Goal: Task Accomplishment & Management: Use online tool/utility

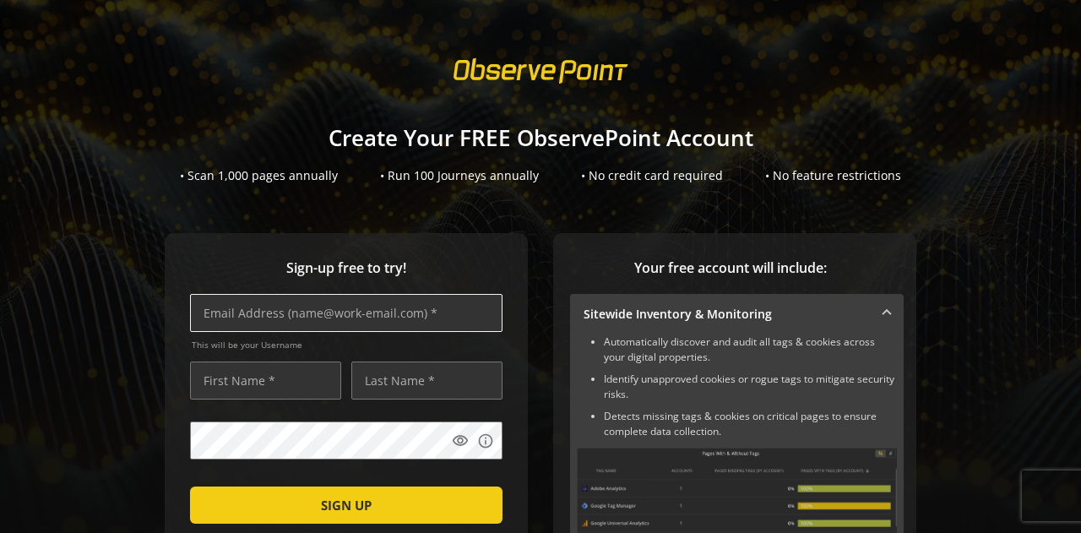
click at [311, 305] on input "text" at bounding box center [346, 313] width 312 height 38
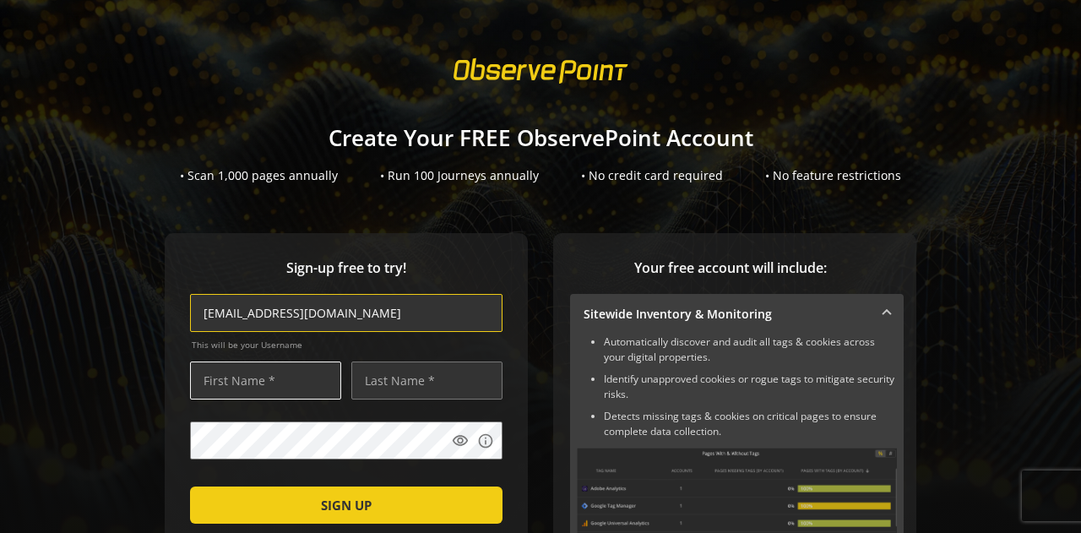
type input "[EMAIL_ADDRESS][DOMAIN_NAME]"
click at [294, 394] on input "text" at bounding box center [265, 380] width 151 height 38
type input "L"
click at [425, 379] on input "text" at bounding box center [426, 380] width 151 height 38
type input "J"
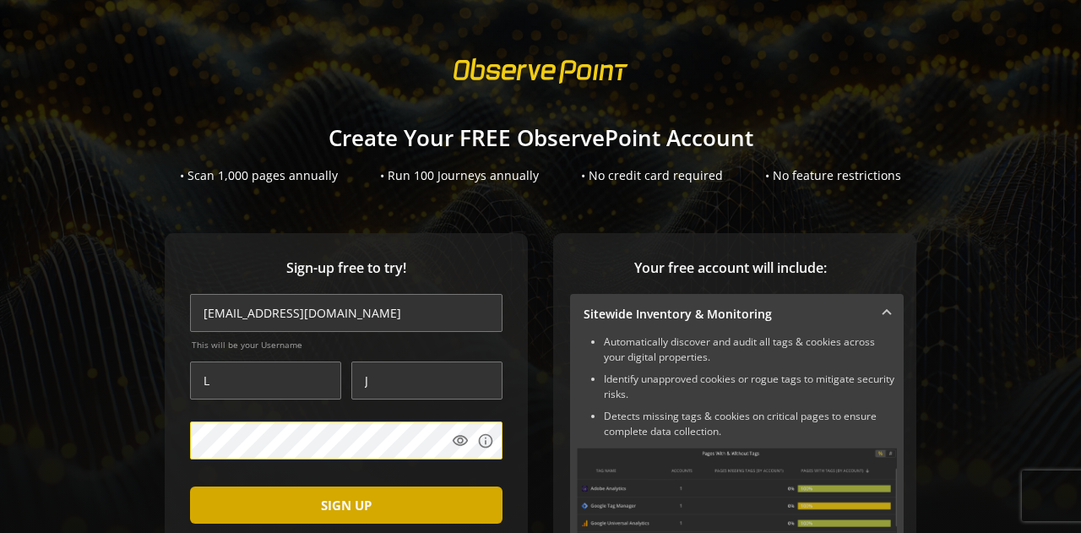
click at [327, 510] on span "SIGN UP" at bounding box center [346, 505] width 51 height 30
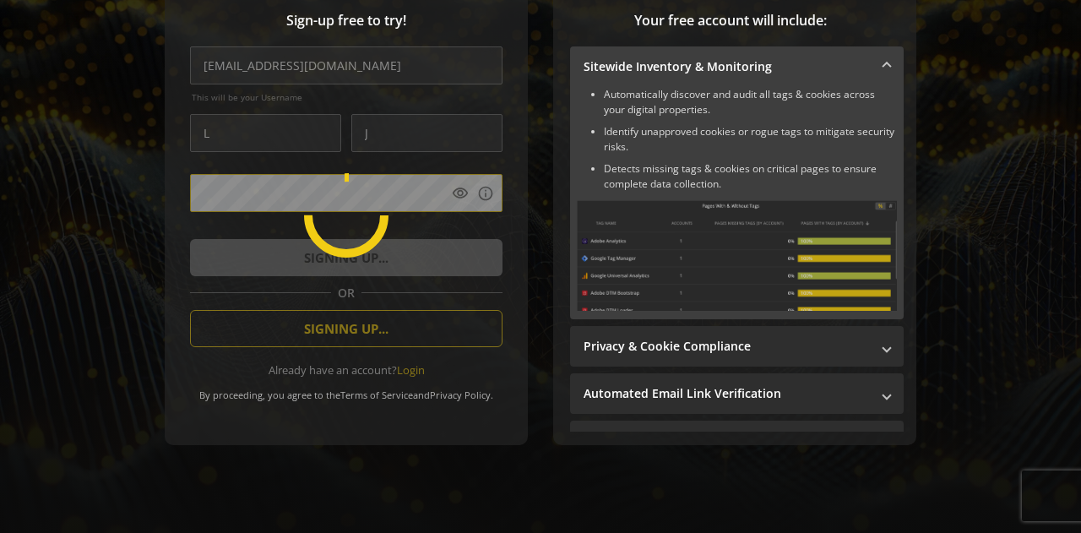
scroll to position [84, 0]
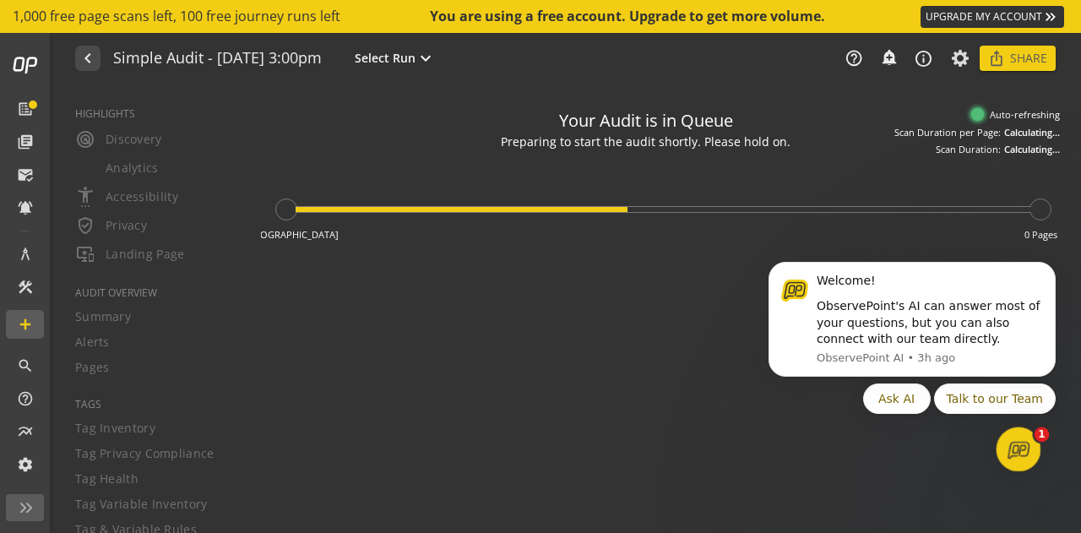
type textarea "Notes can include: -a description of what this audit is validating -changes in …"
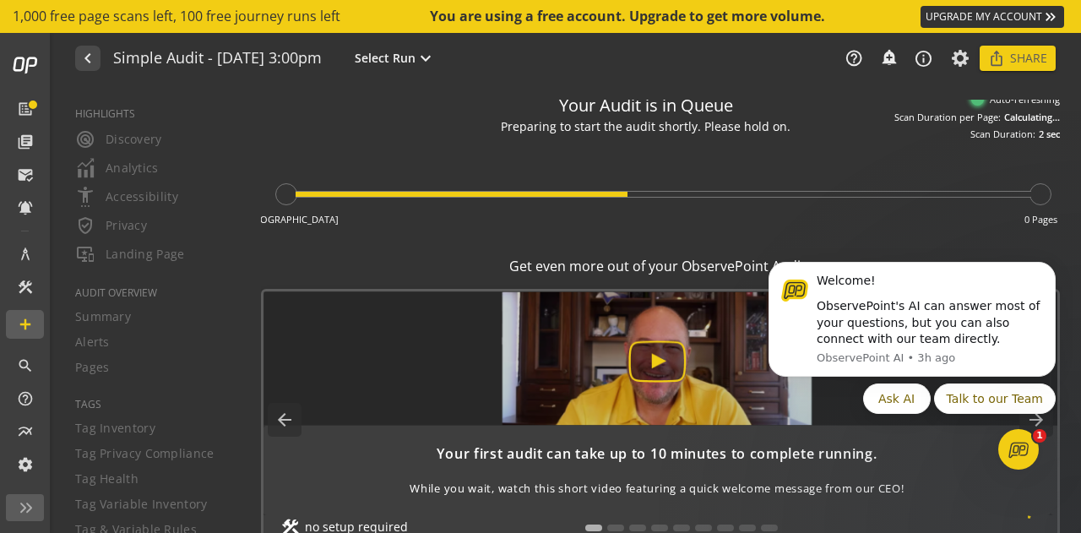
scroll to position [20, 0]
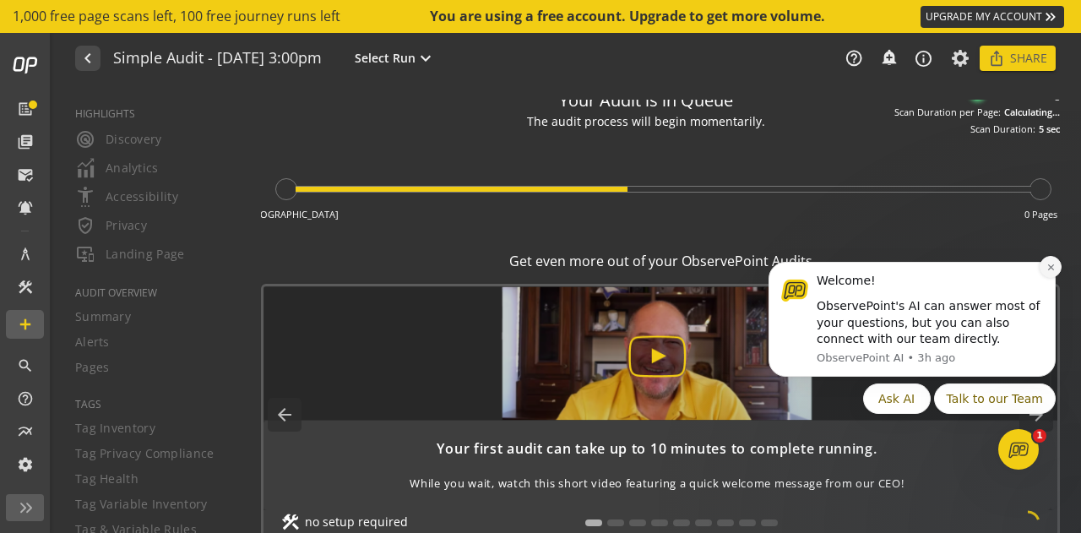
click at [1054, 269] on icon "Dismiss notification" at bounding box center [1050, 267] width 9 height 9
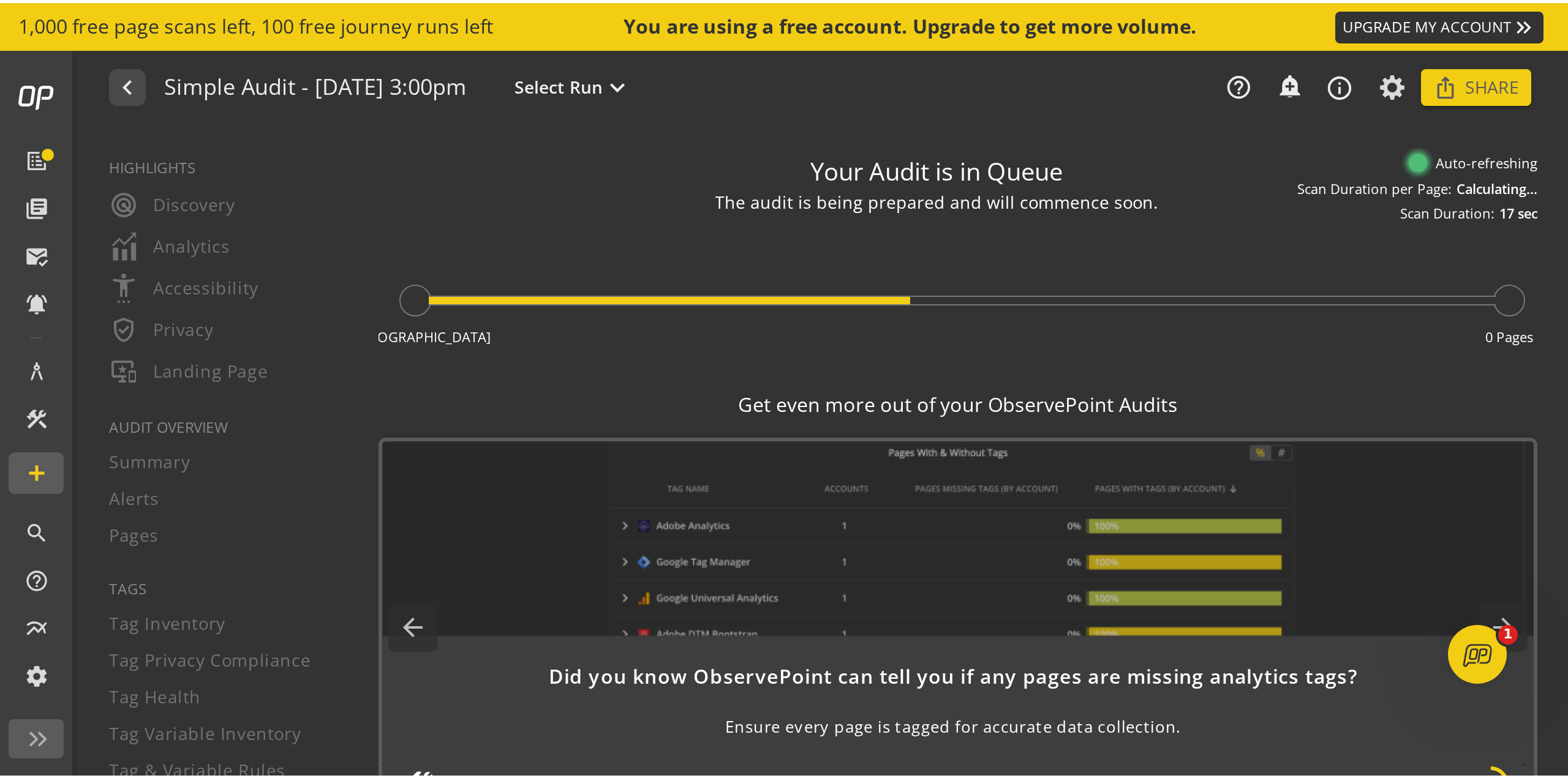
scroll to position [0, 0]
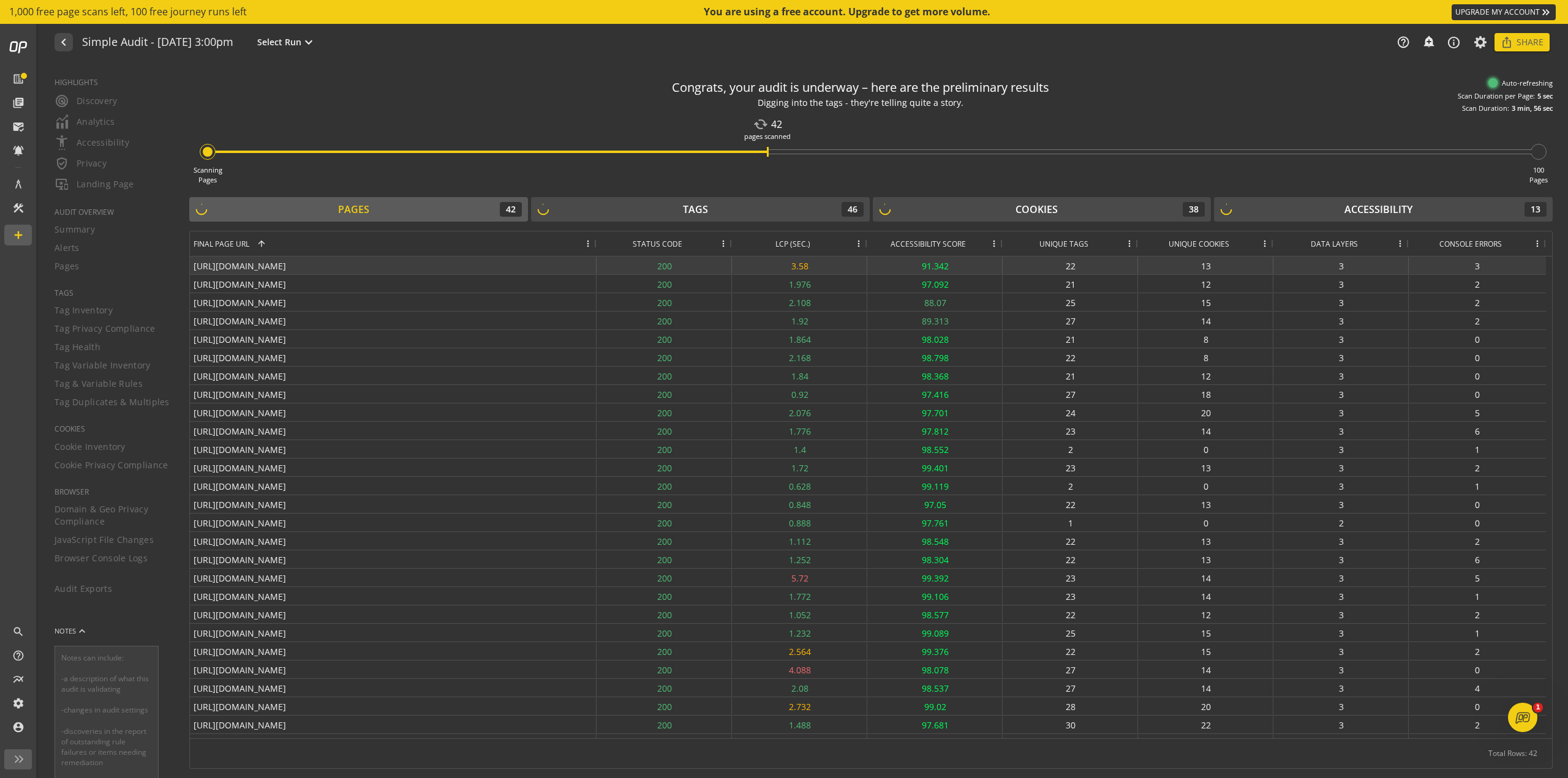
click at [424, 258] on div "[URL][DOMAIN_NAME]" at bounding box center [393, 265] width 407 height 17
click at [306, 262] on div "[URL][DOMAIN_NAME]" at bounding box center [393, 265] width 407 height 17
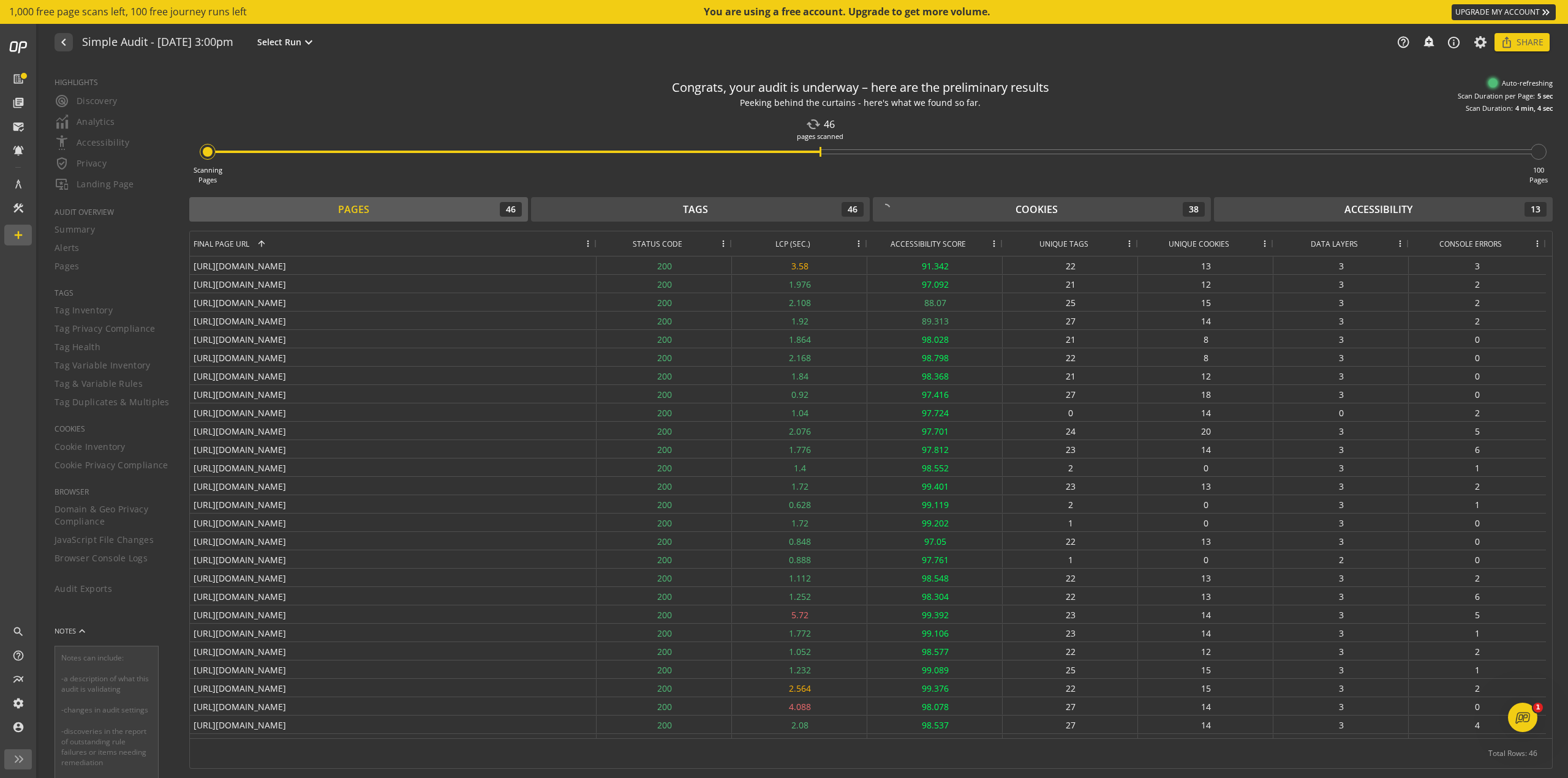
click at [783, 126] on mat-icon "cached" at bounding box center [813, 125] width 17 height 17
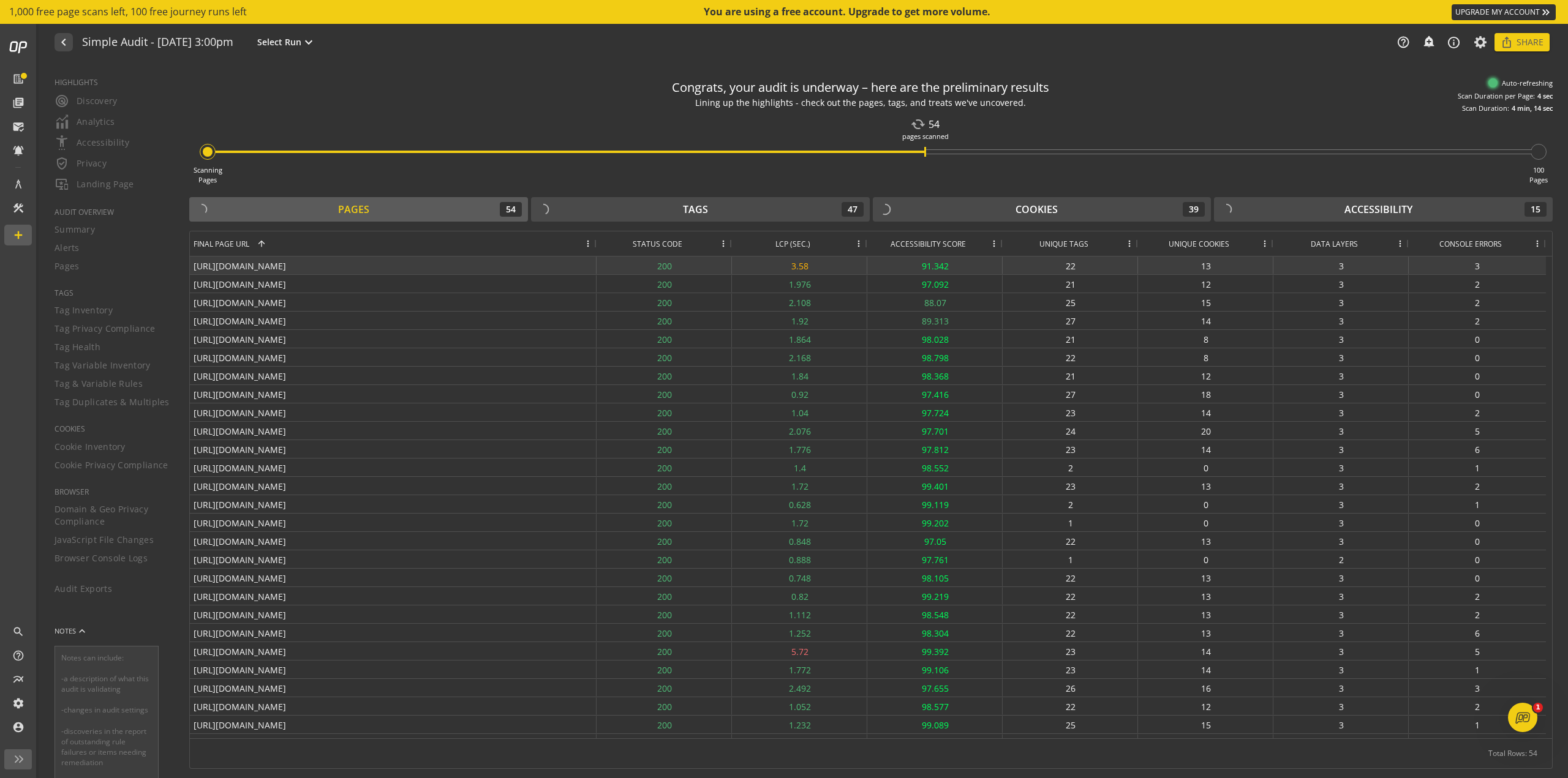
click at [783, 263] on div "3" at bounding box center [1477, 265] width 137 height 17
click at [783, 244] on div "Unique Cookies" at bounding box center [1199, 244] width 115 height 25
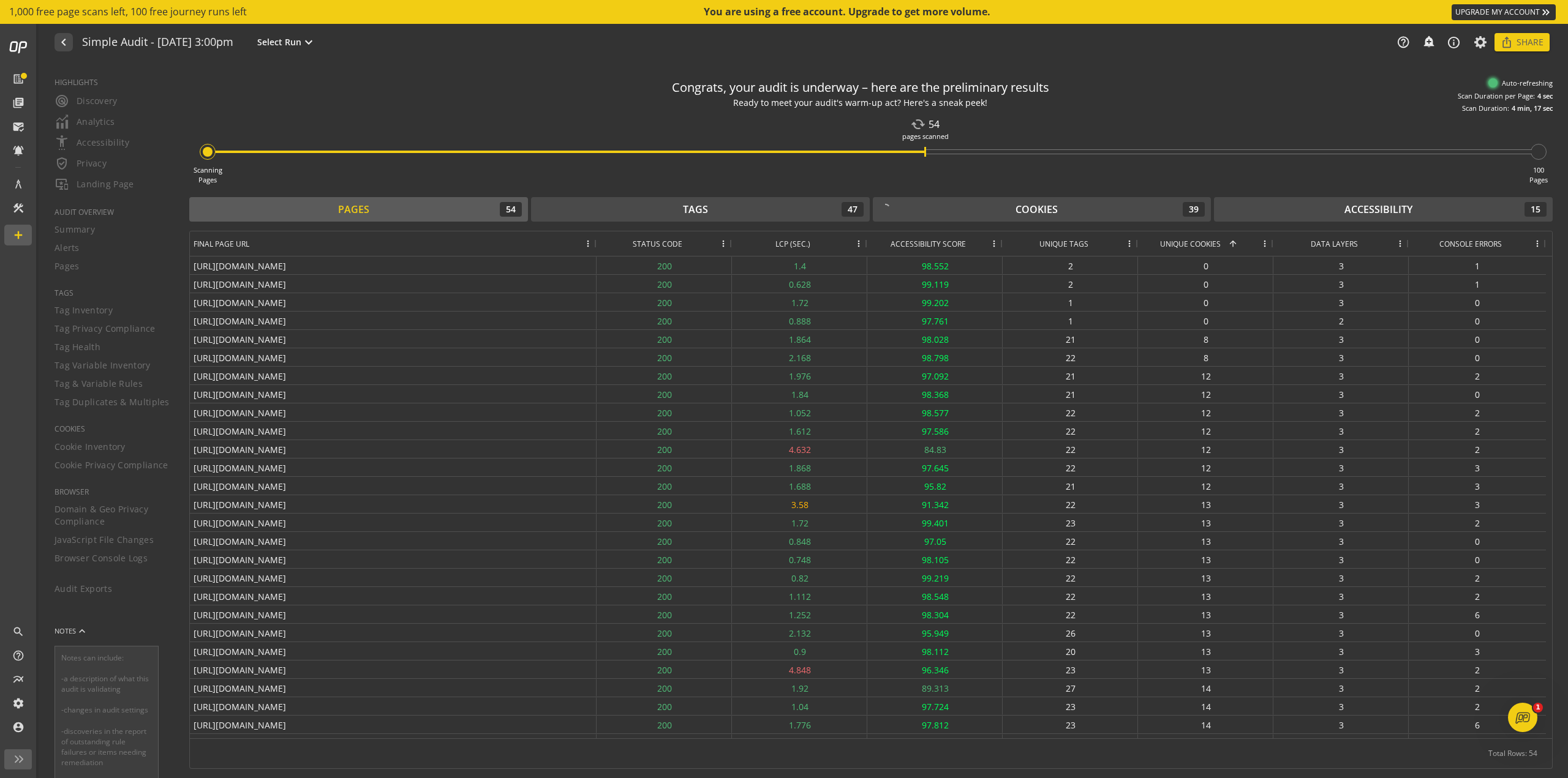
click at [783, 244] on span at bounding box center [1233, 244] width 10 height 10
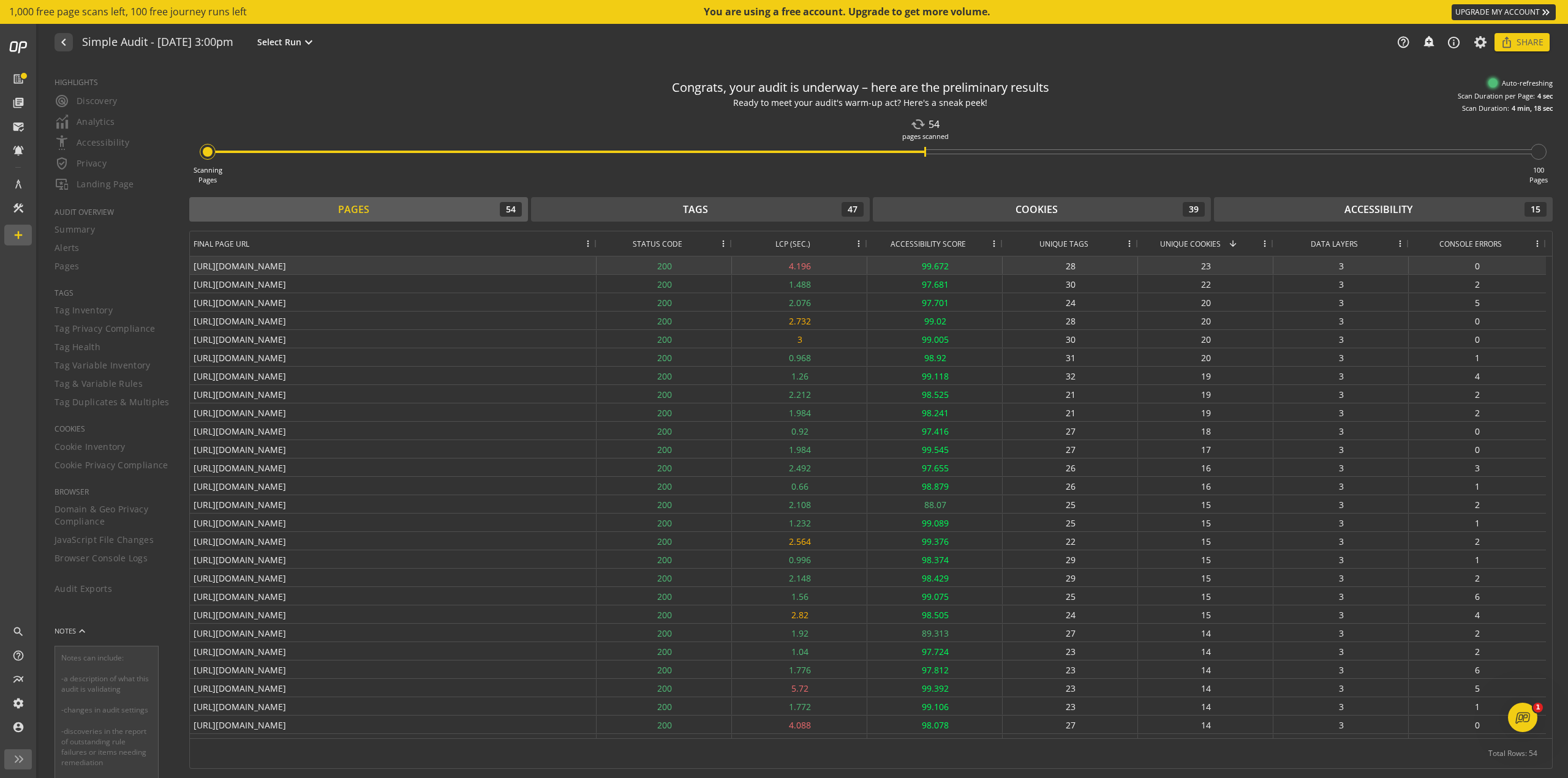
click at [783, 268] on div "23" at bounding box center [1205, 265] width 136 height 17
click at [374, 269] on div "[URL][DOMAIN_NAME]" at bounding box center [393, 265] width 407 height 17
click at [382, 265] on div "[URL][DOMAIN_NAME]" at bounding box center [393, 265] width 407 height 17
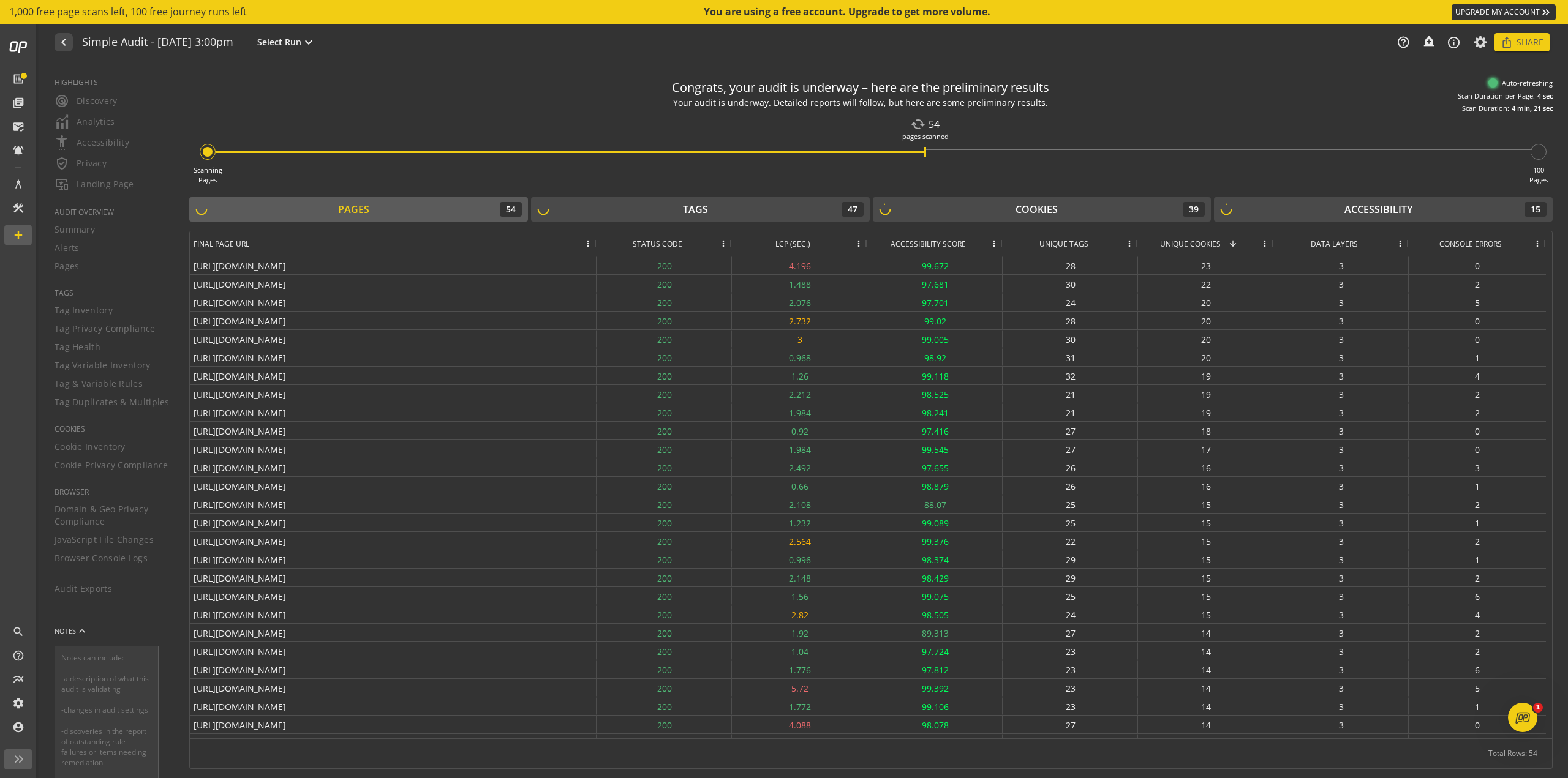
click at [783, 248] on span "Unique Tags" at bounding box center [1064, 244] width 49 height 10
click at [783, 246] on span "Accessibility Score" at bounding box center [928, 244] width 75 height 10
click at [683, 249] on div "Status Code" at bounding box center [658, 244] width 115 height 25
drag, startPoint x: 1508, startPoint y: 145, endPoint x: 1503, endPoint y: 152, distance: 8.6
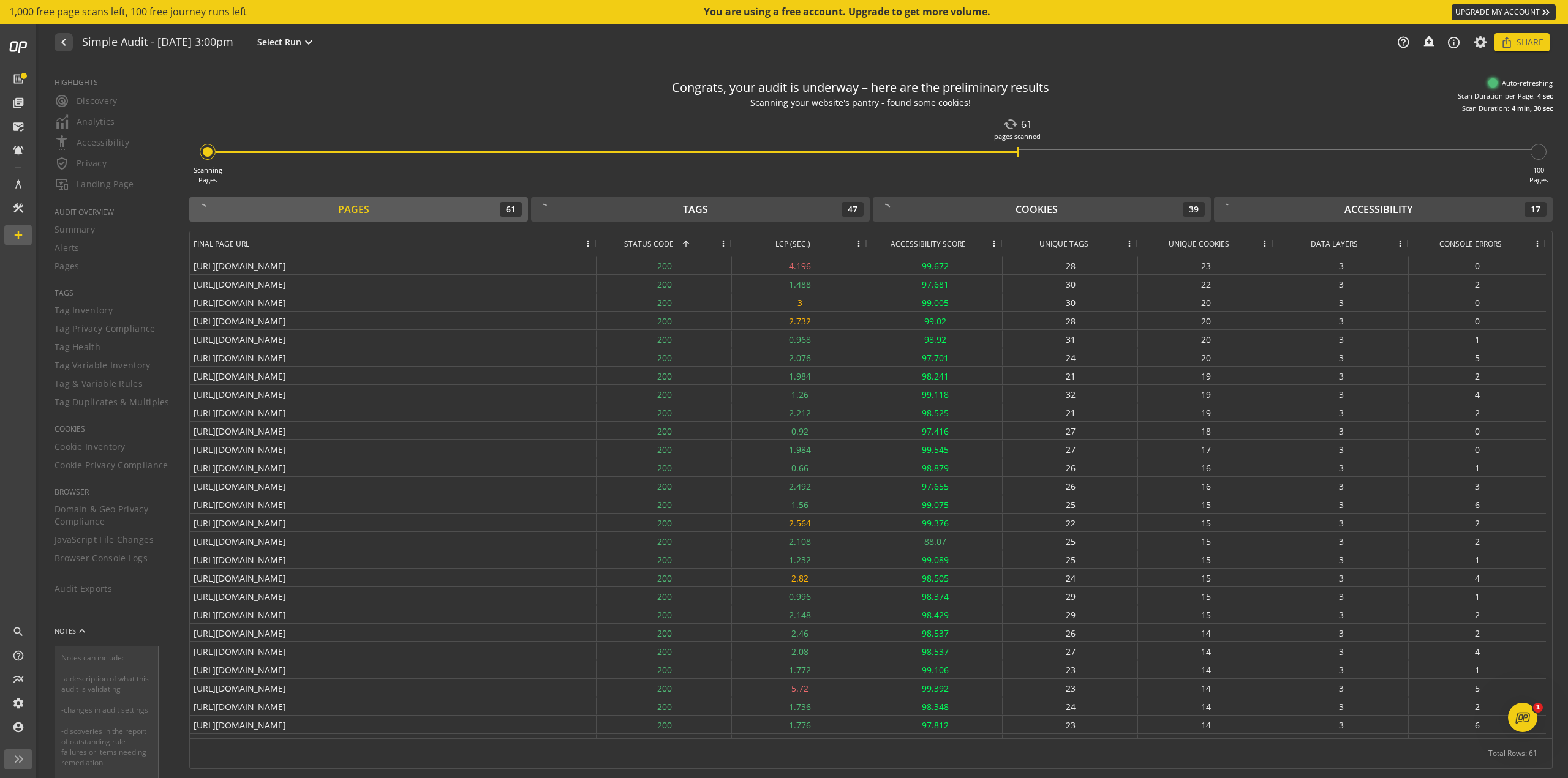
click at [783, 152] on div "Scanning Pages cached 61 pages scanned 100 Pages" at bounding box center [871, 149] width 1363 height 72
click at [783, 148] on div "cached 61 pages scanned" at bounding box center [1018, 152] width 2 height 10
click at [783, 144] on div "Scanning Pages cached 61 pages scanned 100 Pages" at bounding box center [871, 149] width 1363 height 72
click at [783, 210] on div "Accessibility 18" at bounding box center [1383, 210] width 326 height 15
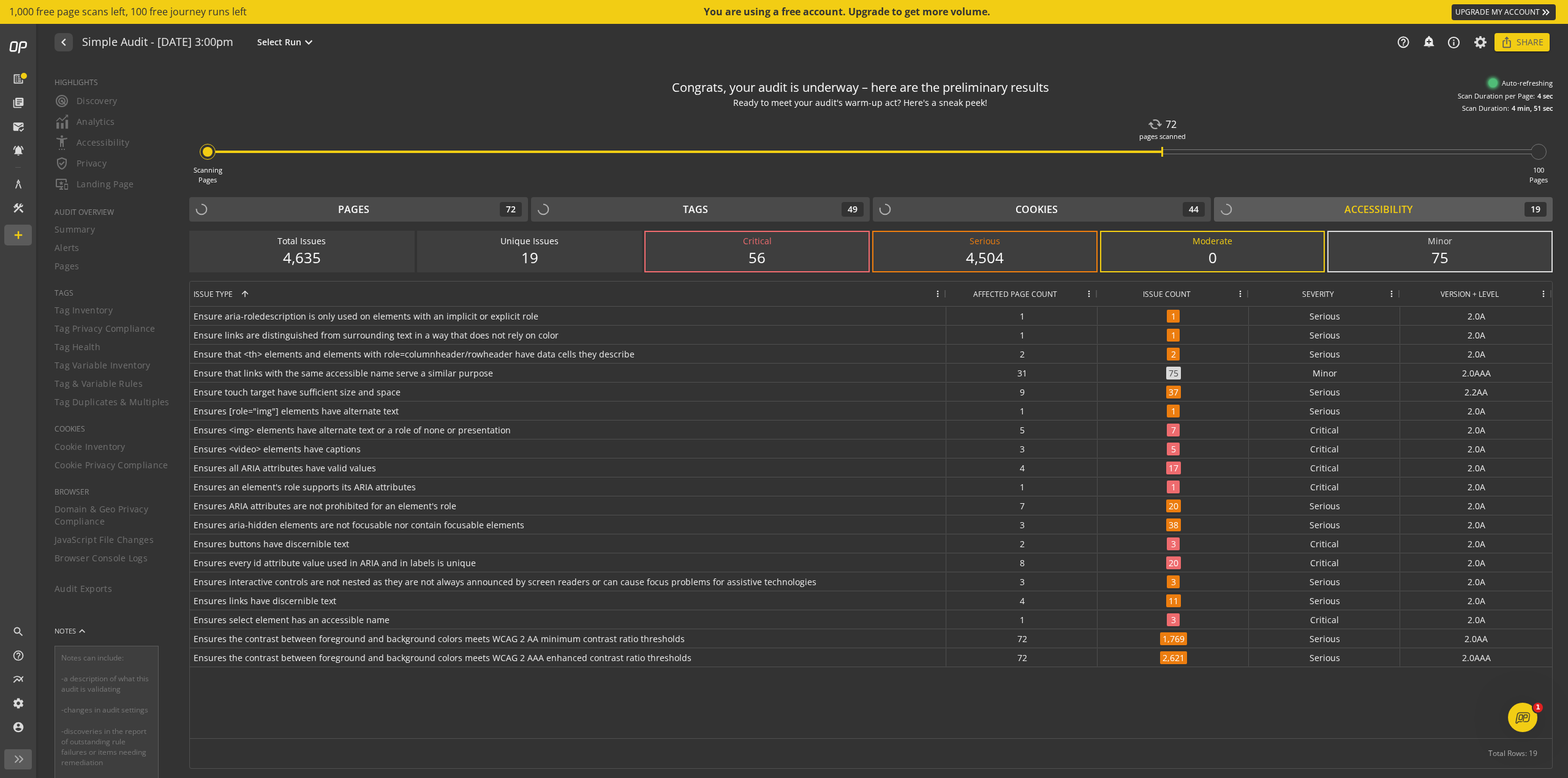
drag, startPoint x: 1432, startPoint y: 211, endPoint x: 1407, endPoint y: 212, distance: 25.0
click at [783, 212] on div "Accessibility 19" at bounding box center [1383, 210] width 326 height 15
click at [783, 210] on div "Cookies 44" at bounding box center [1042, 210] width 326 height 15
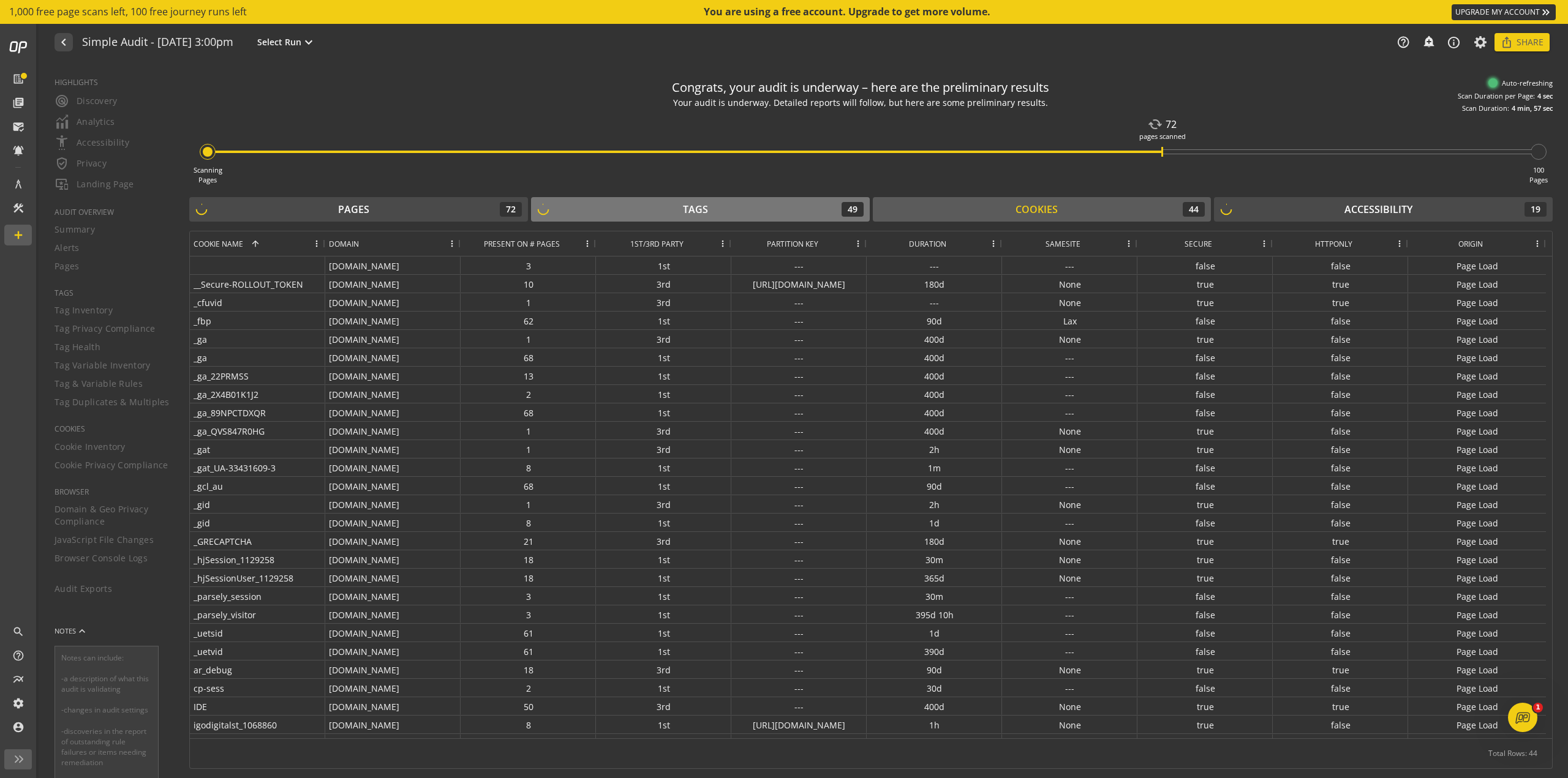
click at [783, 212] on div "Tags 49" at bounding box center [701, 210] width 326 height 15
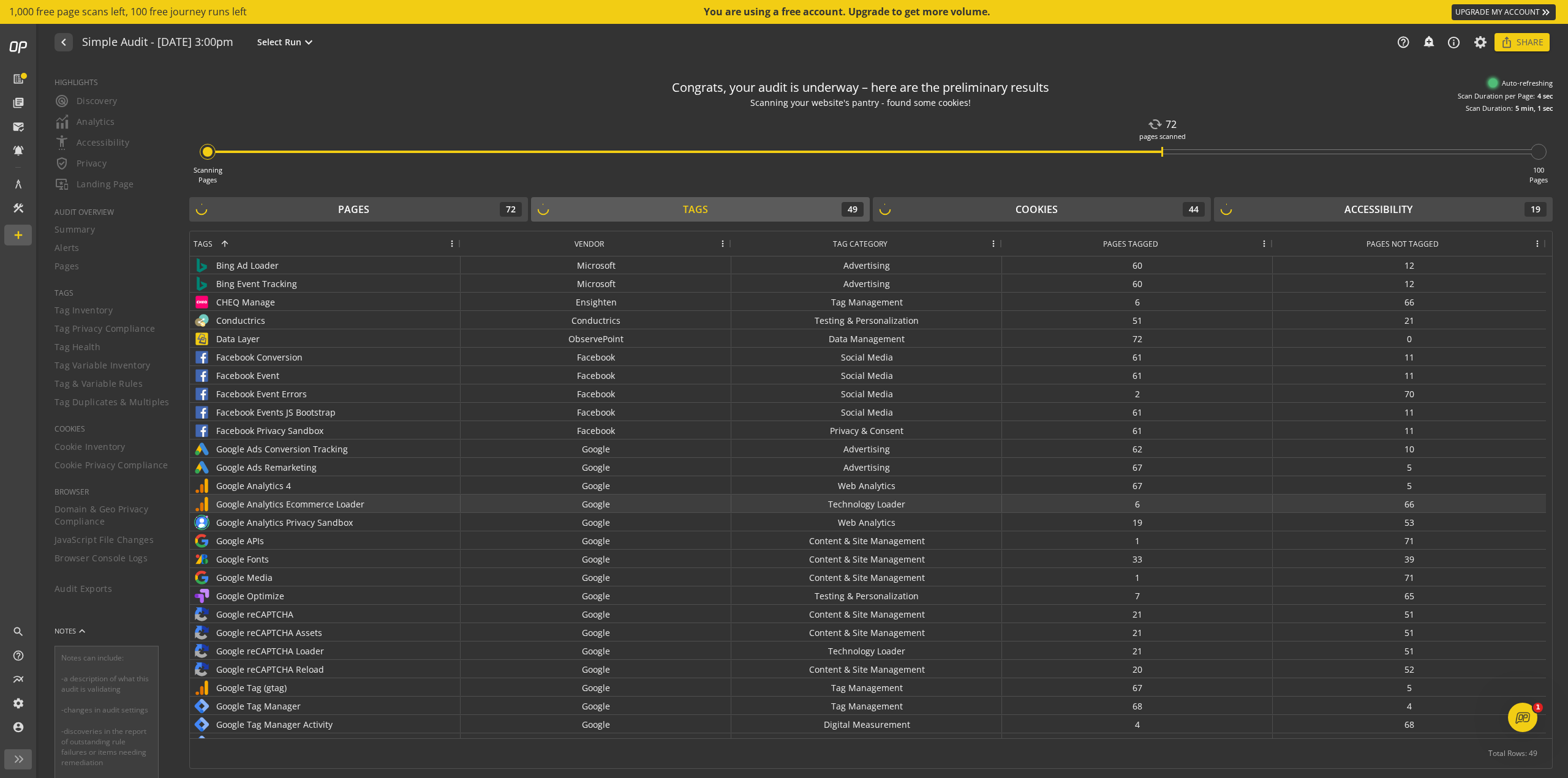
scroll to position [0, 0]
click at [452, 212] on div "Pages 72" at bounding box center [358, 210] width 326 height 15
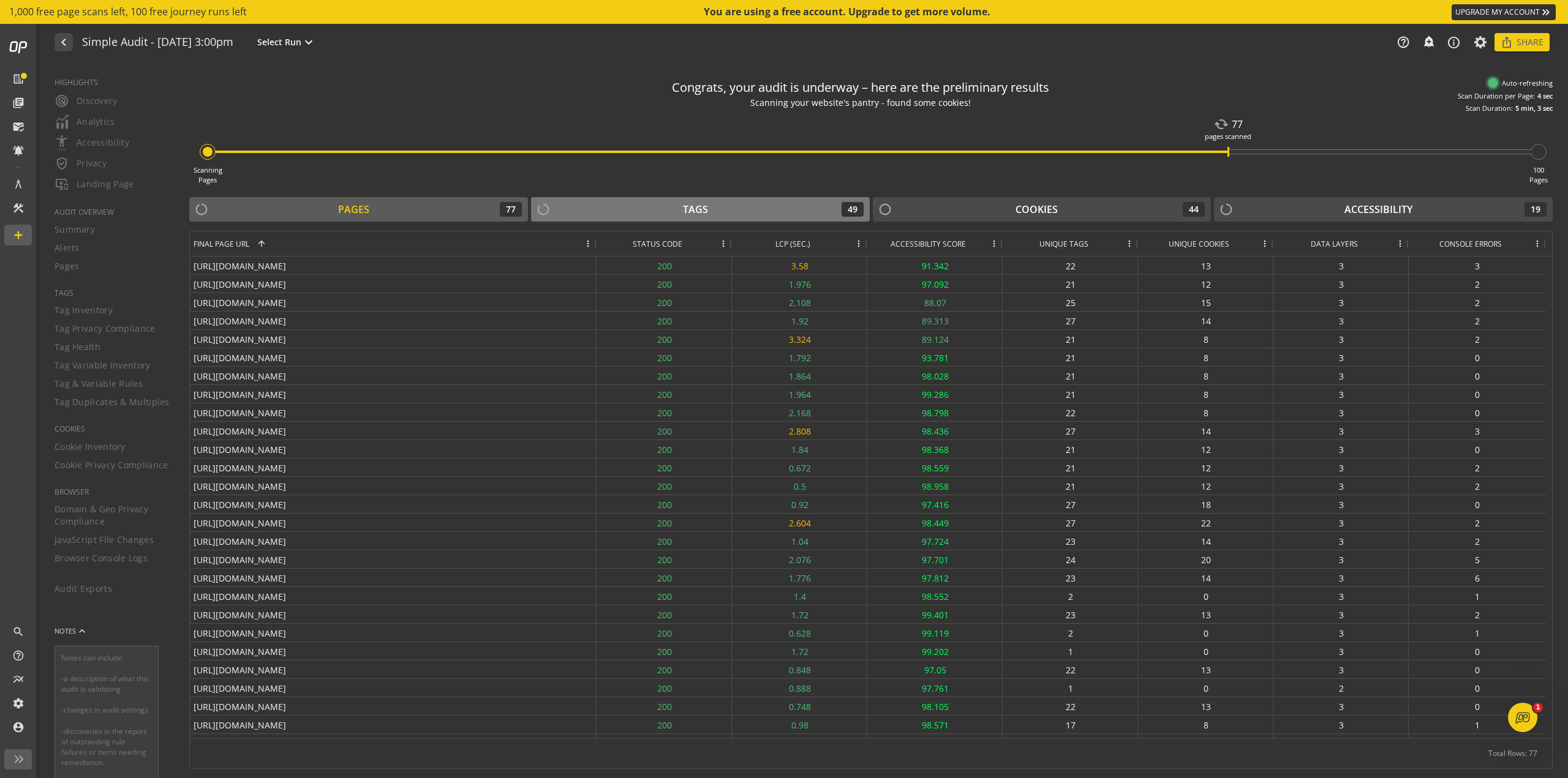
click at [630, 213] on div "Tags 49" at bounding box center [701, 210] width 326 height 15
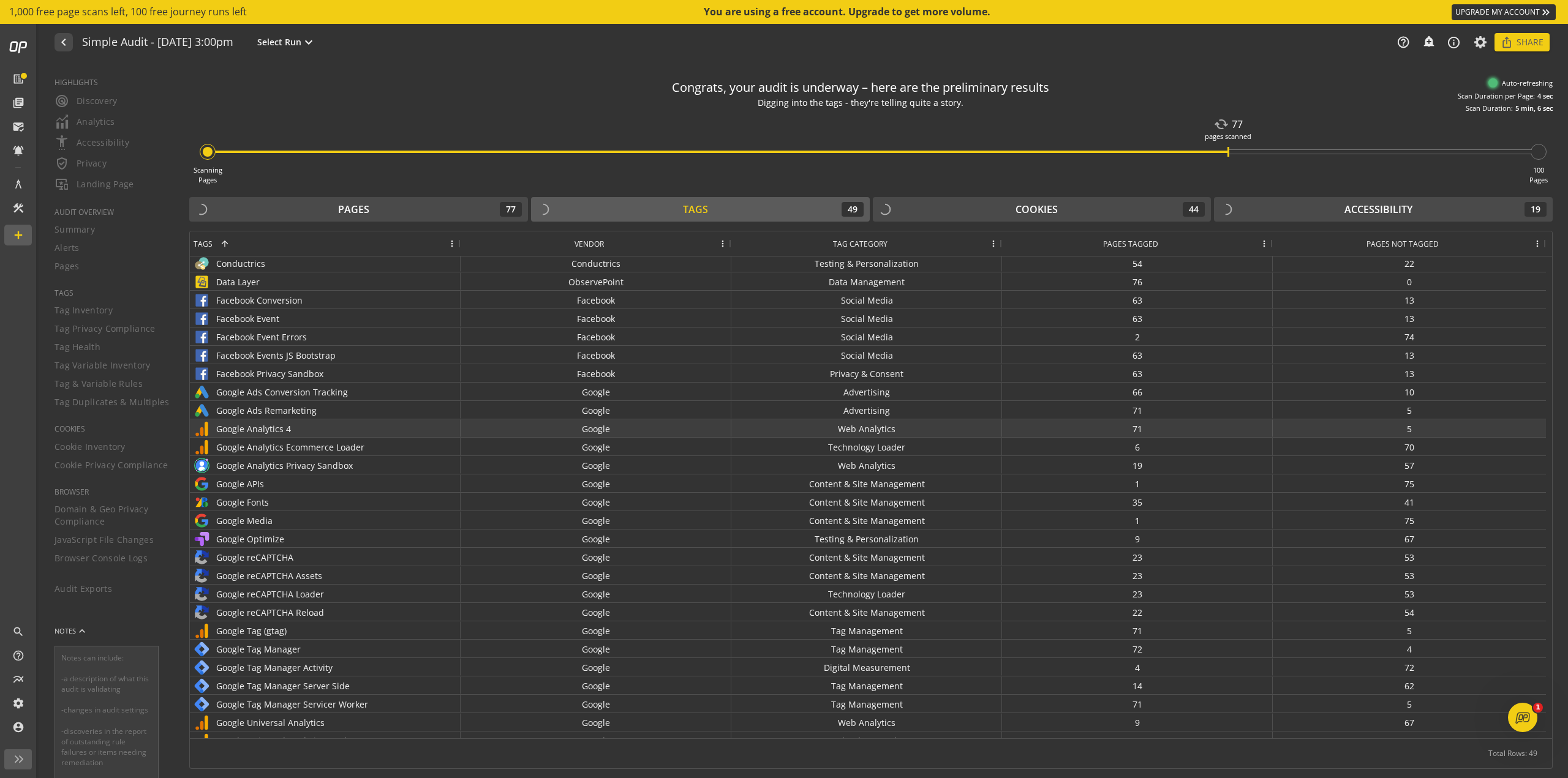
scroll to position [239, 0]
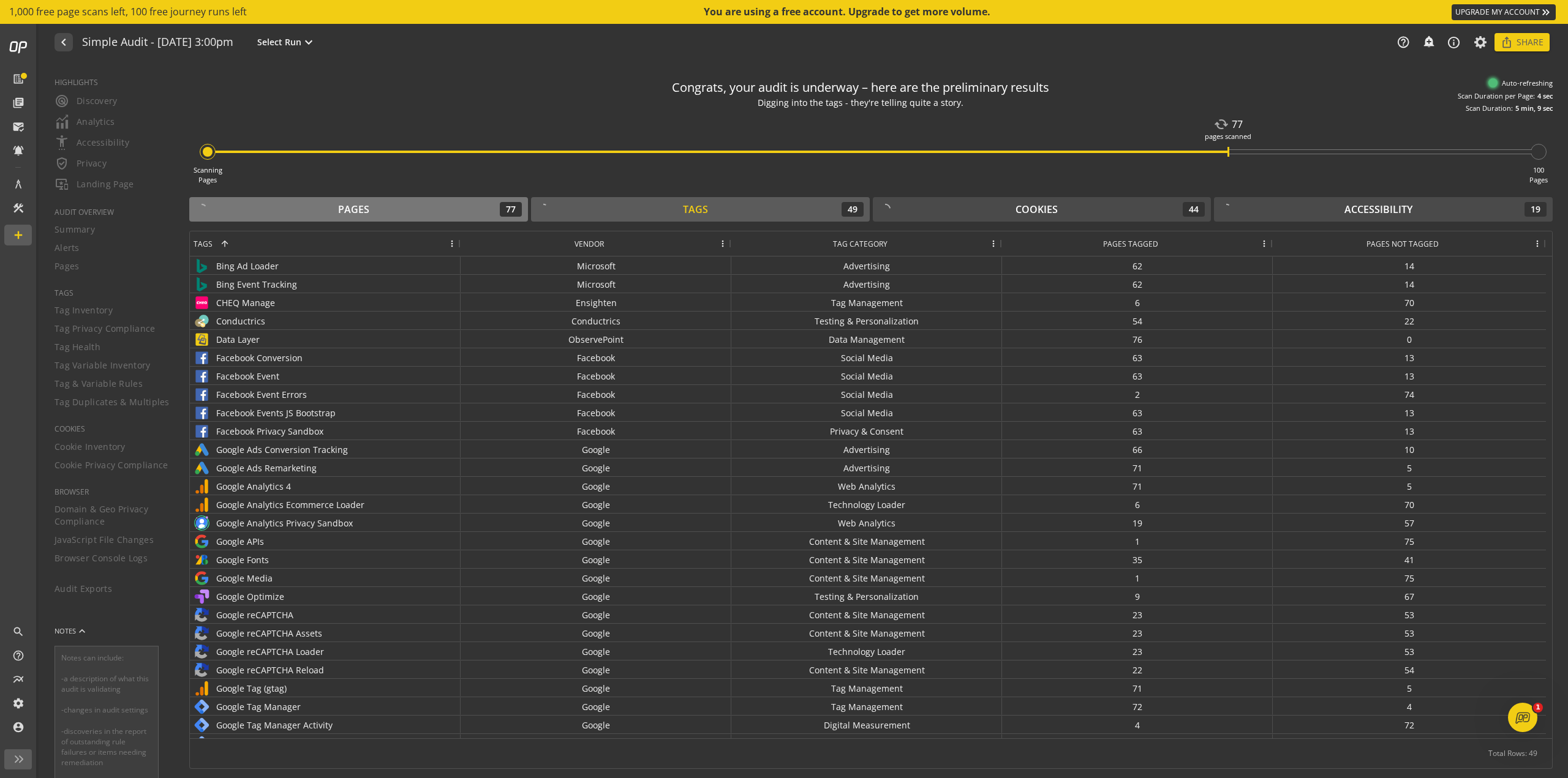
click at [403, 206] on div "Pages 77" at bounding box center [358, 210] width 326 height 15
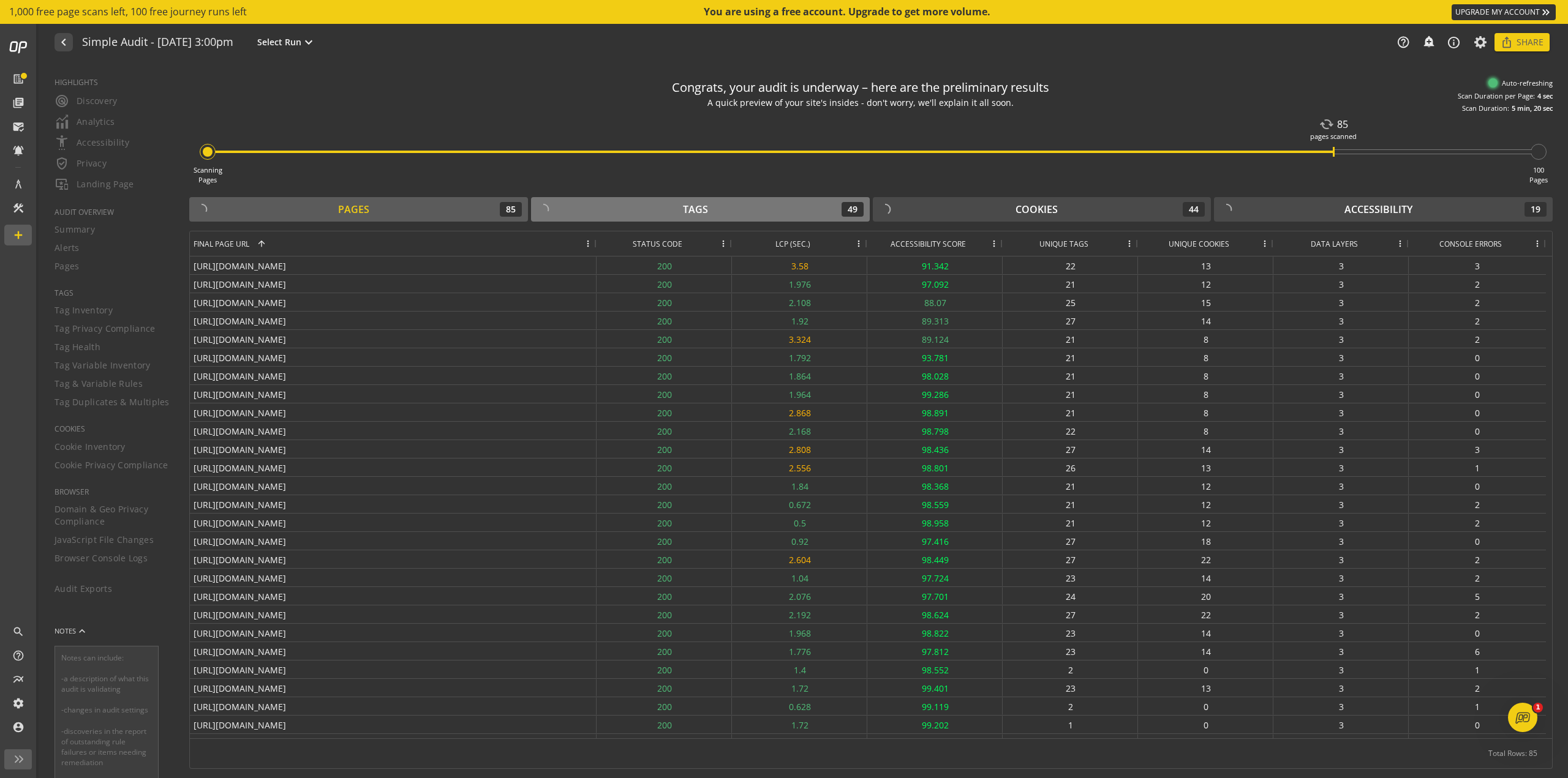
click at [764, 210] on div "Tags 49" at bounding box center [701, 210] width 326 height 15
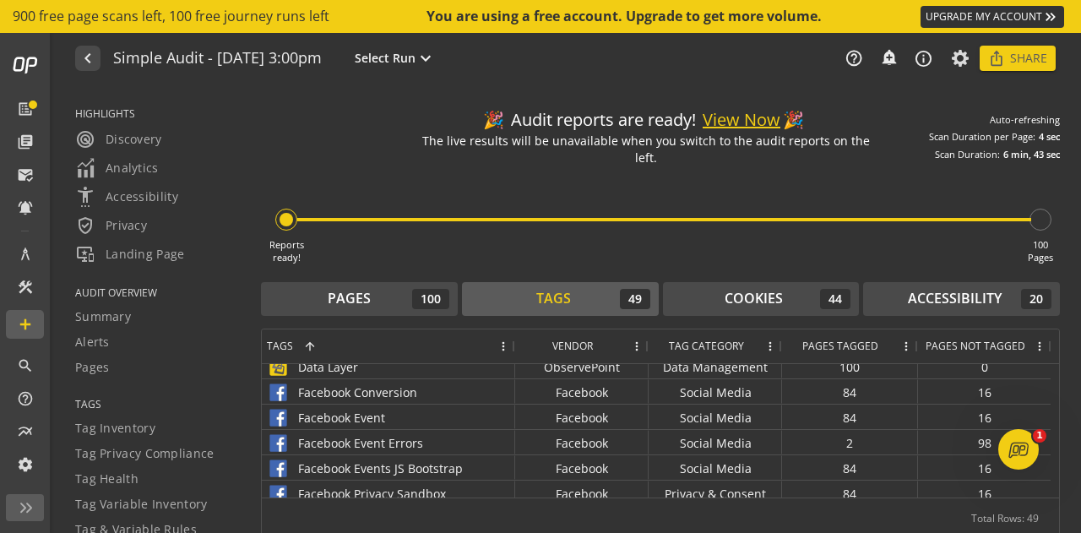
scroll to position [0, 0]
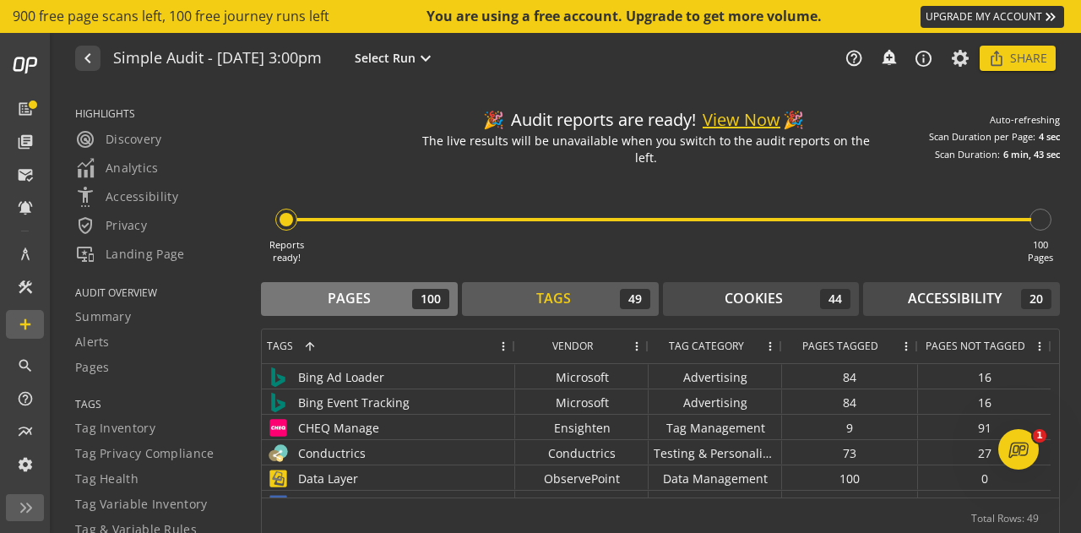
click at [369, 293] on div "Pages" at bounding box center [349, 298] width 43 height 19
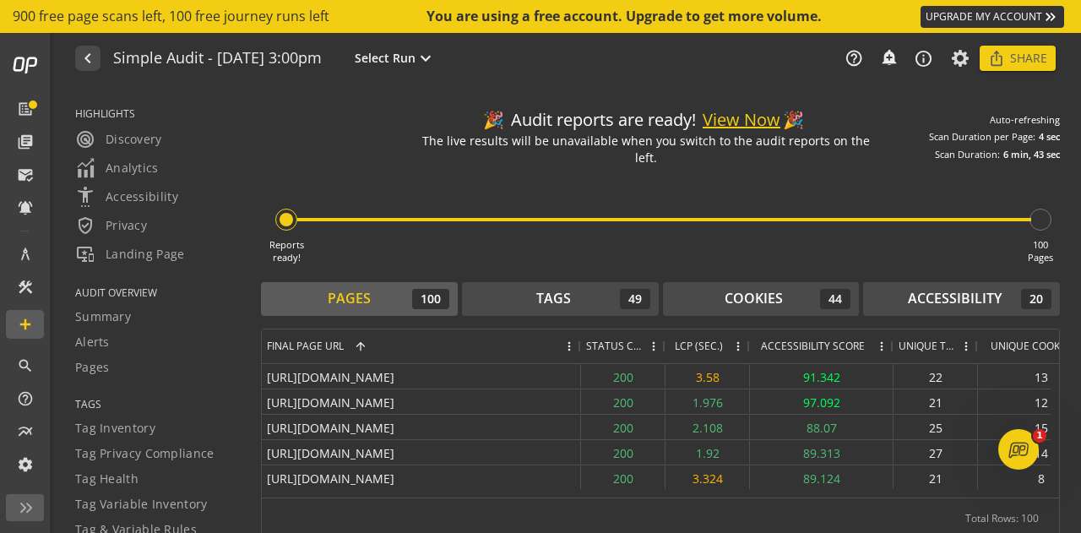
drag, startPoint x: 427, startPoint y: 336, endPoint x: 578, endPoint y: 337, distance: 150.3
click at [578, 337] on div at bounding box center [580, 346] width 7 height 34
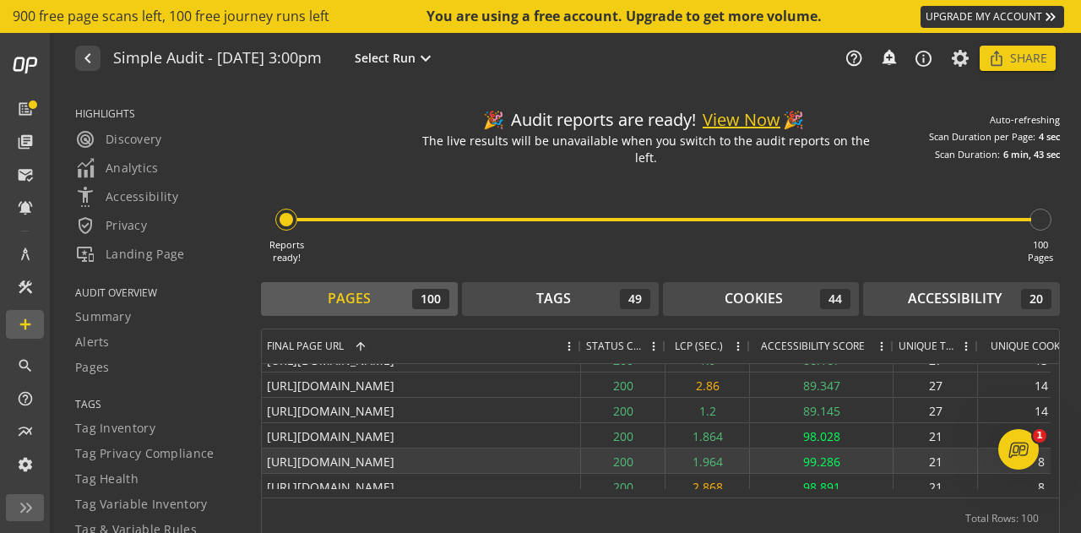
scroll to position [253, 0]
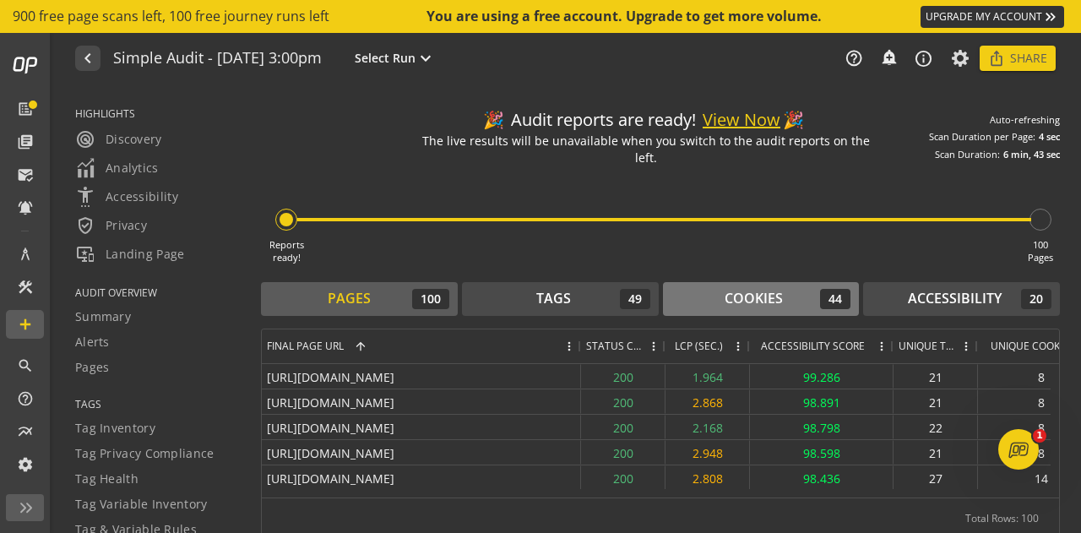
click at [679, 290] on circle at bounding box center [680, 299] width 18 height 18
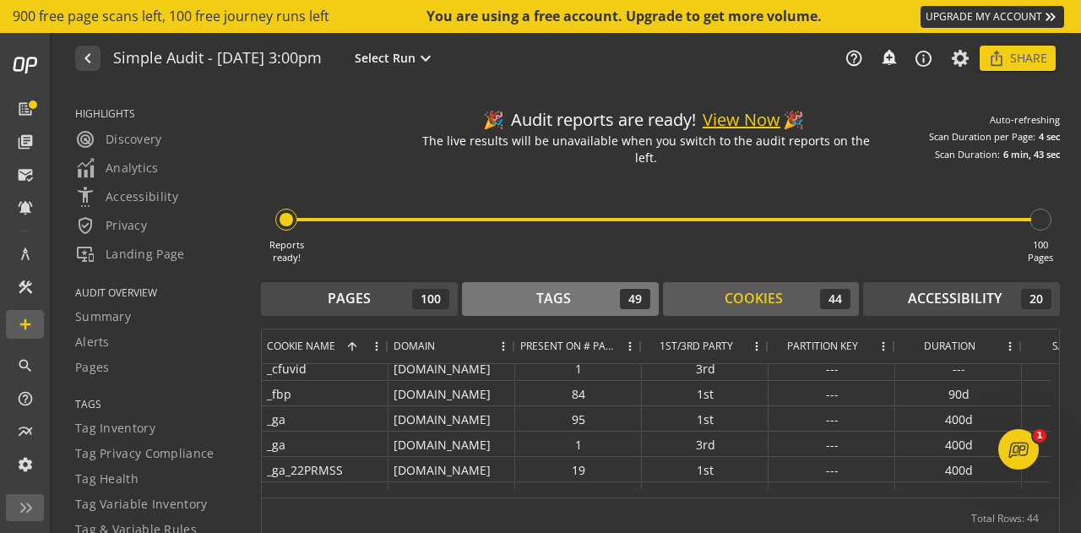
click at [581, 293] on div "Tags 49" at bounding box center [560, 299] width 180 height 20
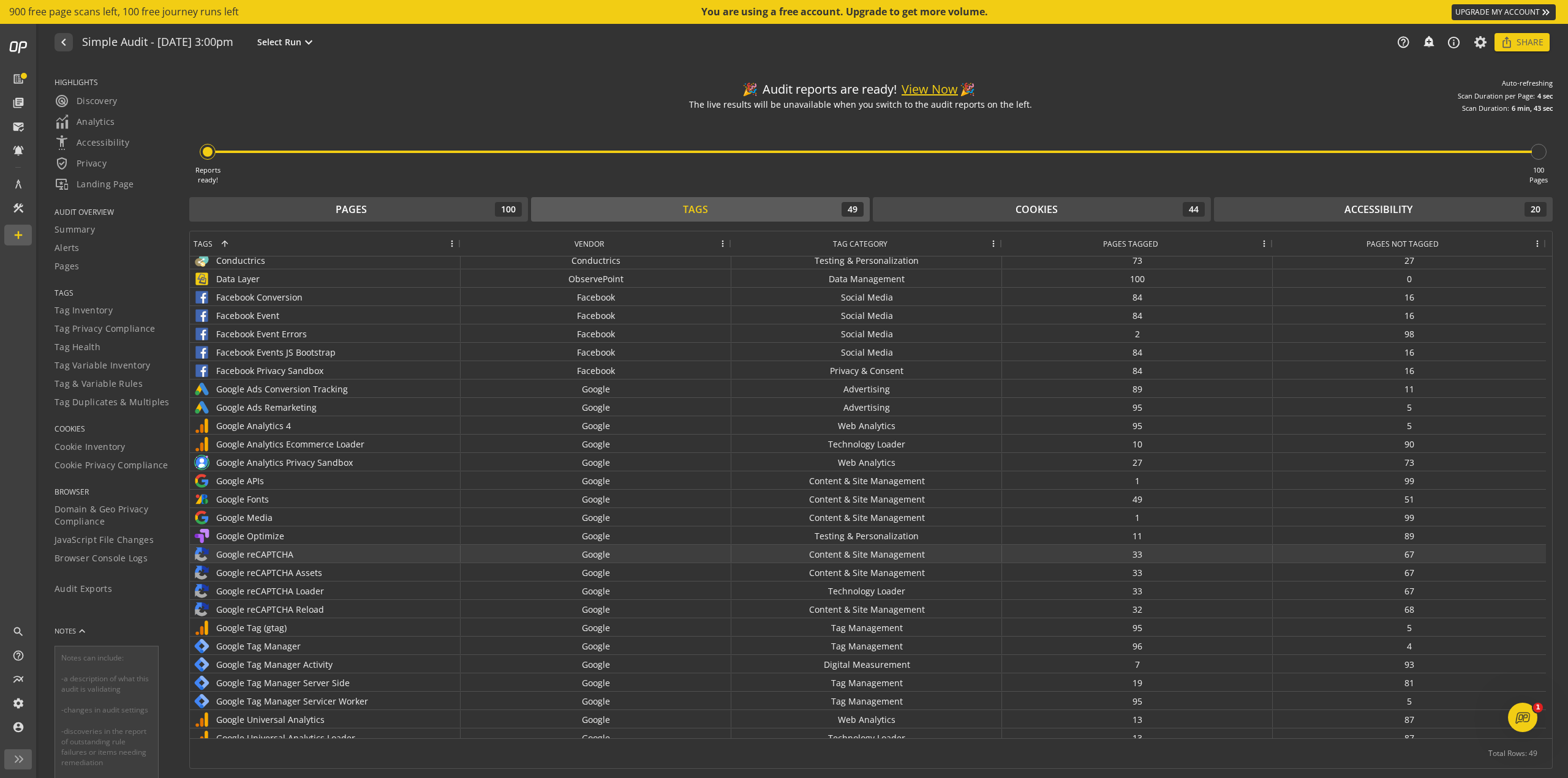
scroll to position [0, 0]
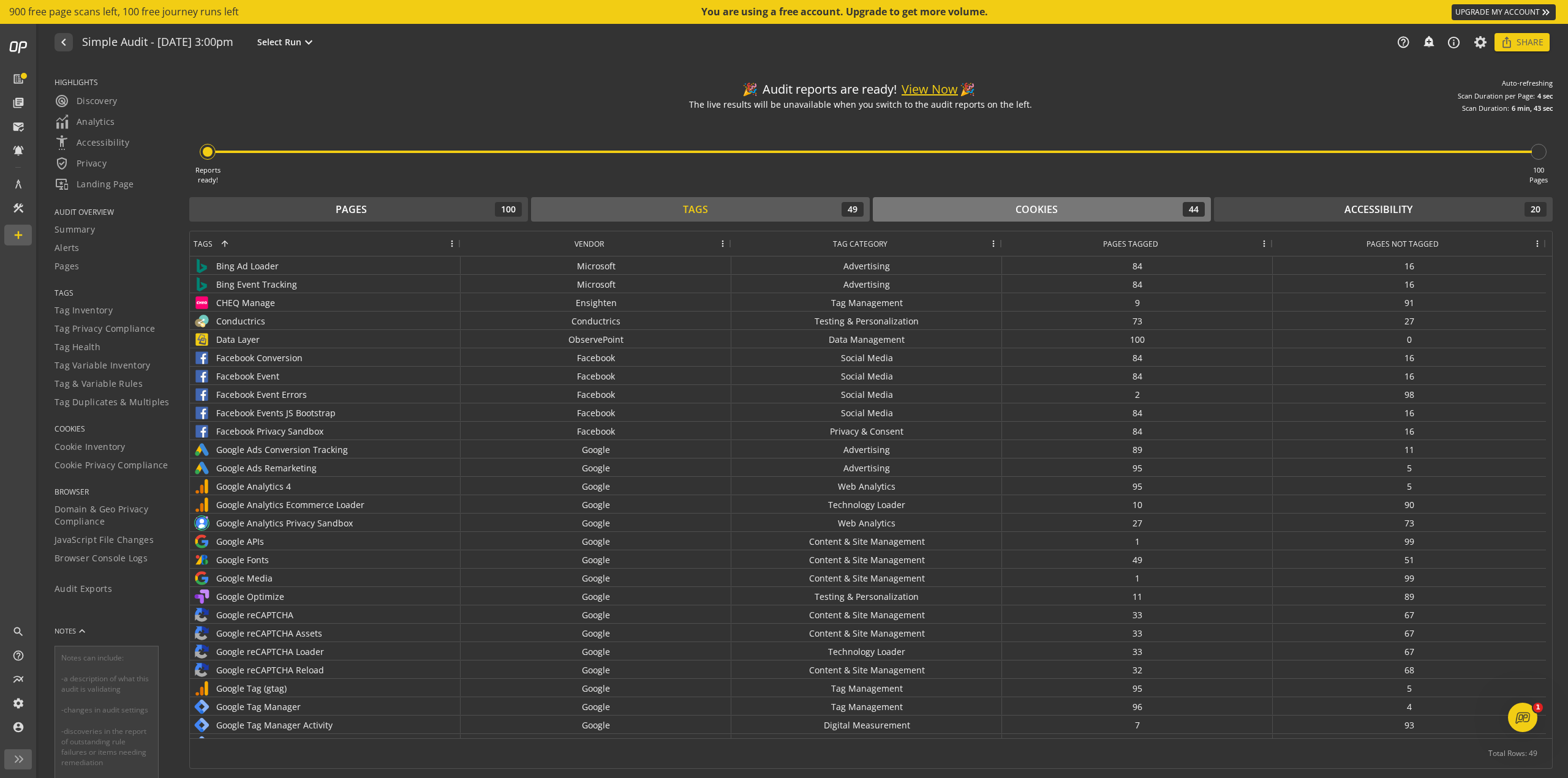
click at [783, 220] on button "Cookies 44" at bounding box center [1041, 210] width 339 height 25
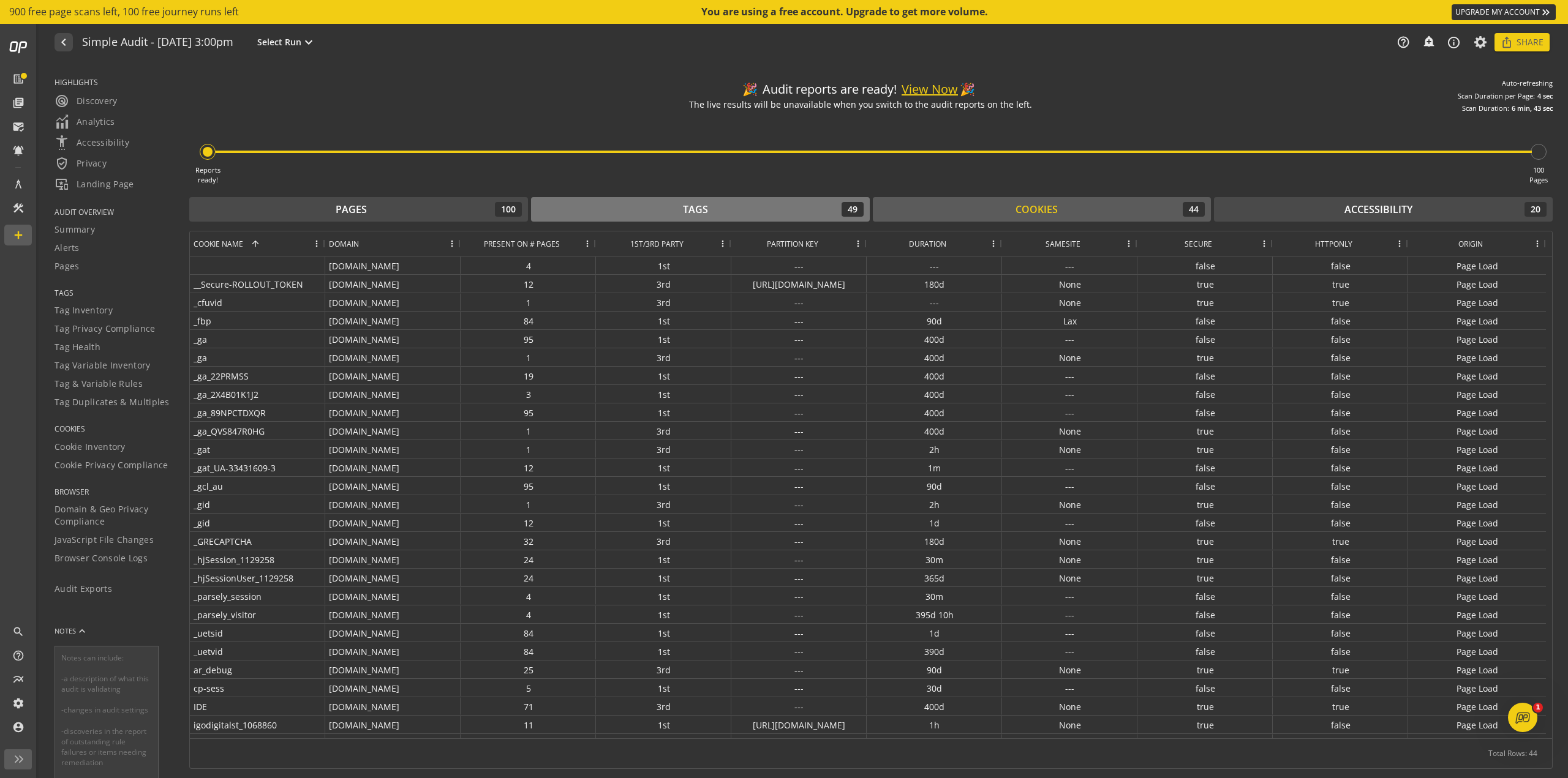
click at [783, 216] on div "Tags 49" at bounding box center [701, 210] width 326 height 15
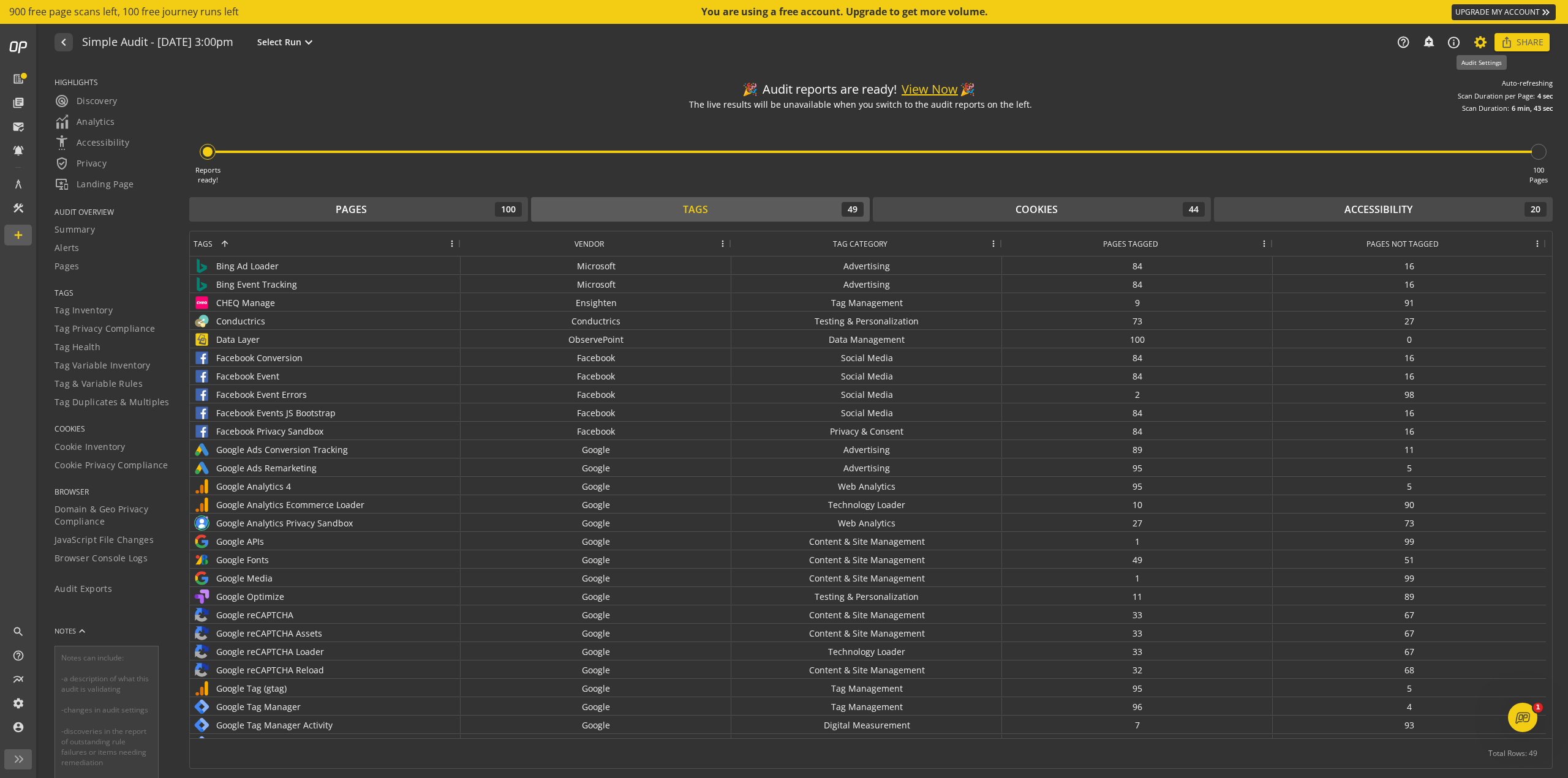
click at [783, 46] on icon at bounding box center [1480, 42] width 15 height 9
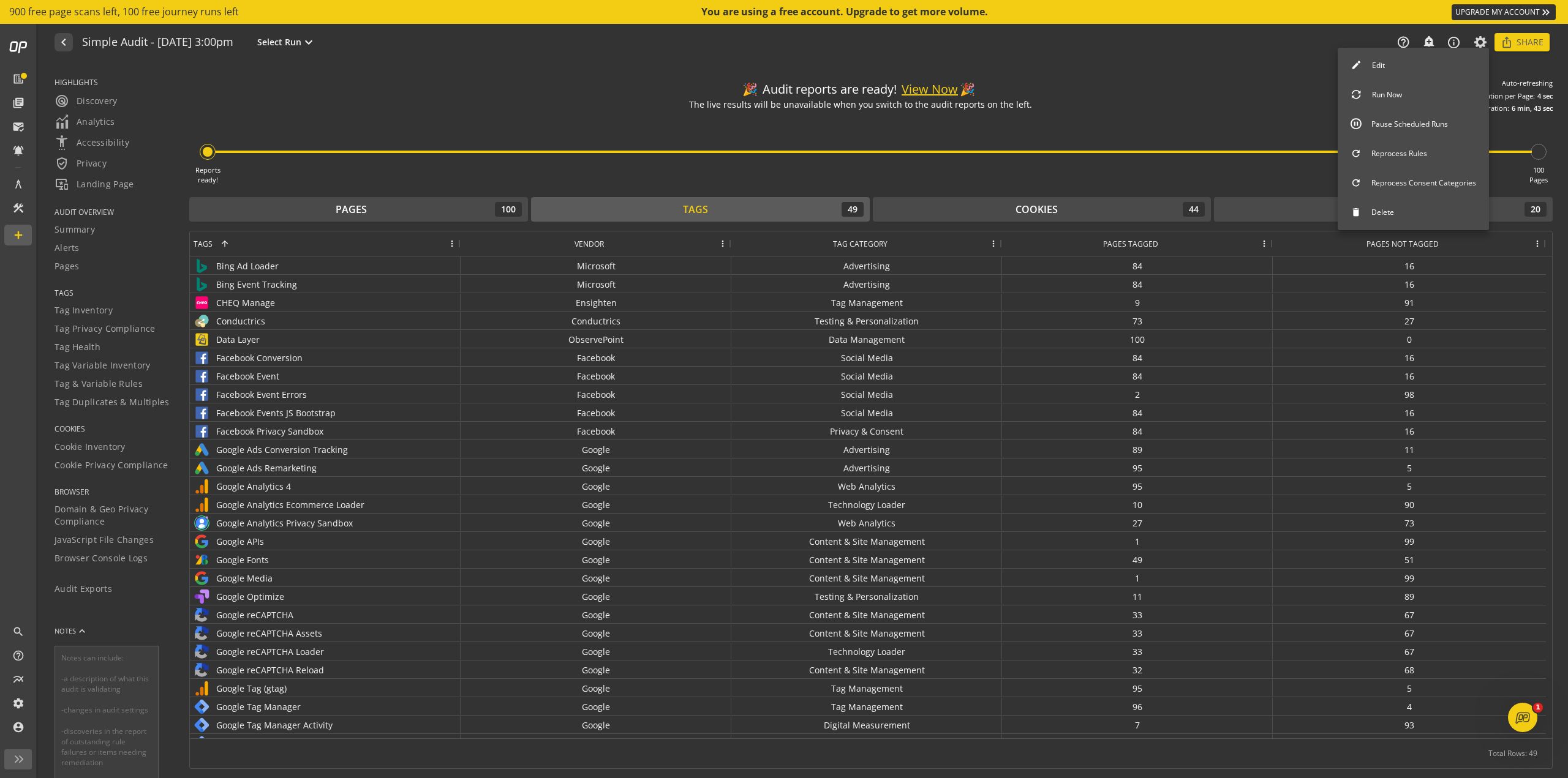
click at [783, 88] on div at bounding box center [784, 389] width 1568 height 778
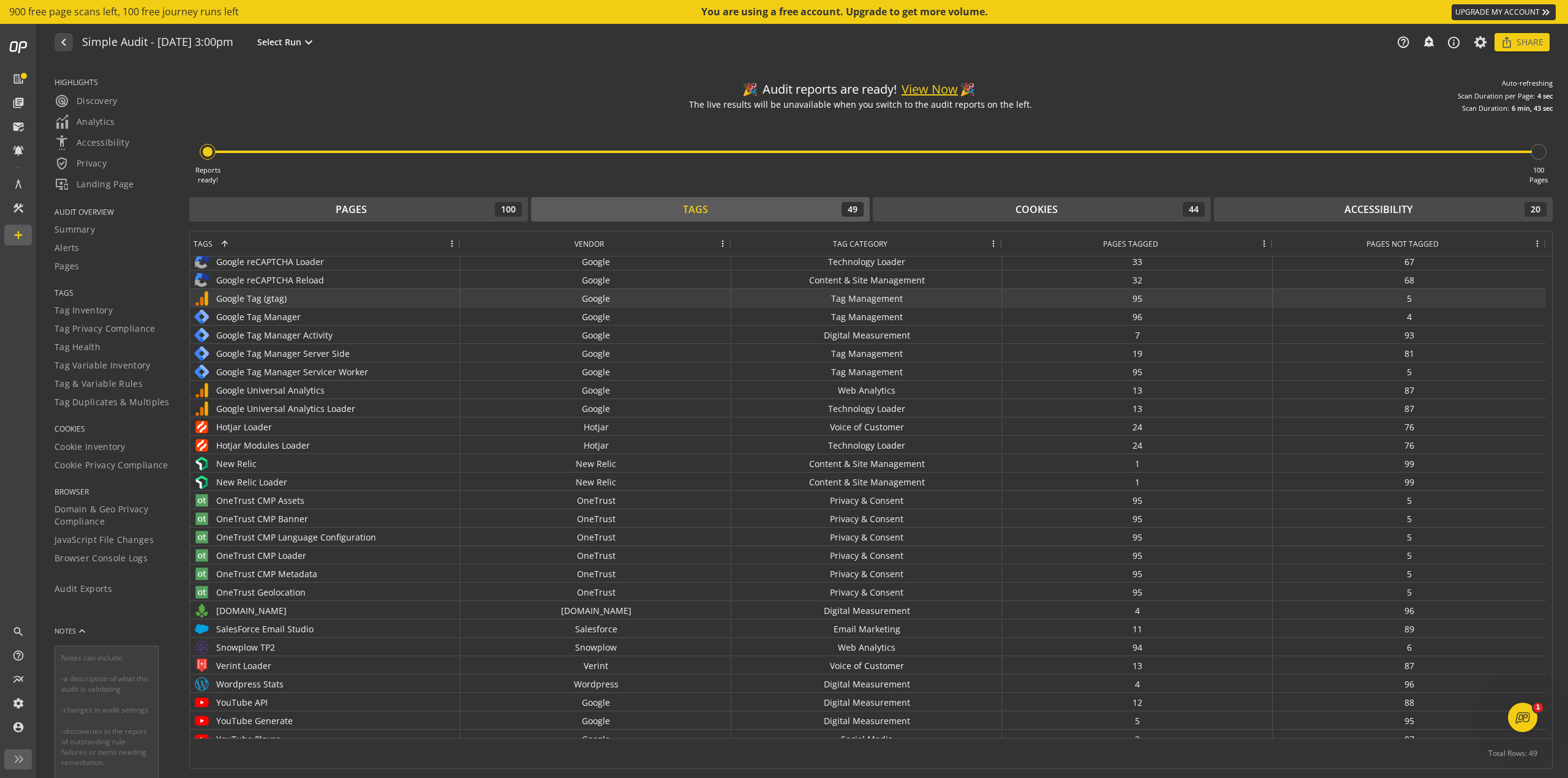
scroll to position [418, 0]
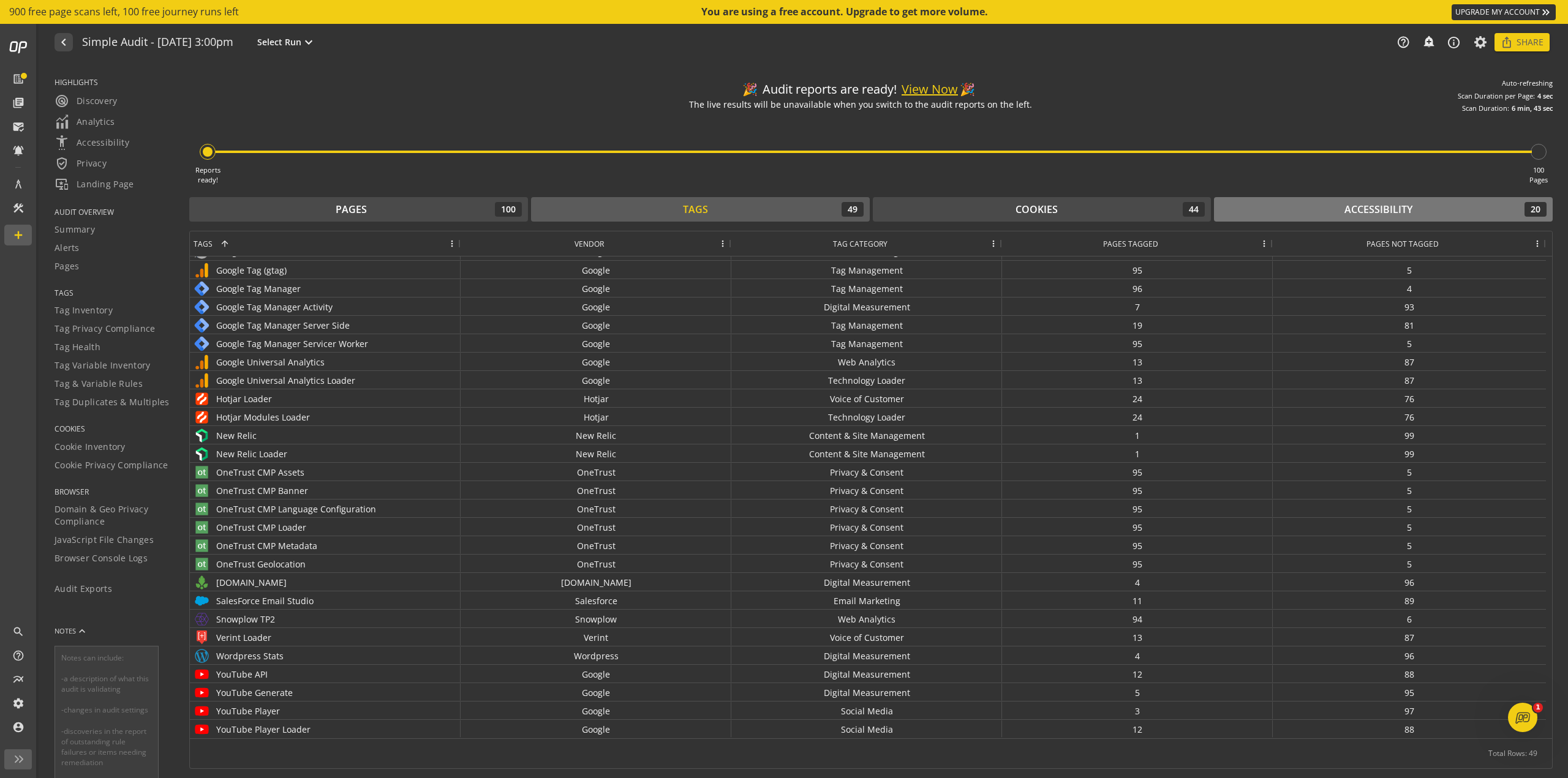
click at [783, 210] on div "Accessibility 20" at bounding box center [1383, 210] width 326 height 15
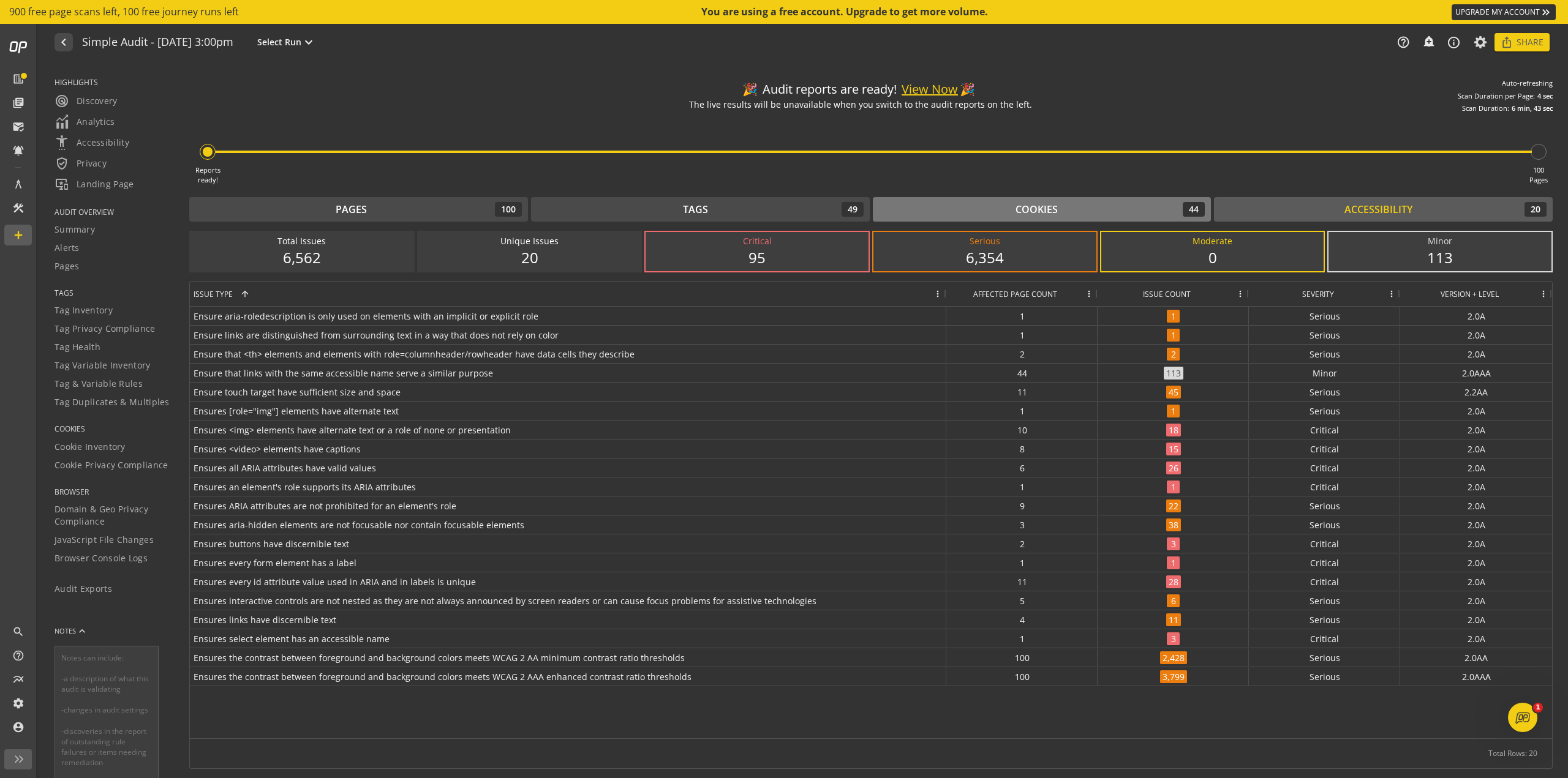
click at [783, 204] on div "Cookies" at bounding box center [1036, 210] width 42 height 14
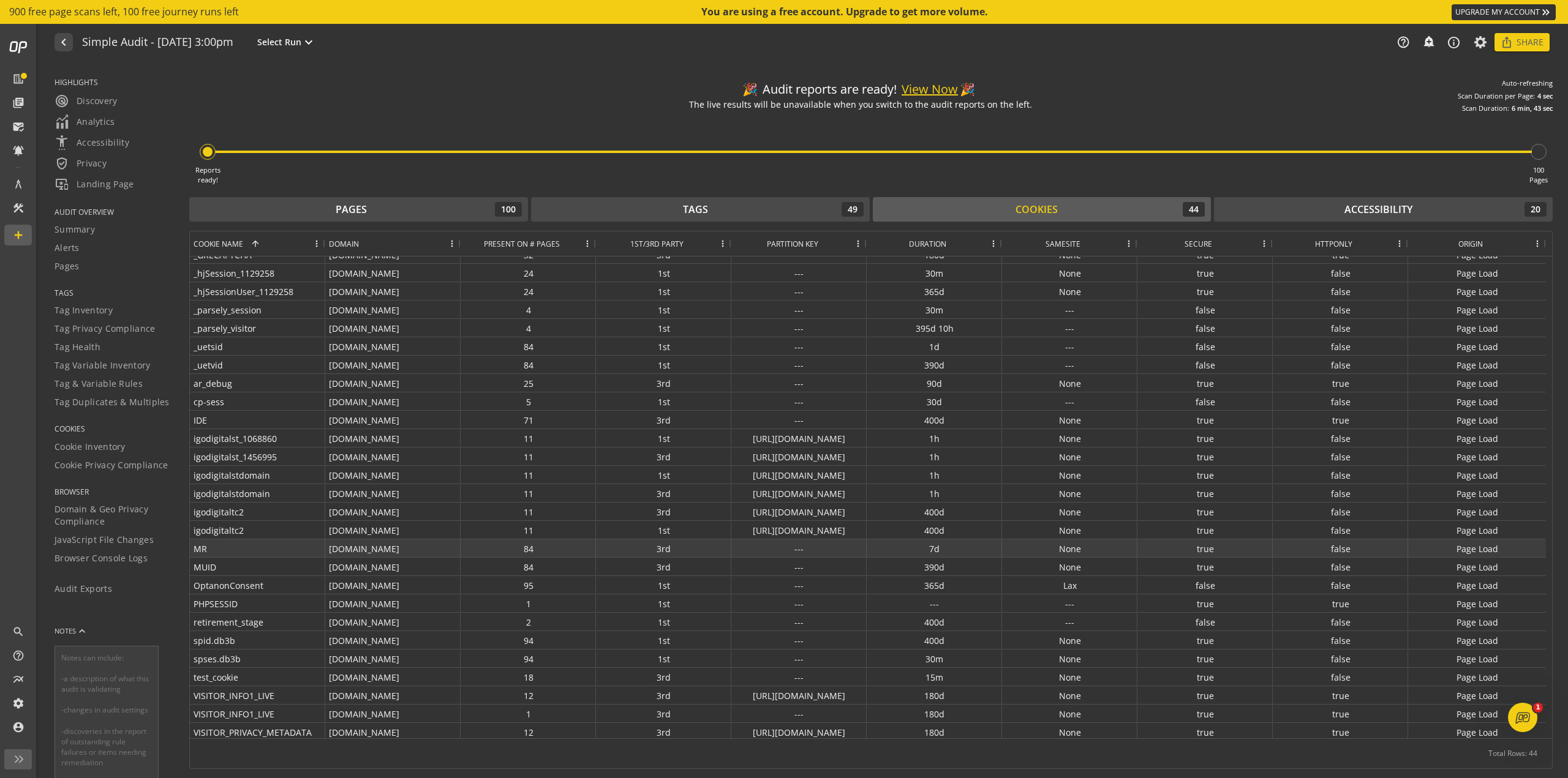
scroll to position [326, 0]
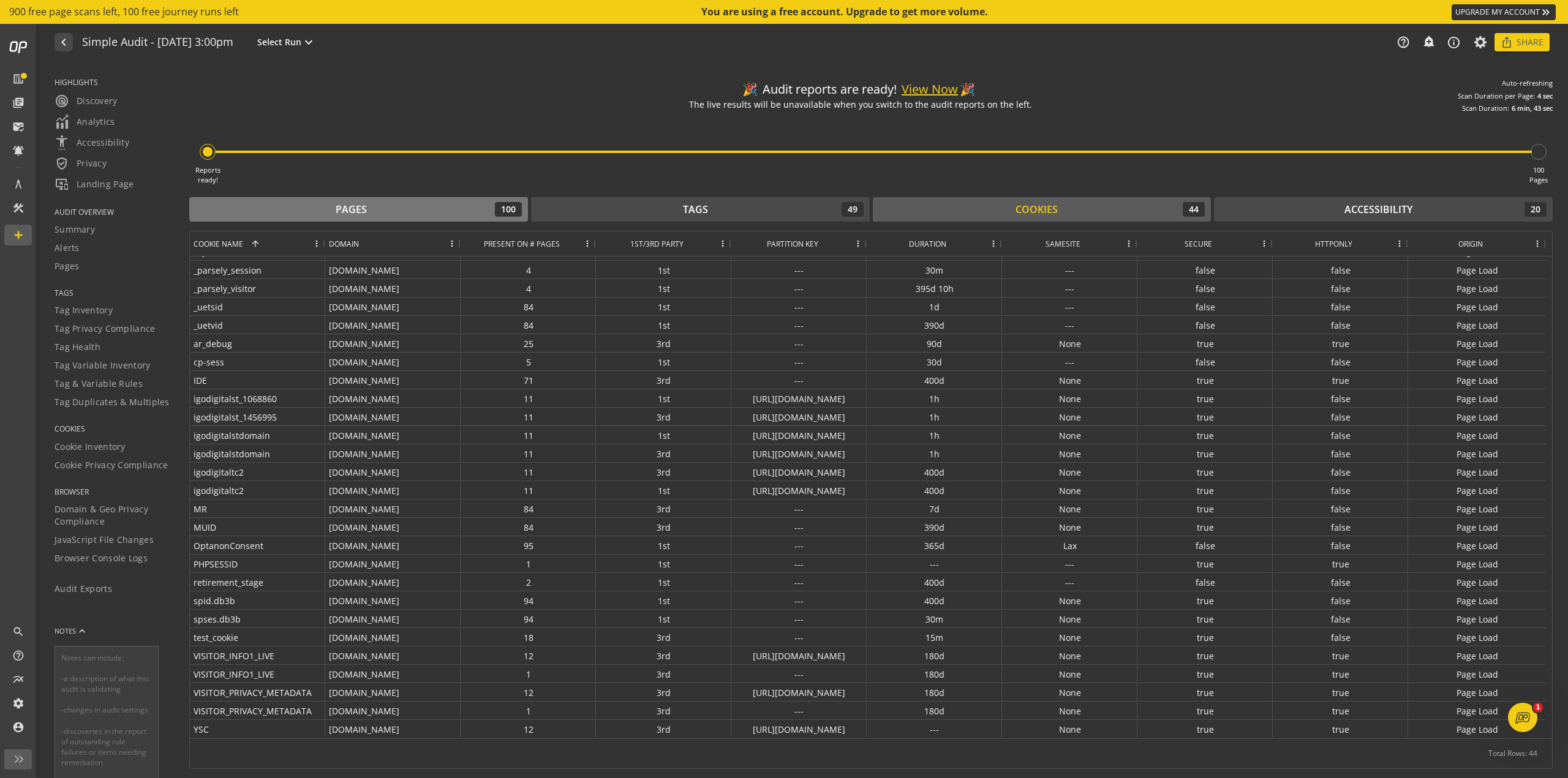
click at [379, 215] on div "Pages 100" at bounding box center [358, 210] width 326 height 15
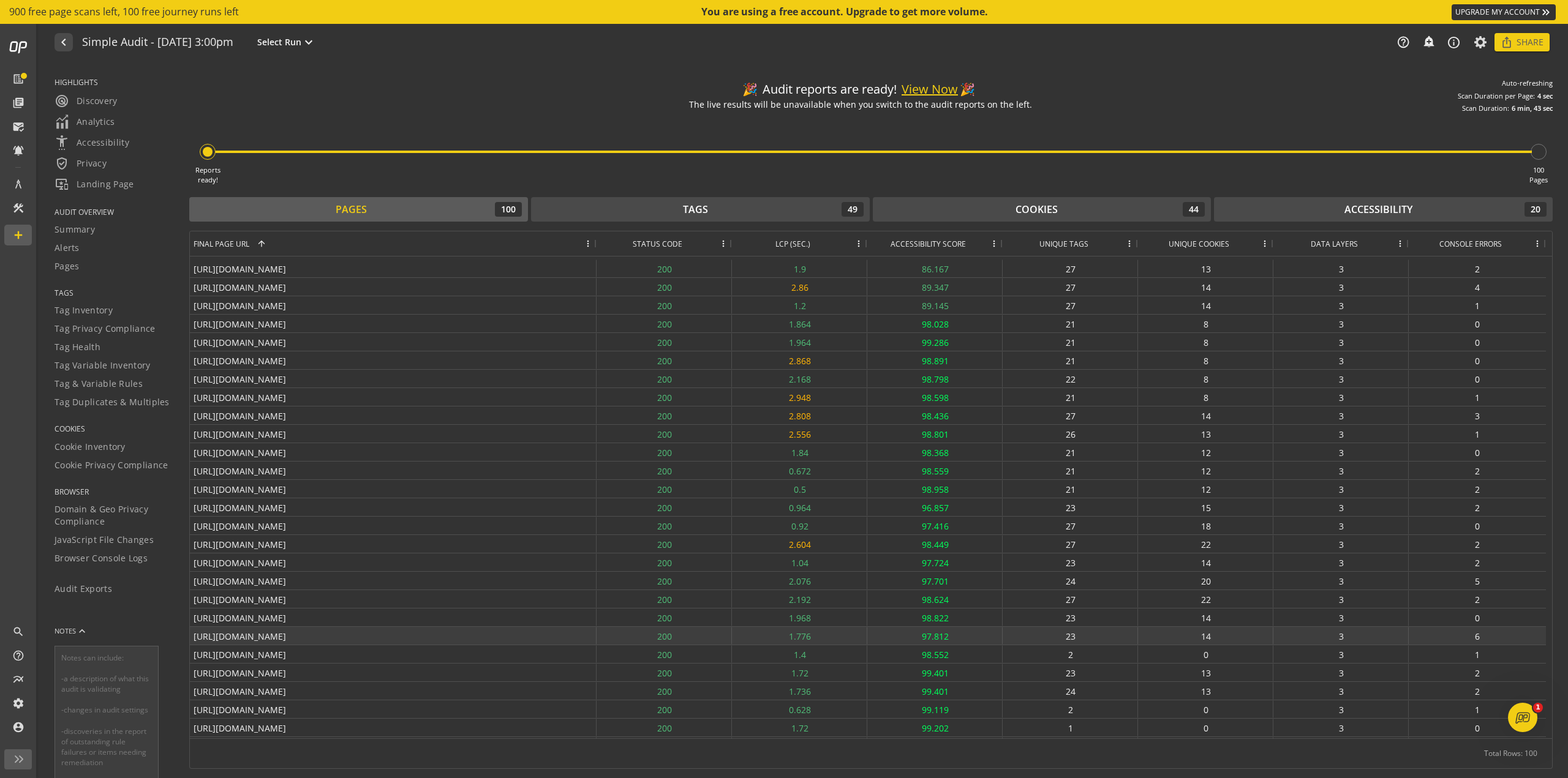
scroll to position [306, 0]
click at [677, 210] on div "Tags 49" at bounding box center [701, 210] width 326 height 15
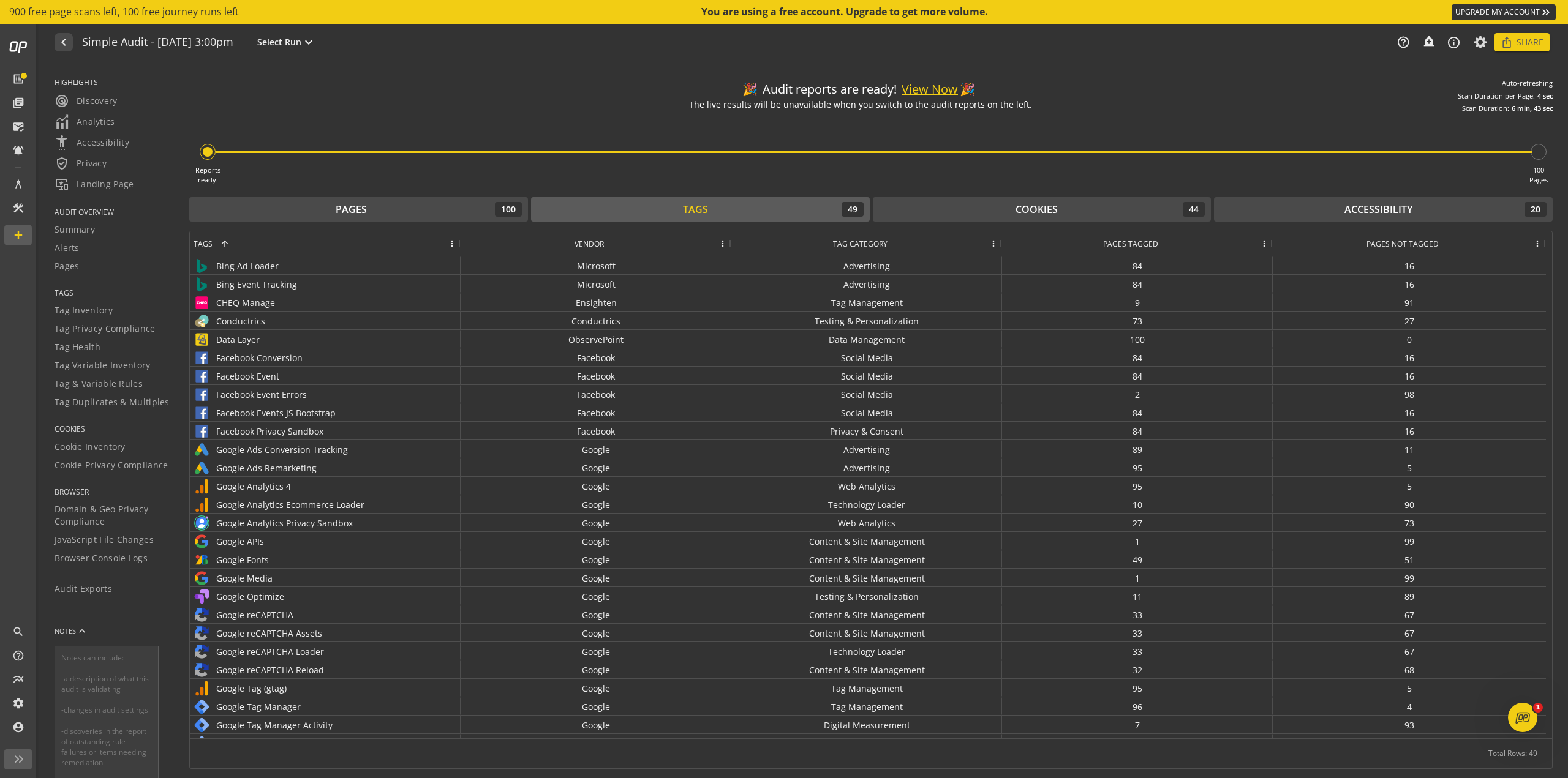
drag, startPoint x: 1427, startPoint y: 117, endPoint x: 1463, endPoint y: 146, distance: 46.2
click at [783, 146] on div "Reports ready! 100 Pages" at bounding box center [871, 149] width 1363 height 72
click at [783, 41] on span "Share" at bounding box center [1530, 42] width 27 height 22
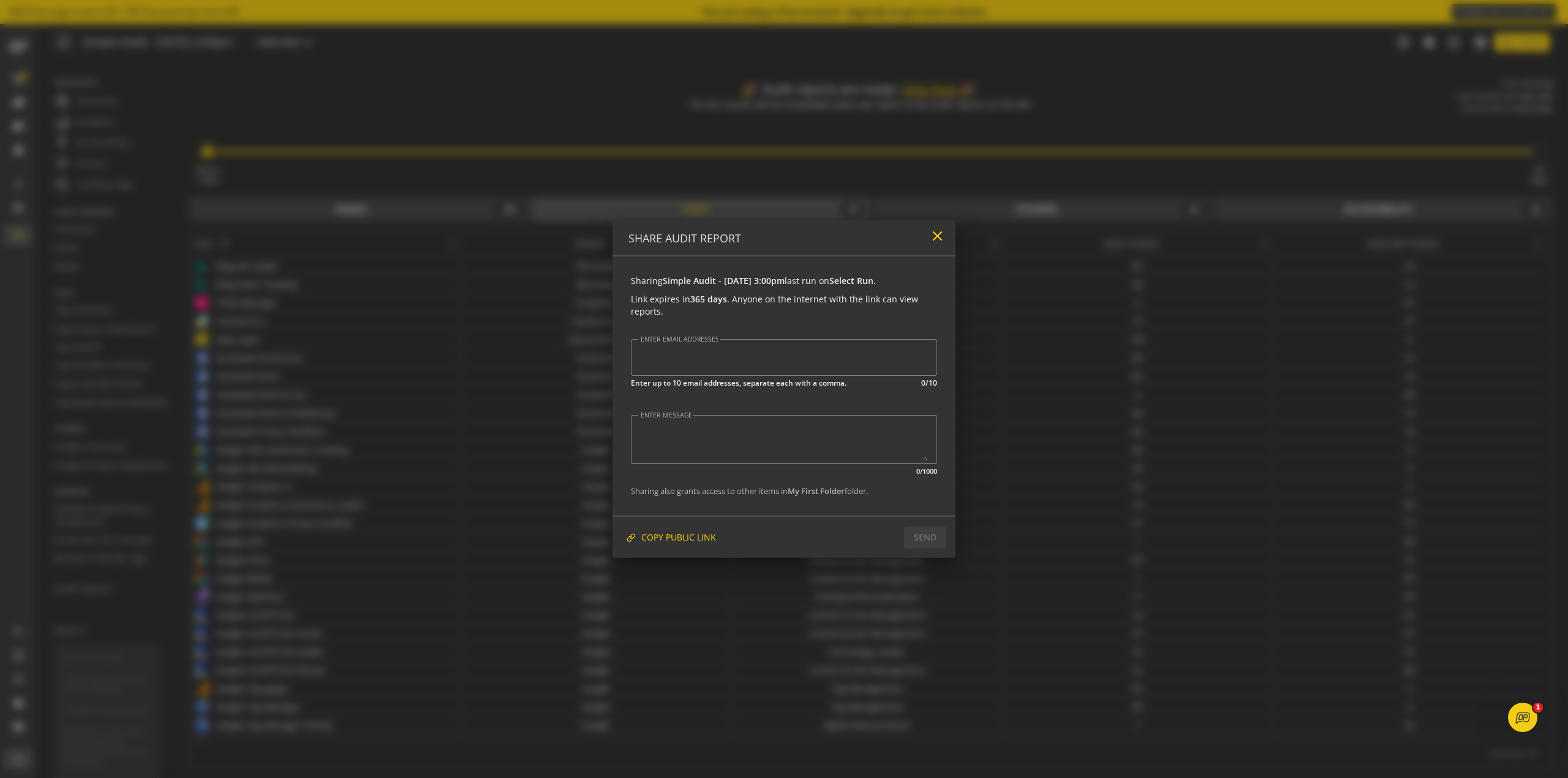
click at [783, 241] on mat-icon "close" at bounding box center [937, 236] width 17 height 17
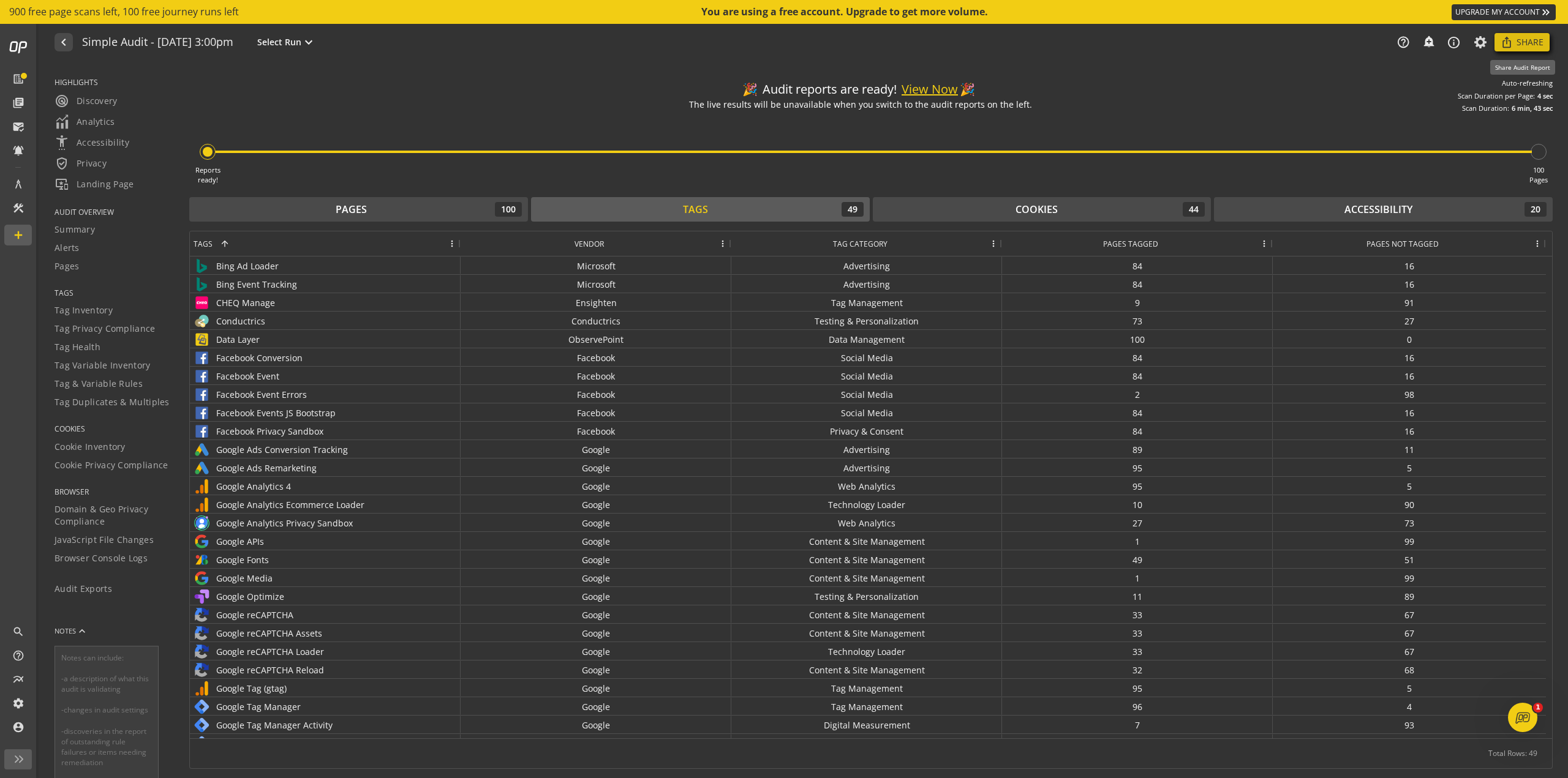
click at [783, 49] on span "Share" at bounding box center [1530, 42] width 27 height 22
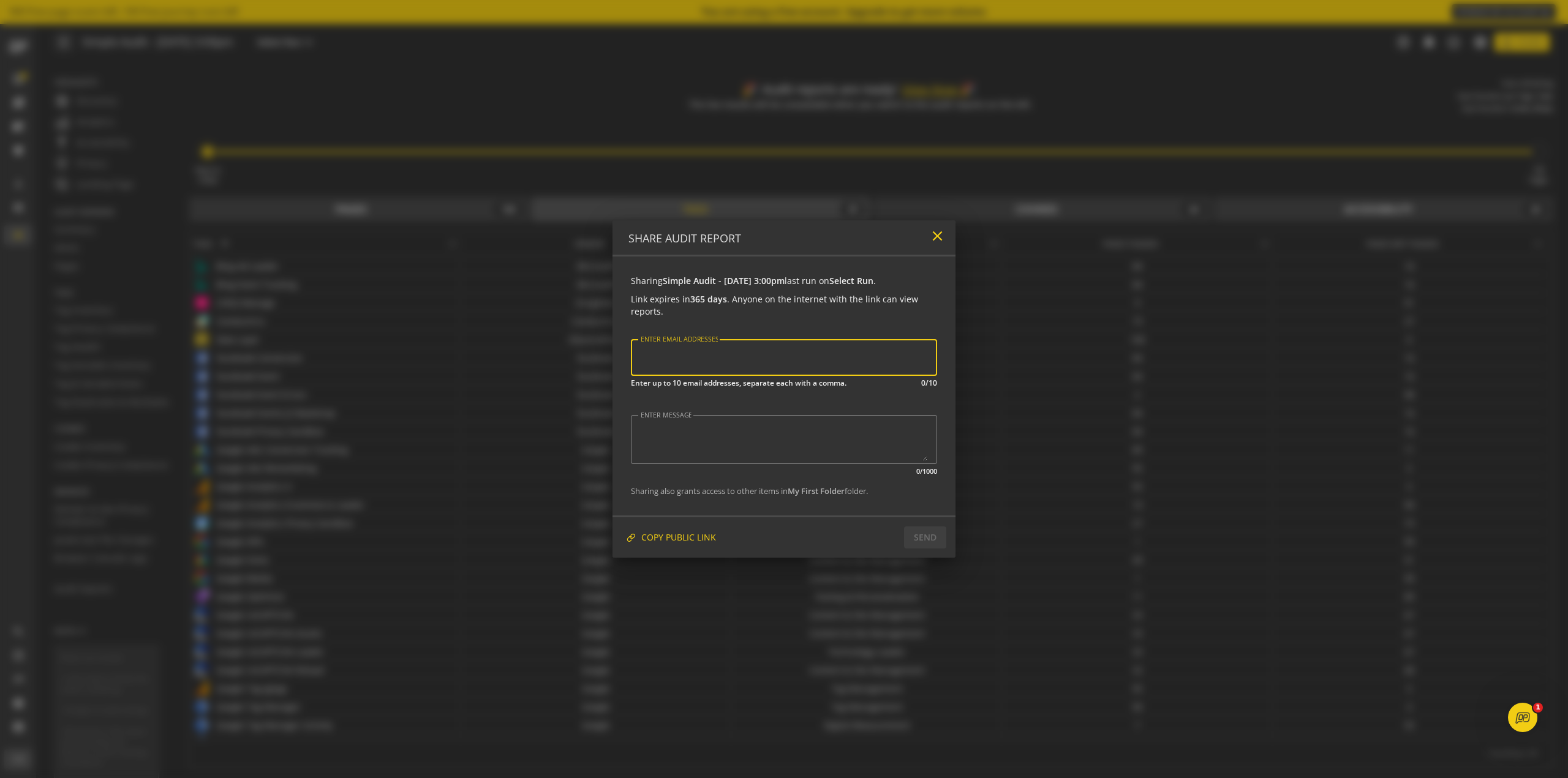
click at [783, 238] on mat-icon "close" at bounding box center [937, 236] width 17 height 17
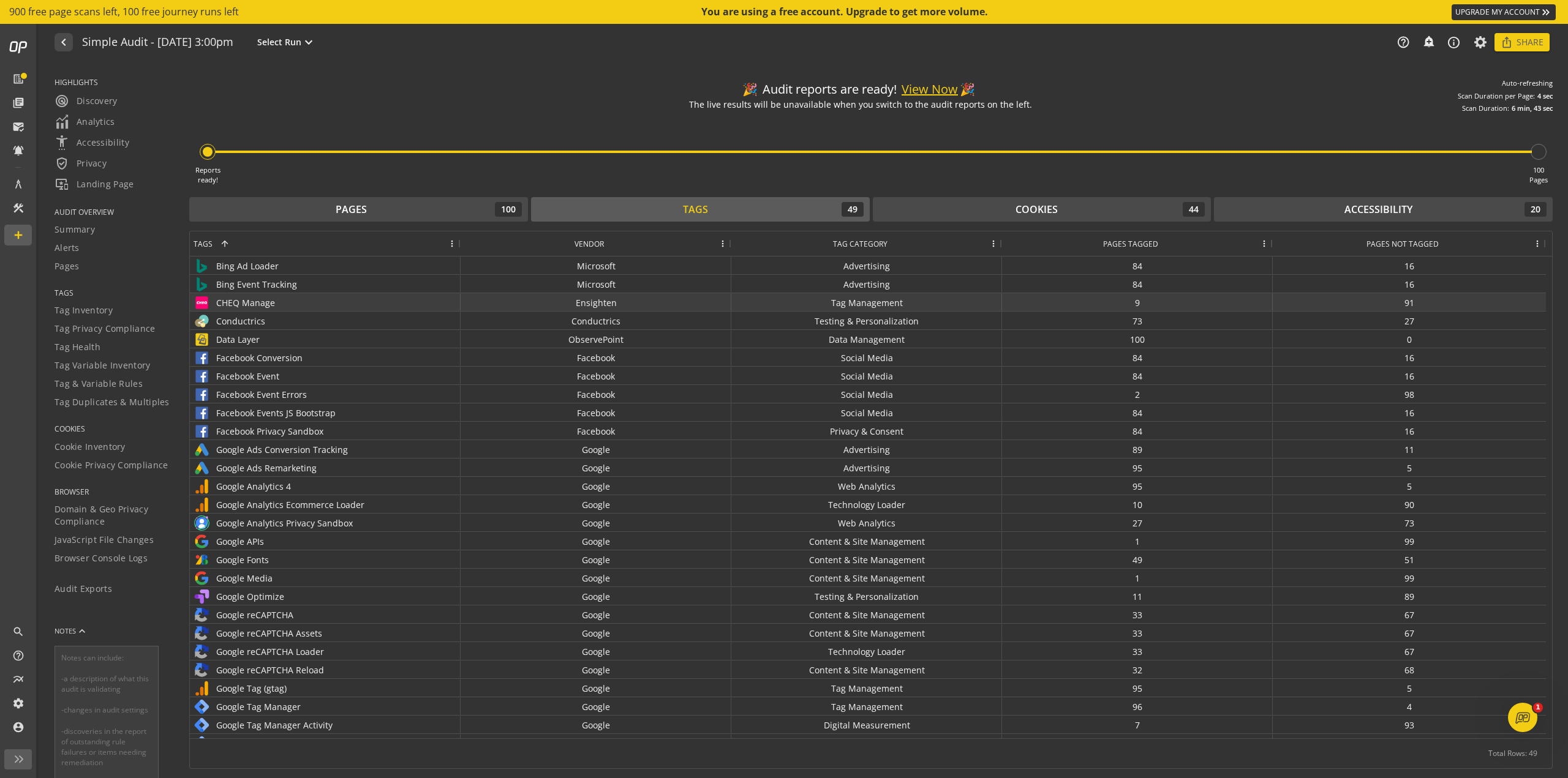
click at [300, 308] on div "CHEQ Manage" at bounding box center [325, 302] width 263 height 17
drag, startPoint x: 234, startPoint y: 304, endPoint x: 247, endPoint y: 305, distance: 13.0
click at [234, 304] on div "CHEQ Manage" at bounding box center [325, 302] width 263 height 17
click at [783, 309] on div "Tag Management" at bounding box center [866, 302] width 271 height 17
click at [783, 242] on span at bounding box center [1538, 244] width 10 height 10
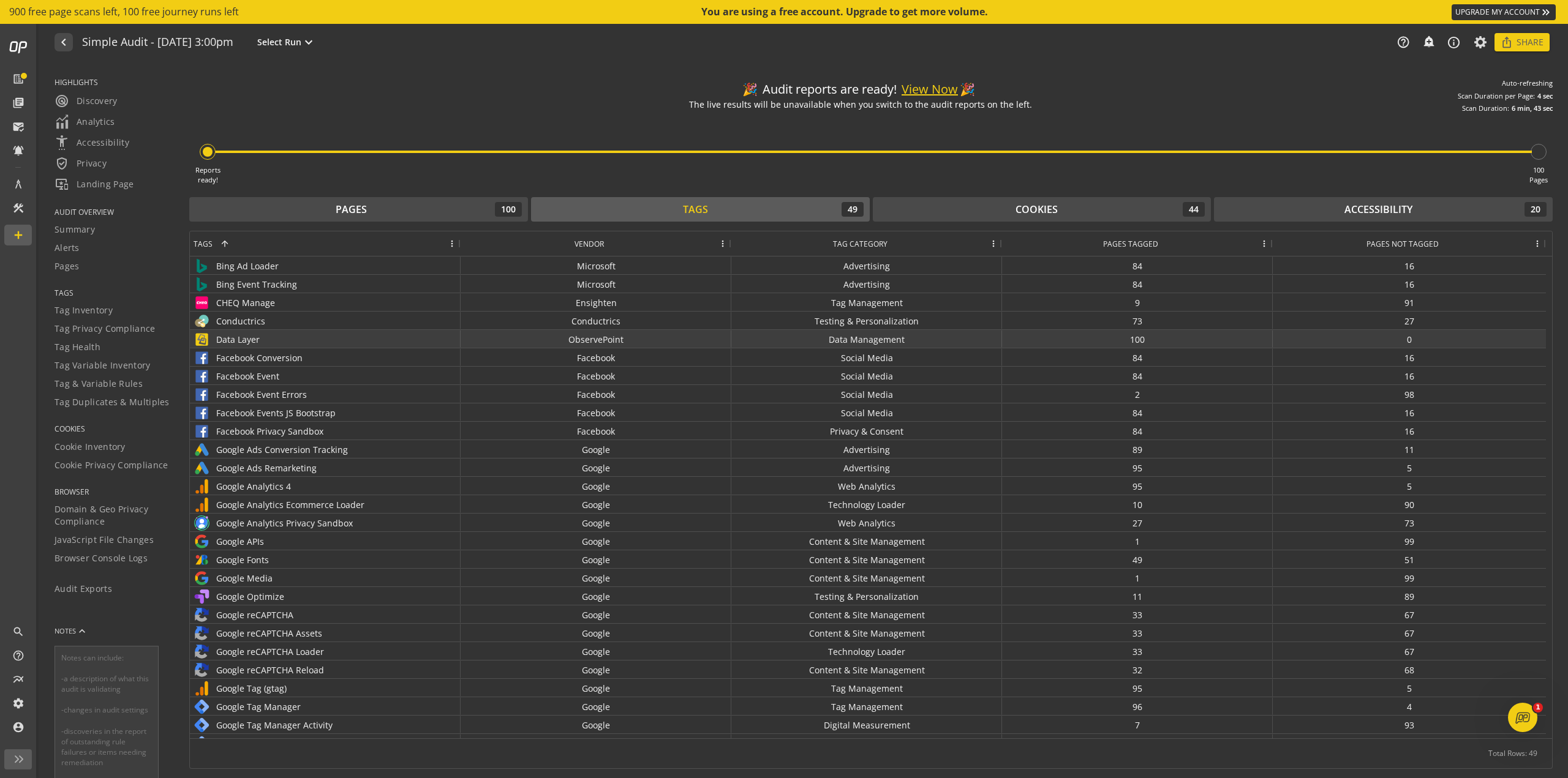
click at [783, 334] on div "100" at bounding box center [1137, 339] width 271 height 17
click at [783, 221] on button "Cookies 44" at bounding box center [1041, 210] width 339 height 25
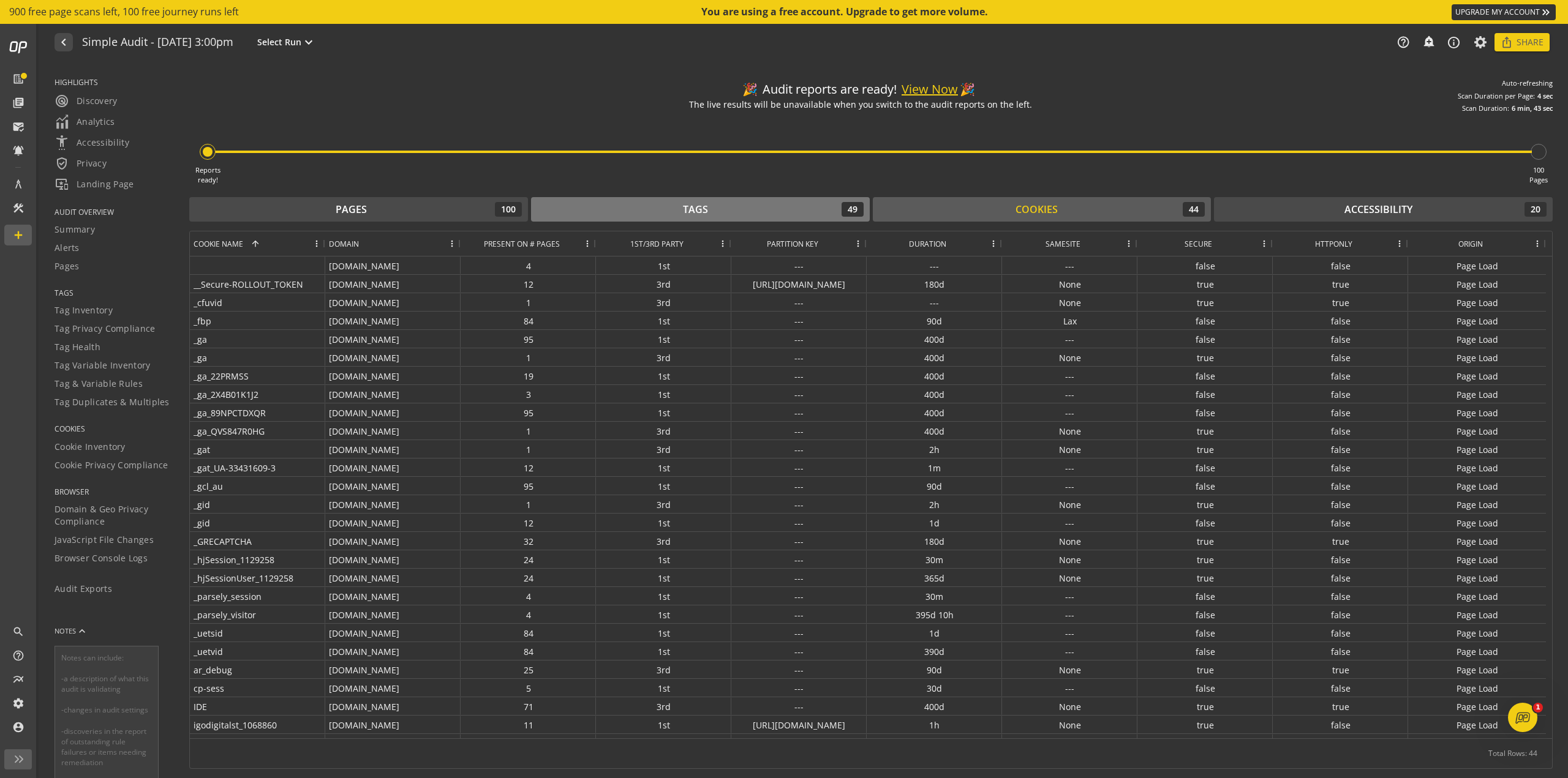
click at [754, 211] on div "Tags 49" at bounding box center [701, 210] width 326 height 15
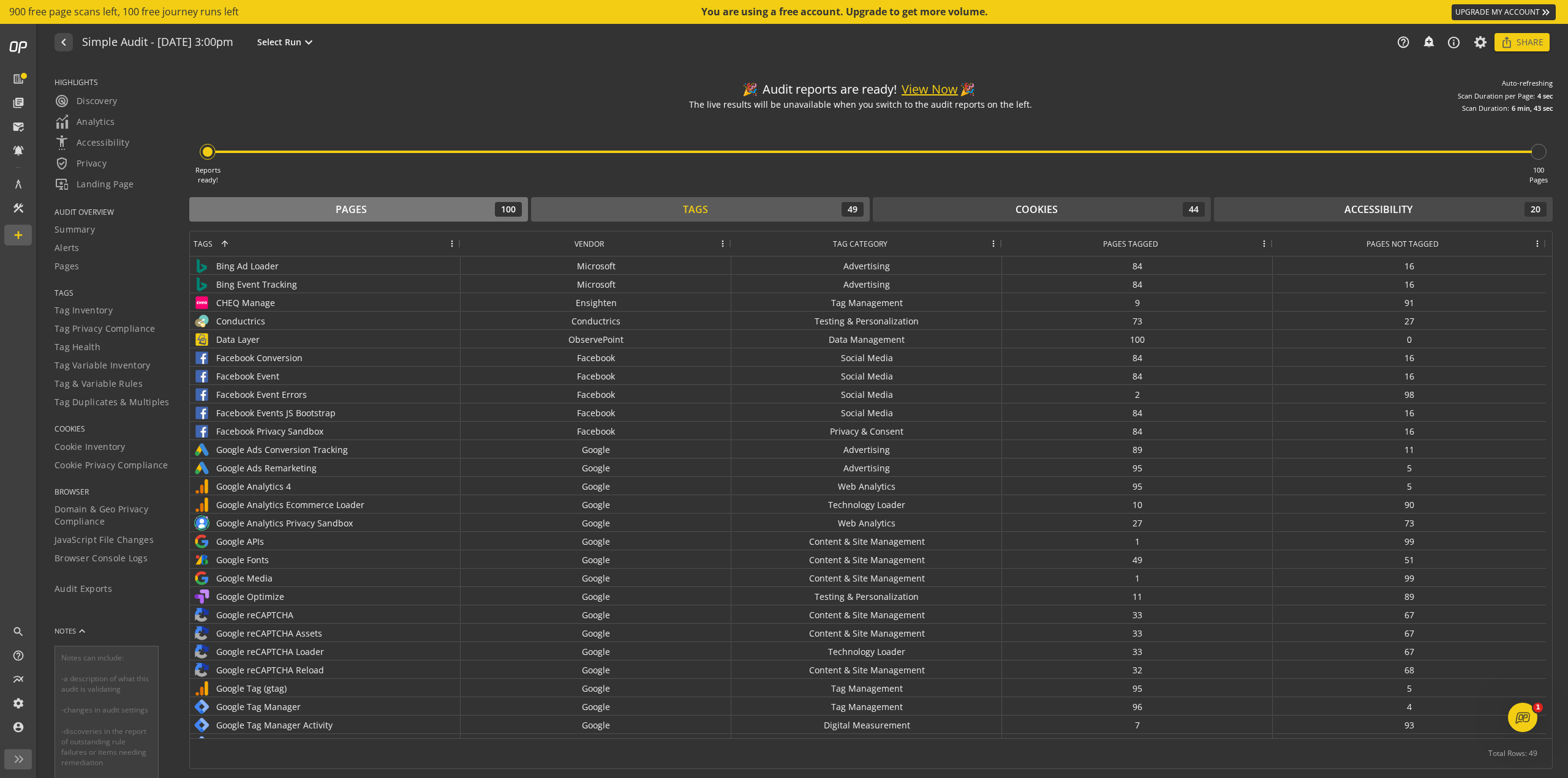
click at [445, 204] on div "Pages 100" at bounding box center [358, 210] width 326 height 15
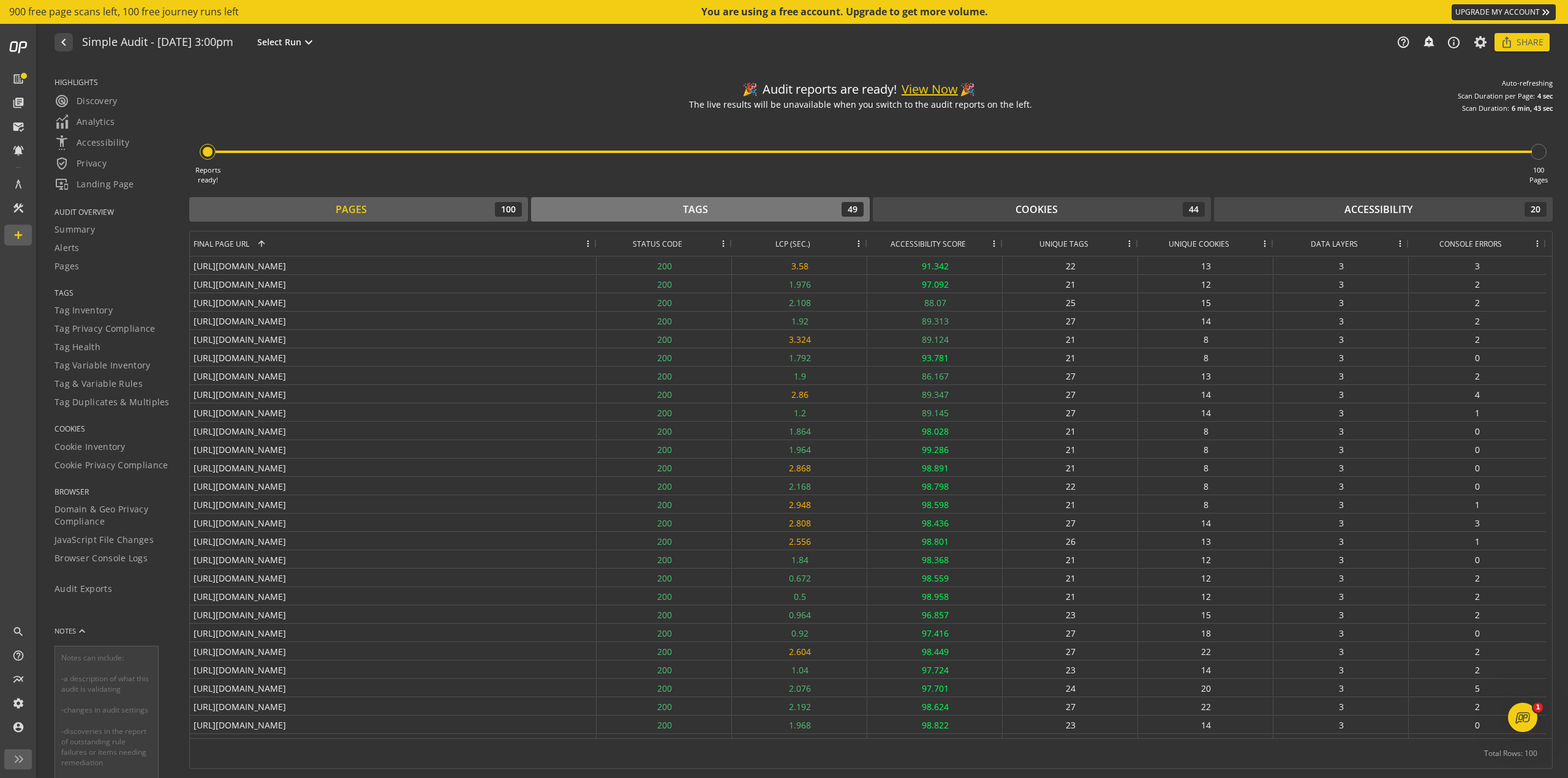
click at [597, 206] on div "Tags 49" at bounding box center [701, 210] width 326 height 15
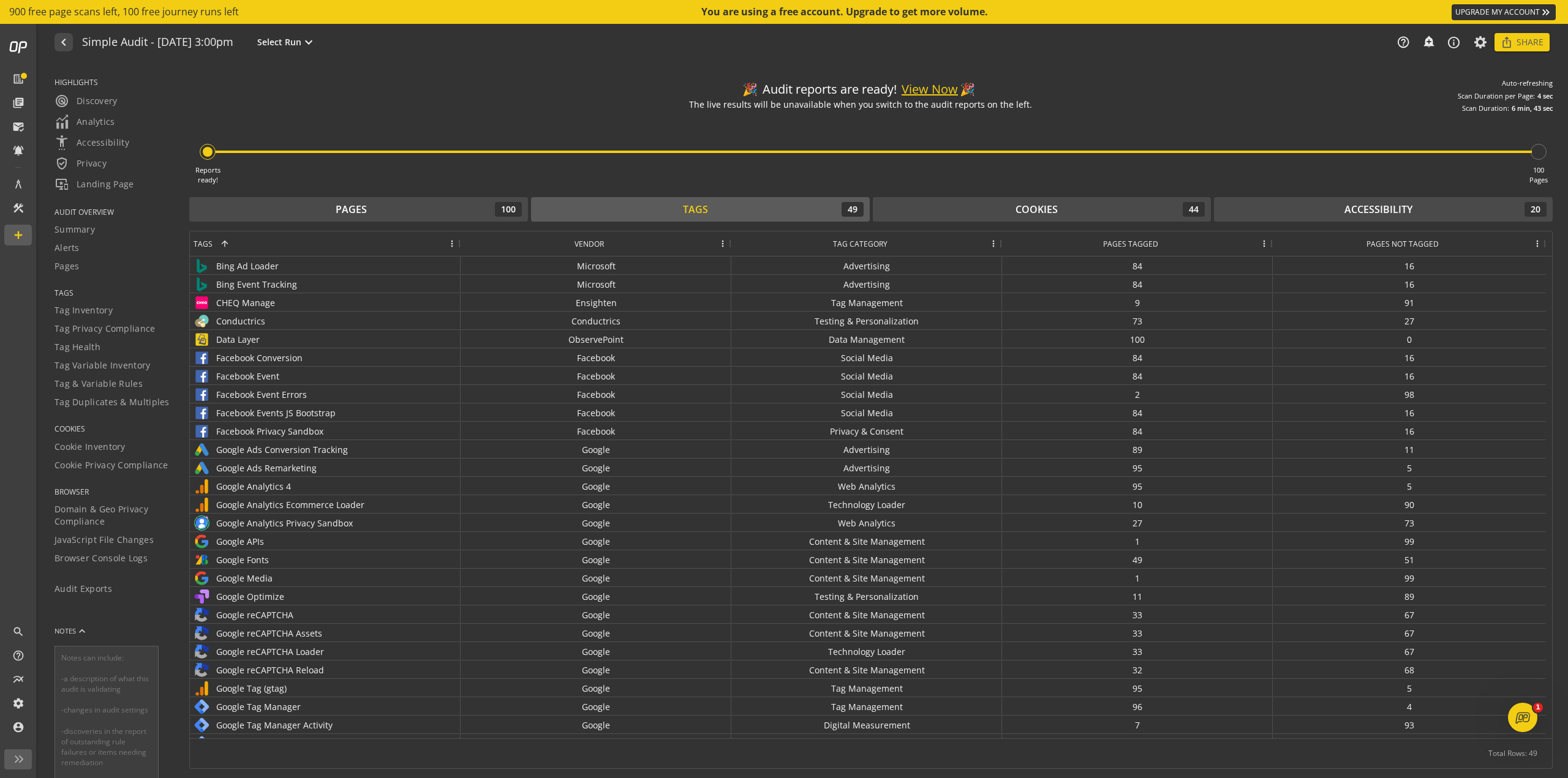
click at [783, 14] on link "UPGRADE MY ACCOUNT keyboard_double_arrow_right" at bounding box center [1503, 12] width 104 height 16
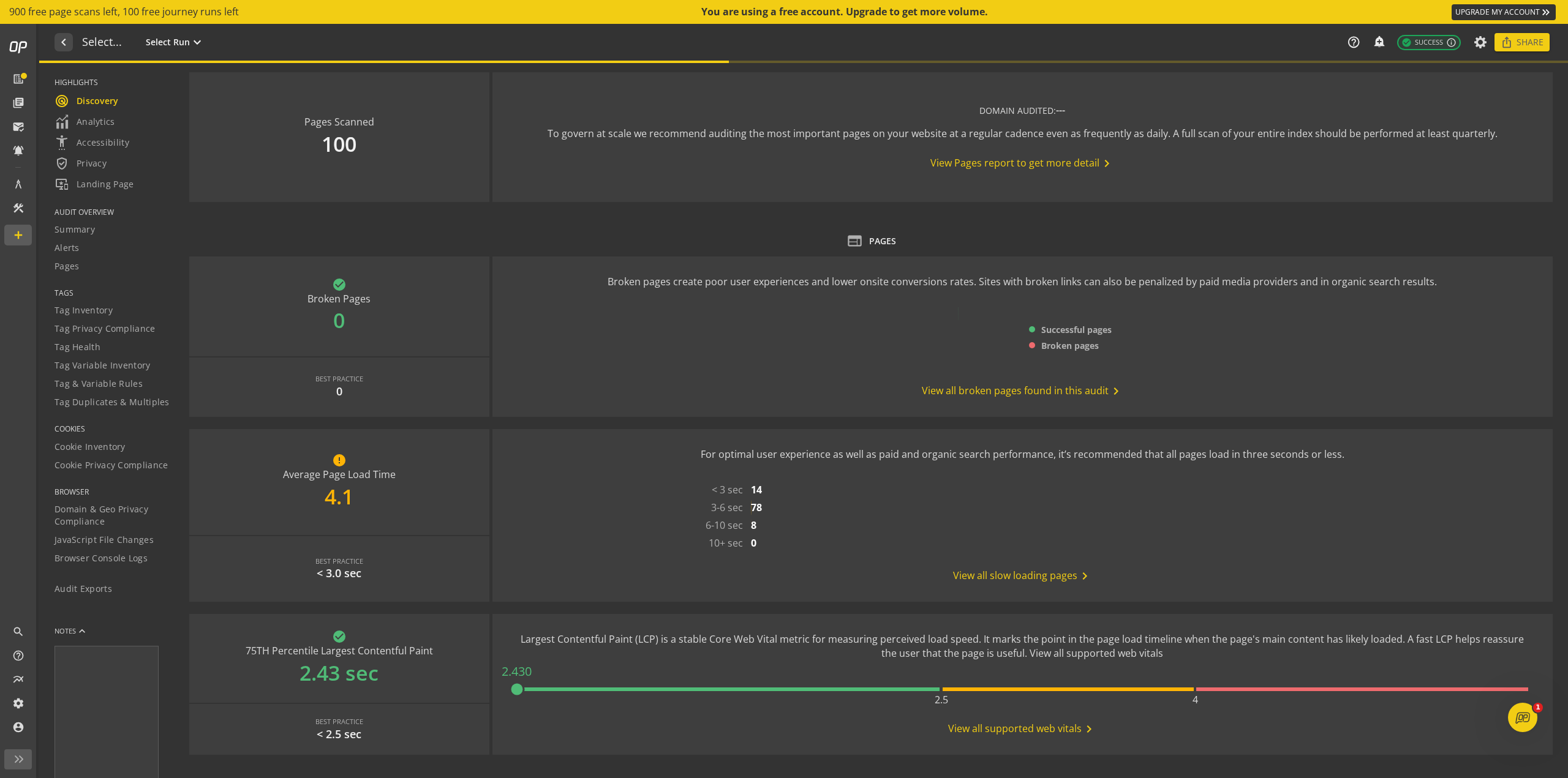
type textarea "Notes can include: -a description of what this audit is validating -changes in …"
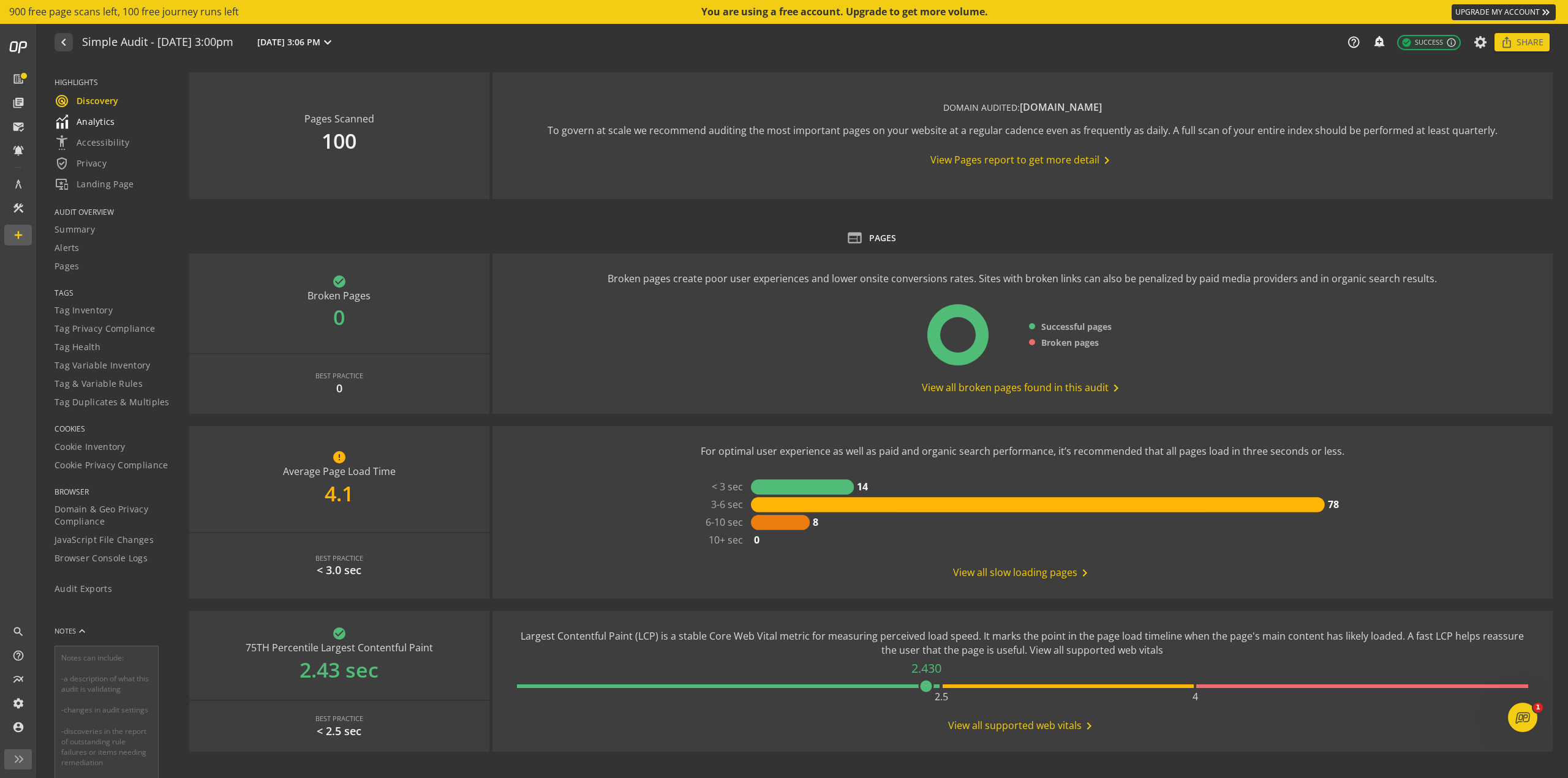
click at [100, 125] on span "Analytics" at bounding box center [85, 122] width 61 height 15
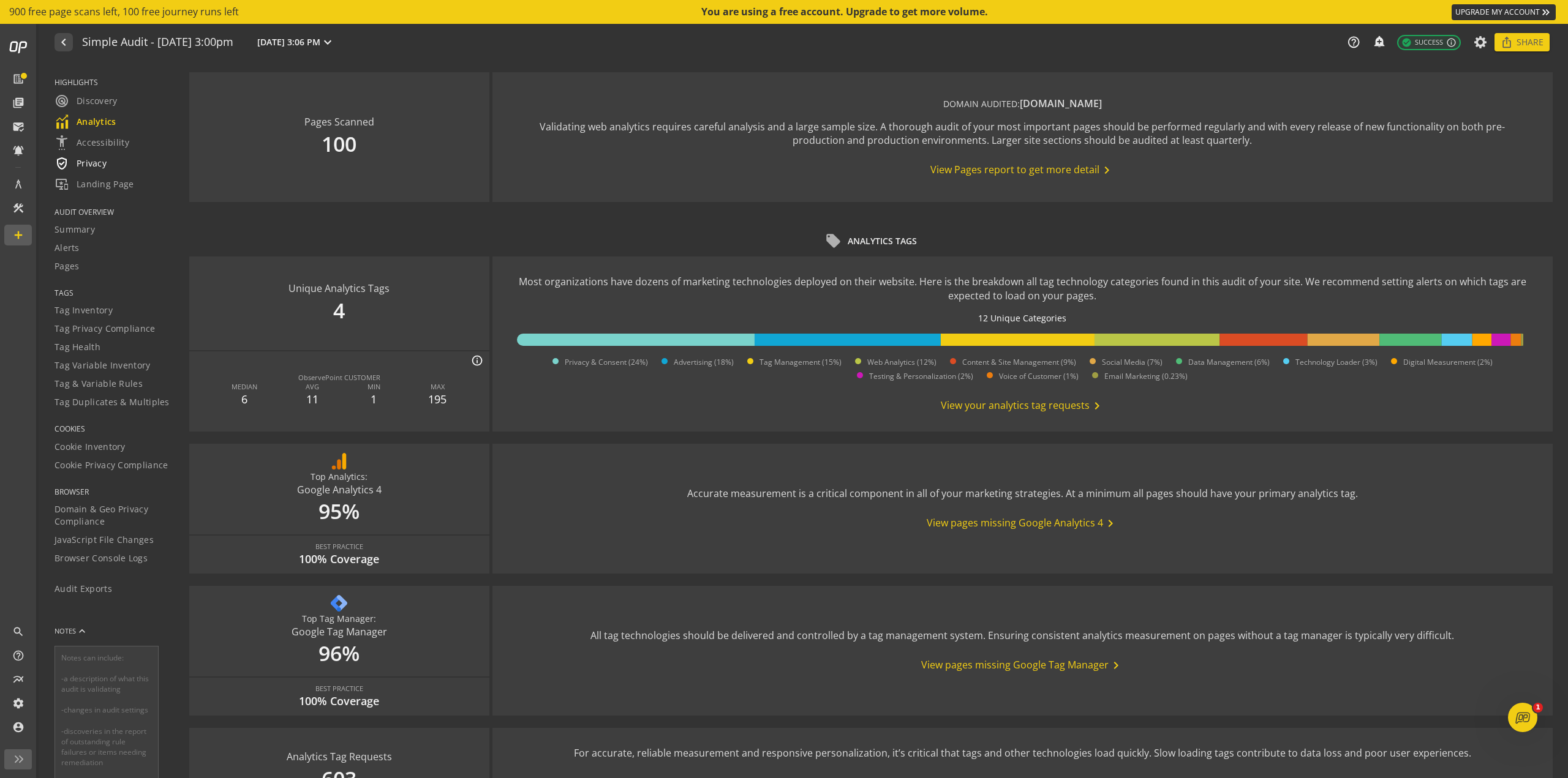
click at [97, 168] on span "verified_user Privacy" at bounding box center [81, 163] width 52 height 15
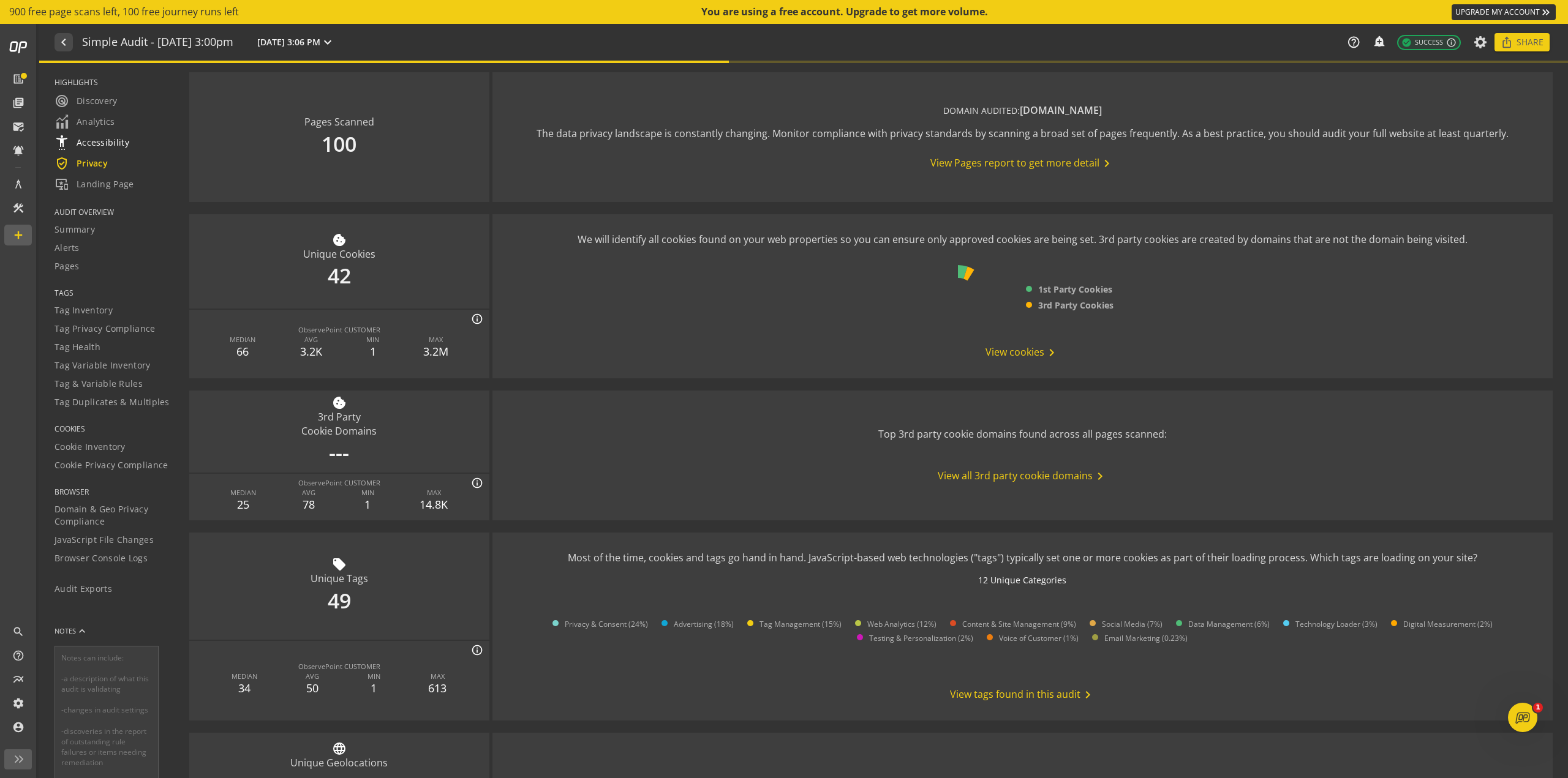
click at [105, 148] on span "settings_accessibility Accessibility" at bounding box center [91, 143] width 75 height 15
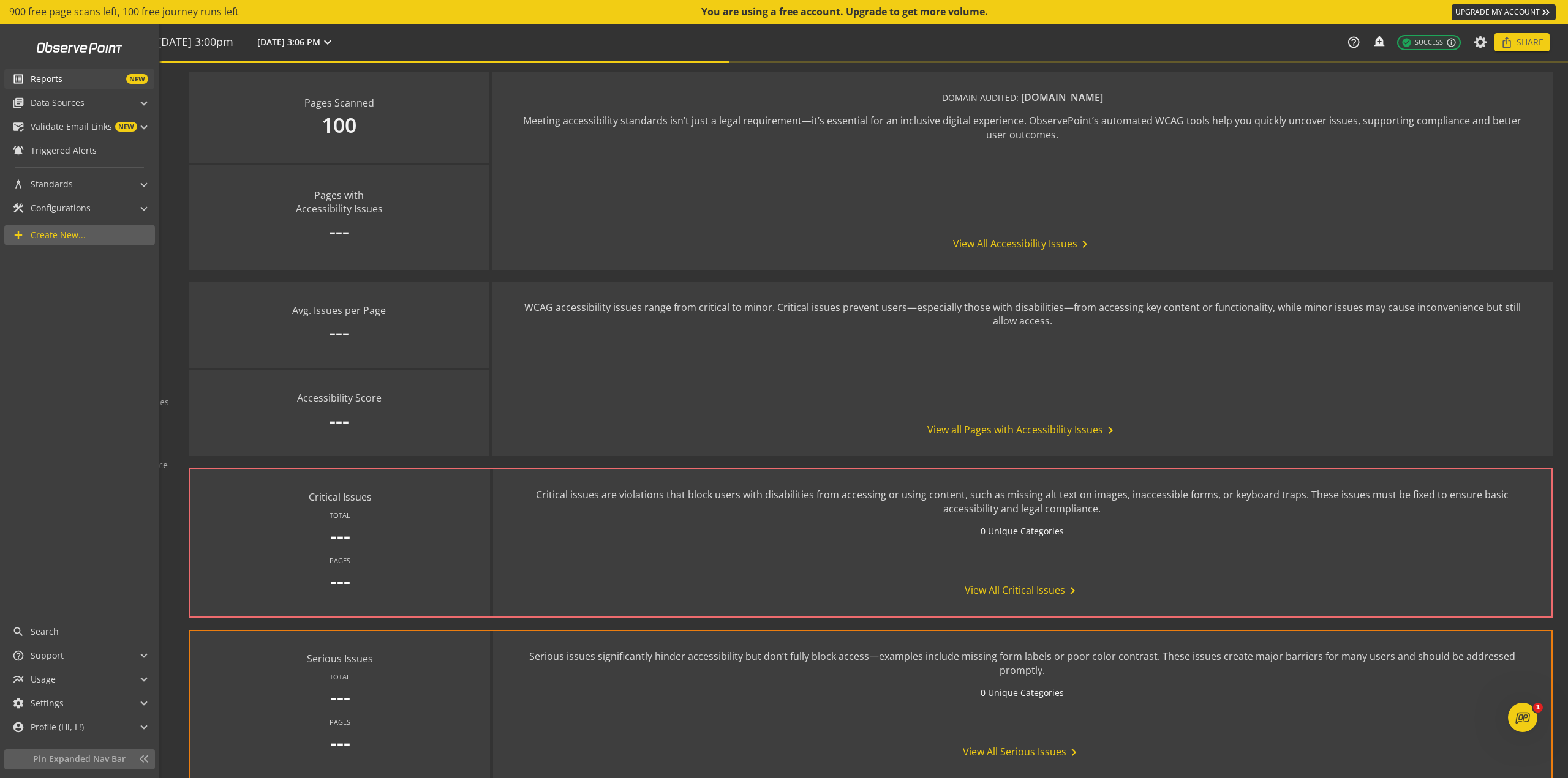
click at [20, 82] on mat-icon "list_alt" at bounding box center [18, 78] width 12 height 12
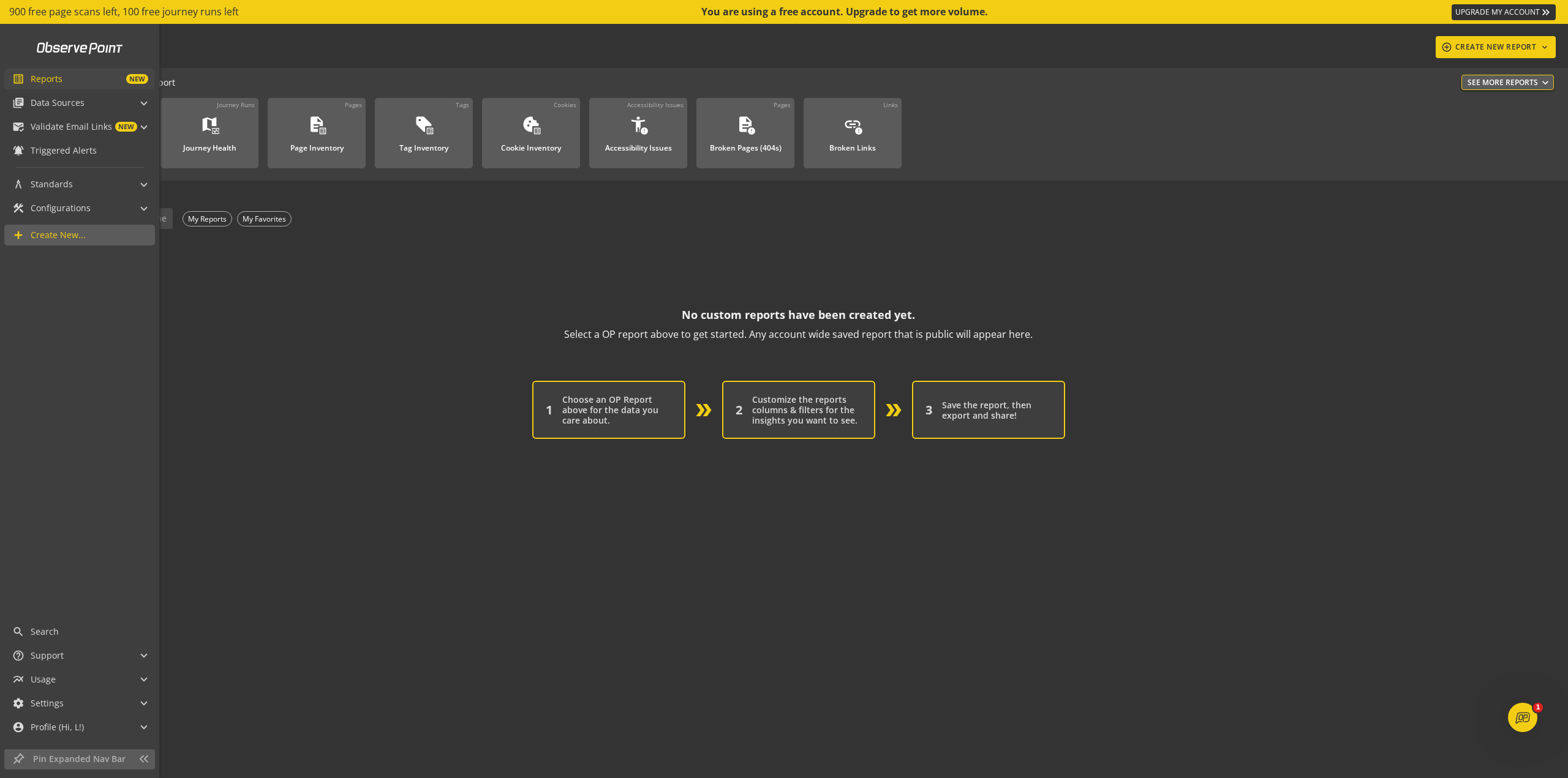
click at [59, 81] on span "Reports" at bounding box center [46, 78] width 32 height 12
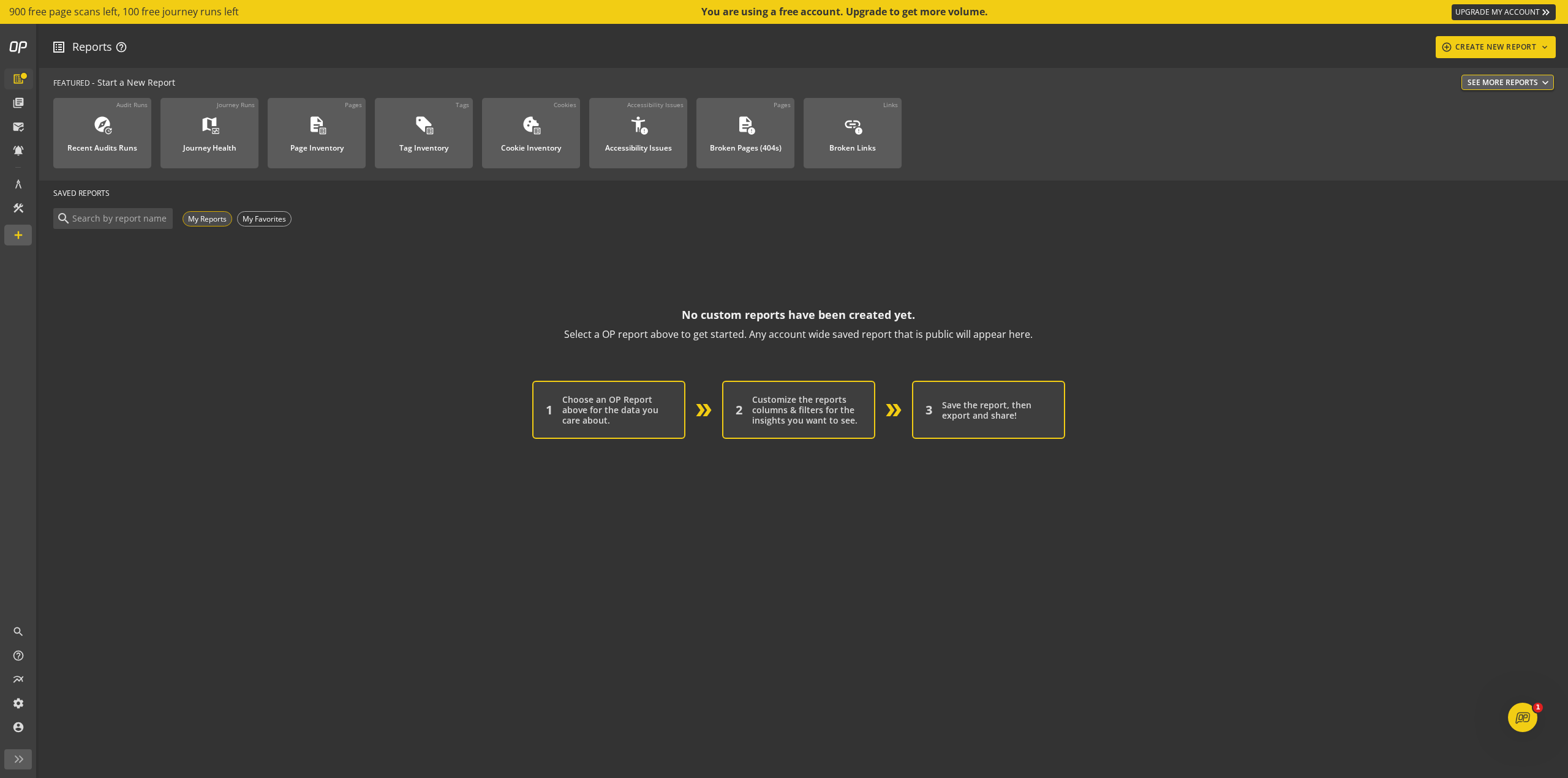
click at [202, 219] on div "My Reports" at bounding box center [207, 218] width 49 height 15
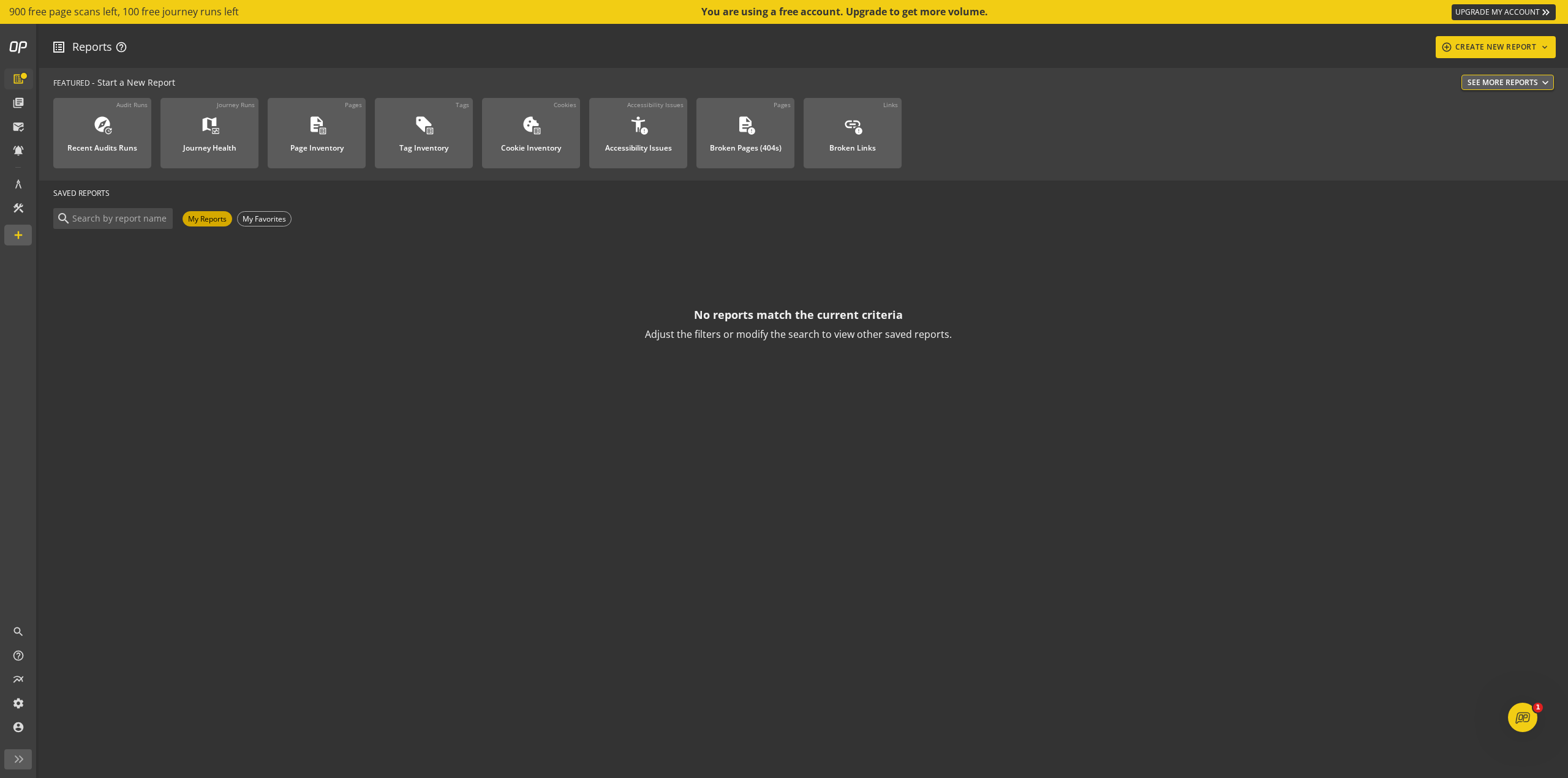
click at [202, 219] on div "My Reports" at bounding box center [207, 218] width 49 height 15
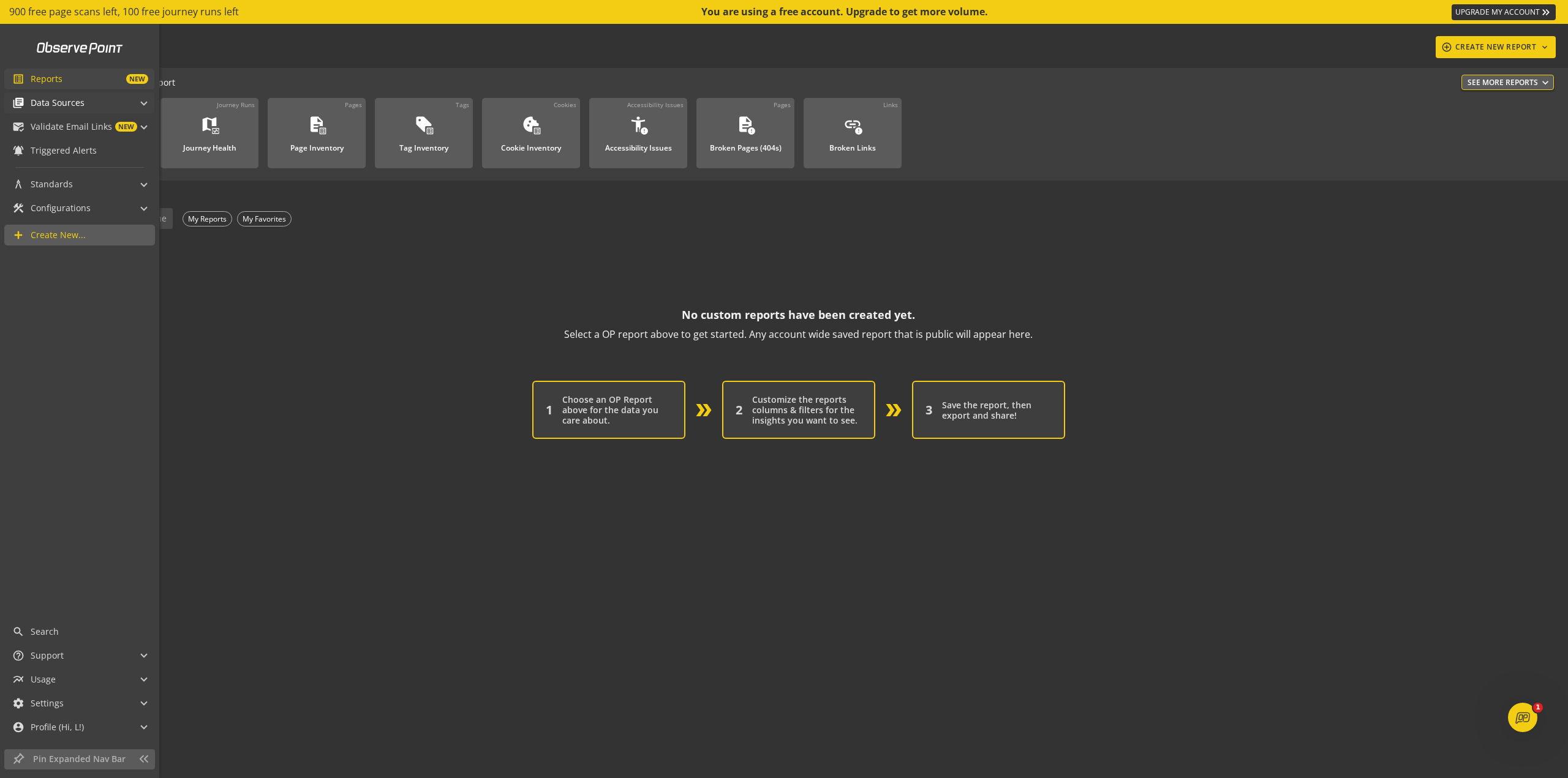
click at [51, 104] on span "Data Sources" at bounding box center [57, 102] width 54 height 12
click at [91, 128] on span "Audits & Journeys" at bounding box center [67, 123] width 73 height 12
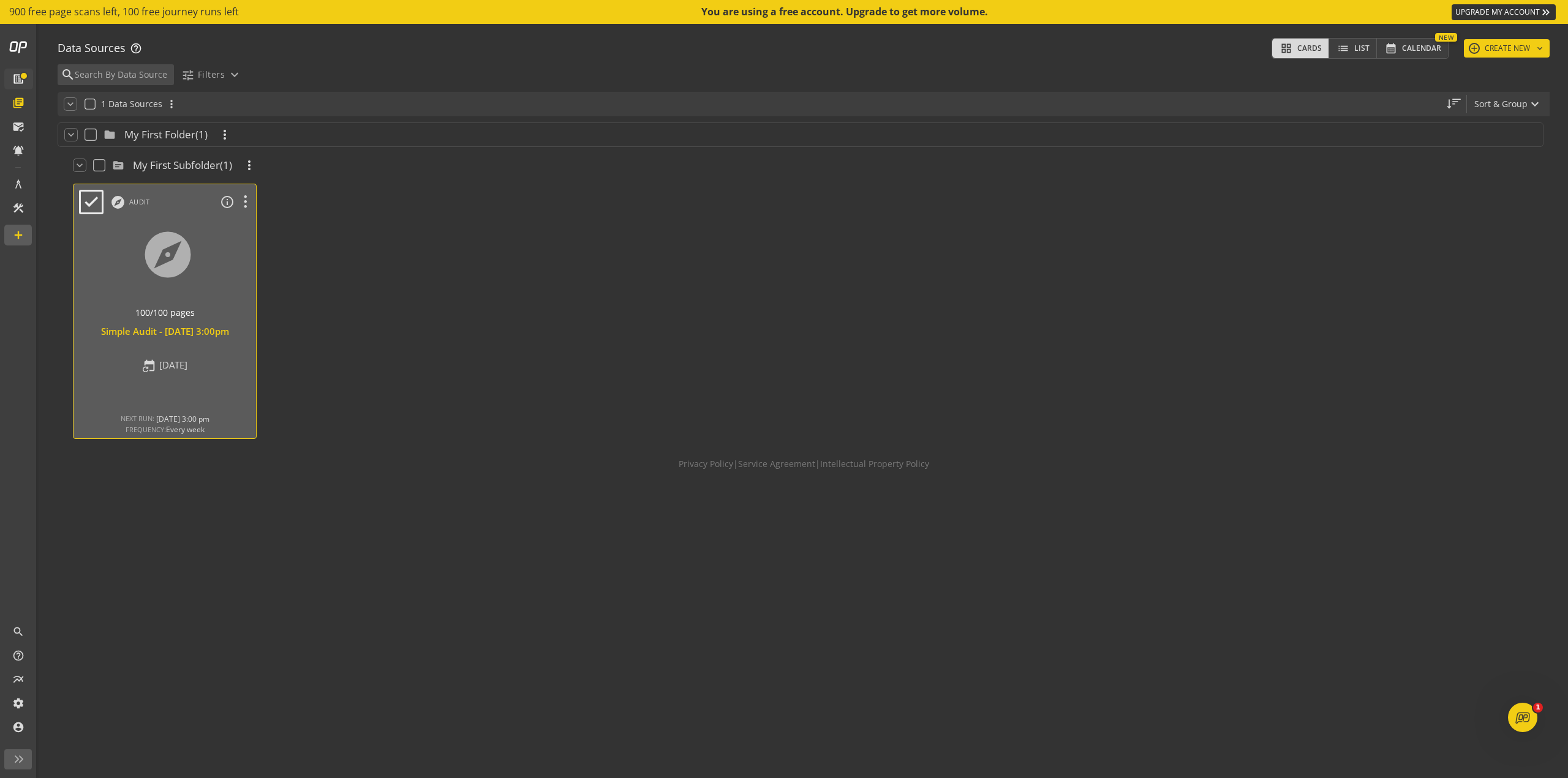
click at [228, 352] on div "Simple Audit - [DATE] 3:00pm" at bounding box center [165, 339] width 183 height 28
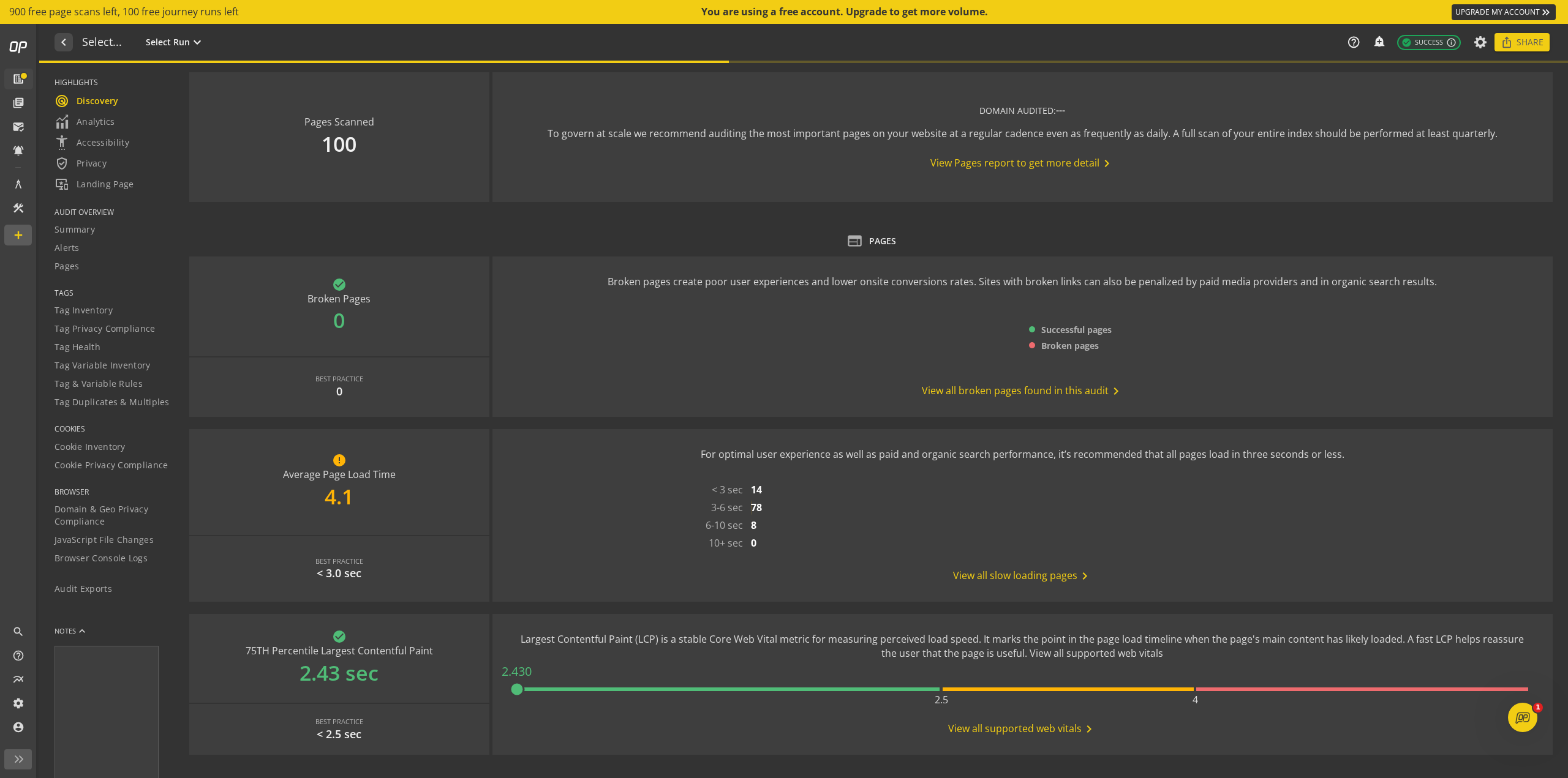
type textarea "Notes can include: -a description of what this audit is validating -changes in …"
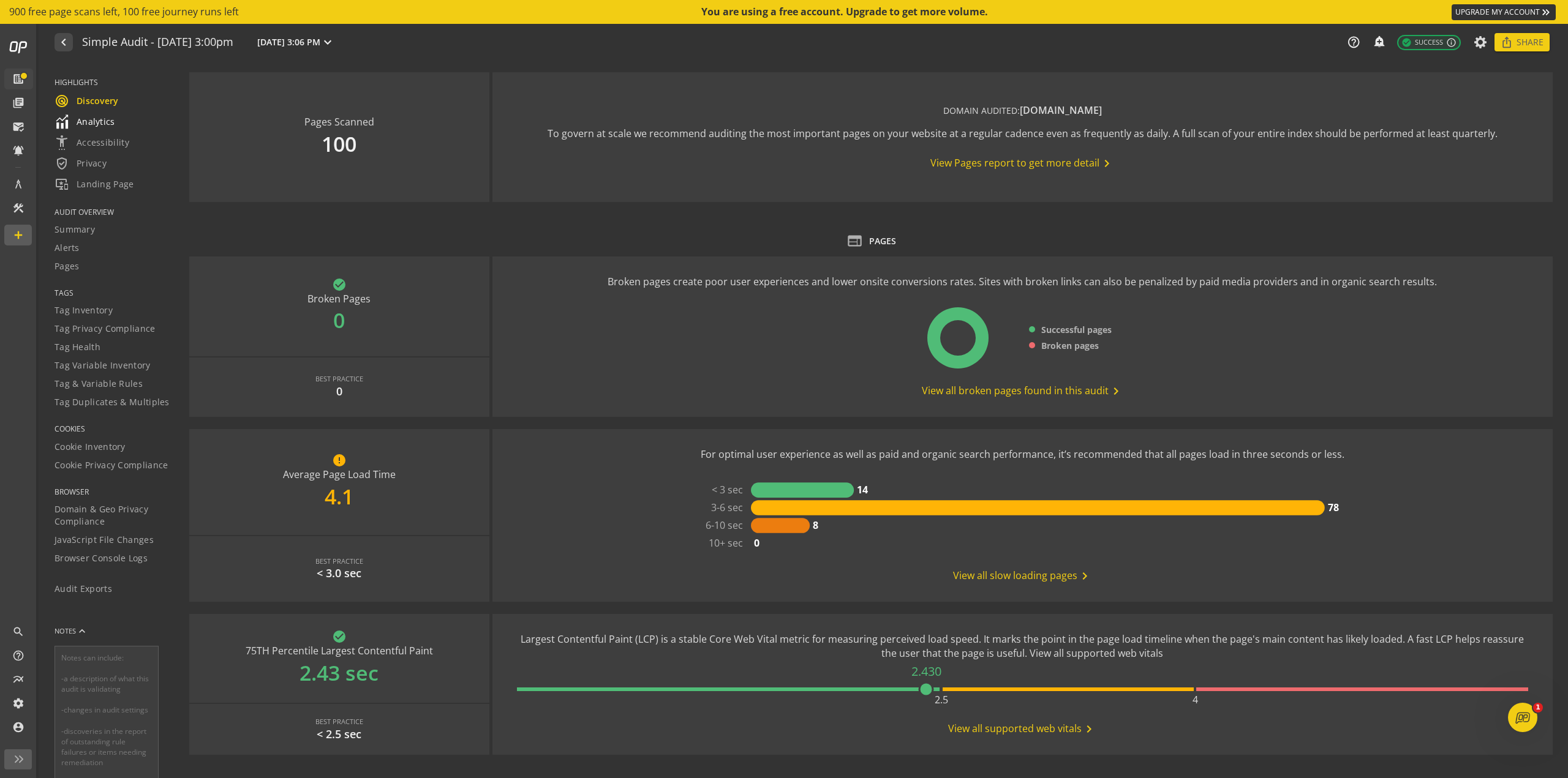
click at [99, 116] on span "Analytics" at bounding box center [85, 122] width 61 height 15
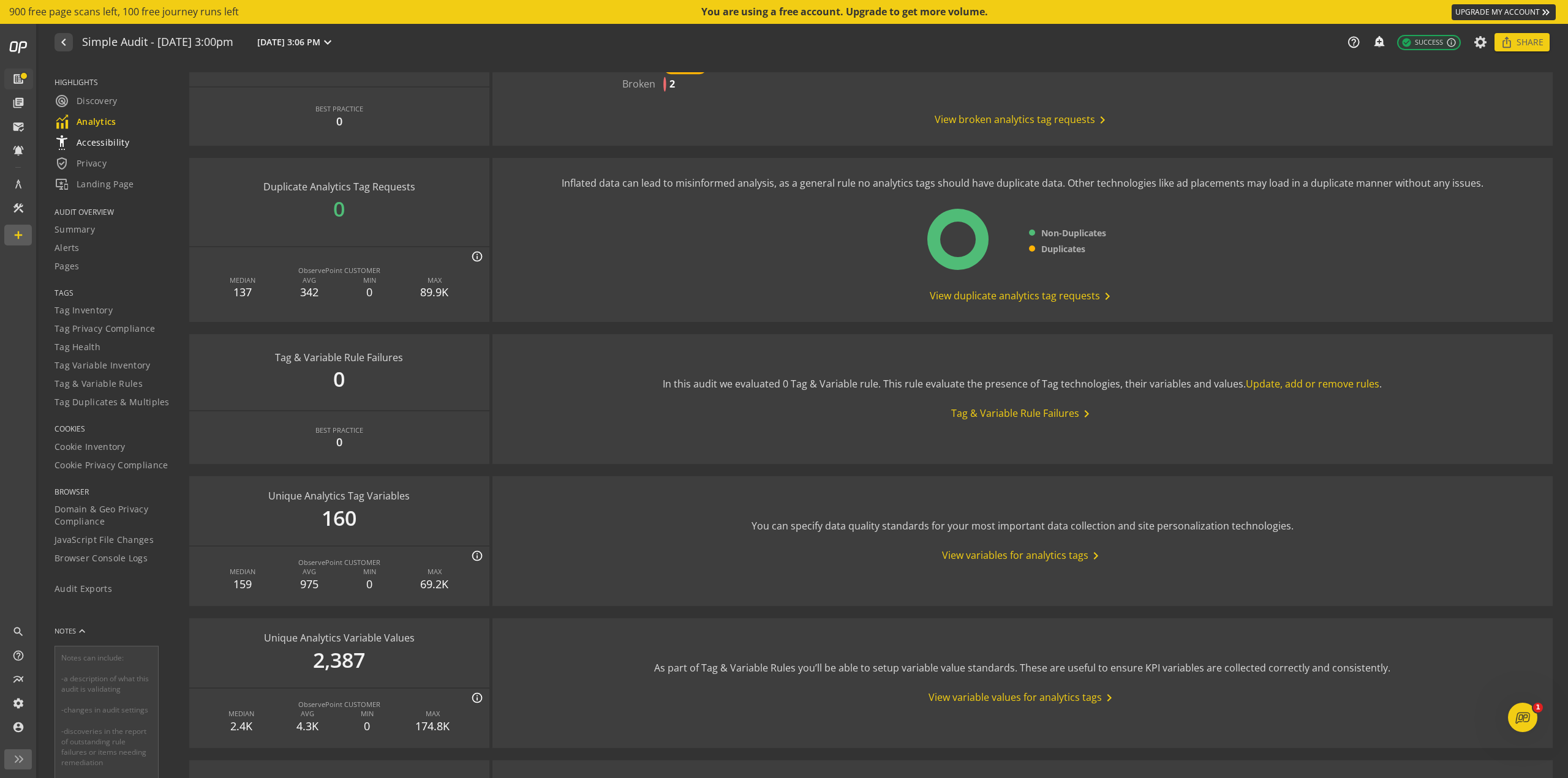
click at [111, 144] on span "settings_accessibility Accessibility" at bounding box center [91, 143] width 75 height 15
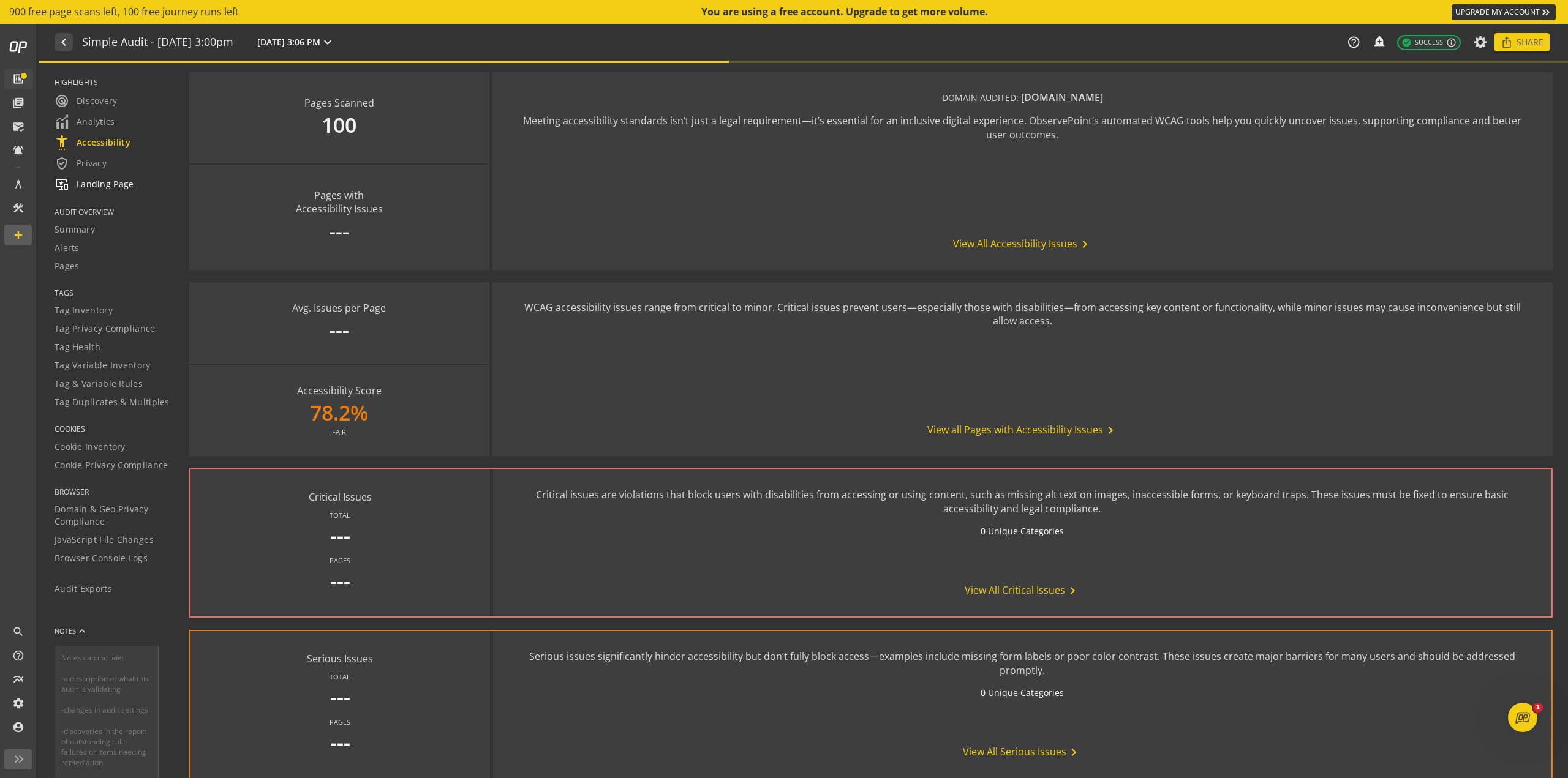
click at [94, 187] on span "important_devices Landing Page" at bounding box center [94, 184] width 80 height 15
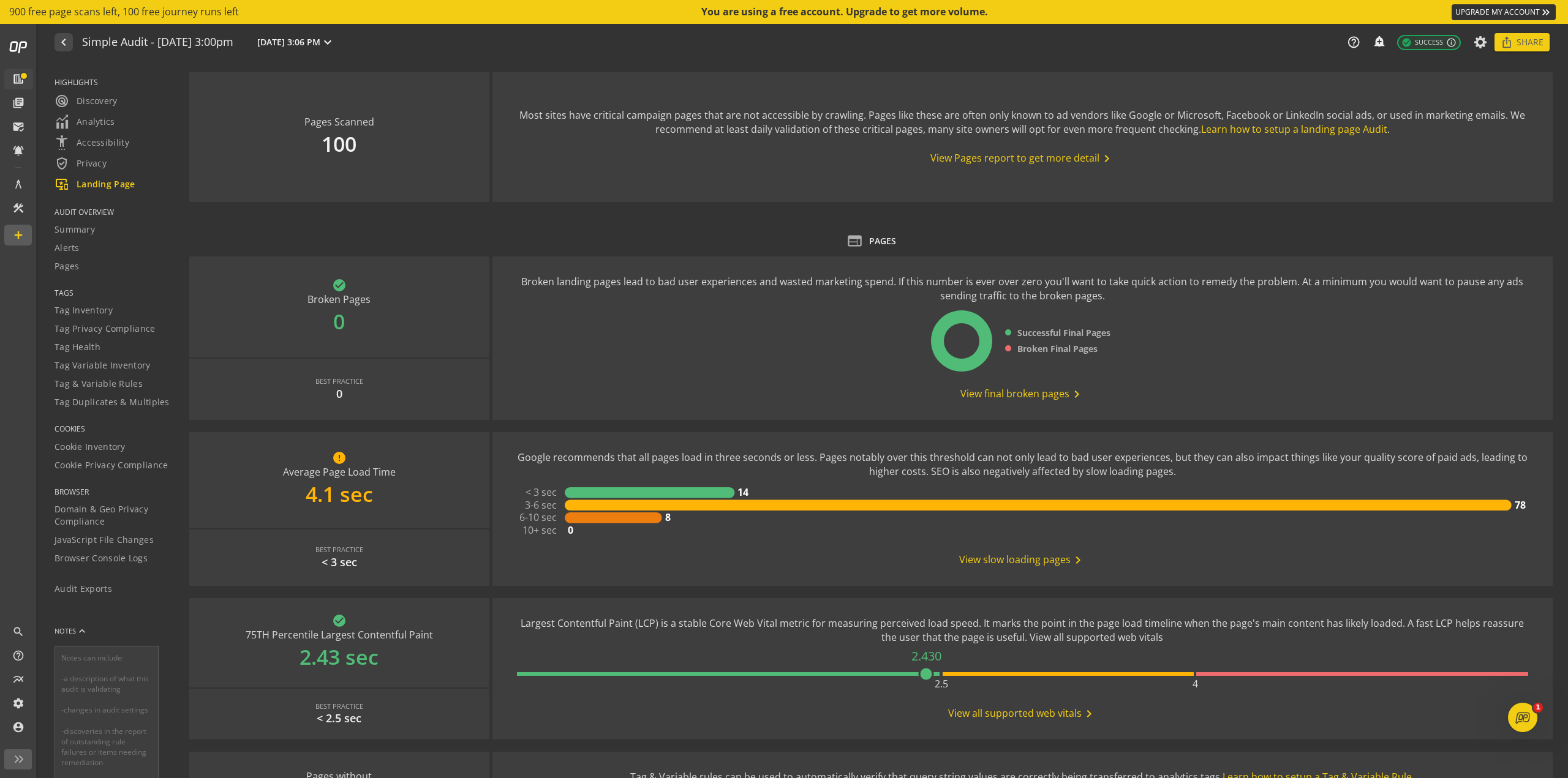
click at [66, 291] on span "TAGS" at bounding box center [114, 293] width 120 height 10
click at [69, 315] on span "Tag Inventory" at bounding box center [83, 310] width 58 height 12
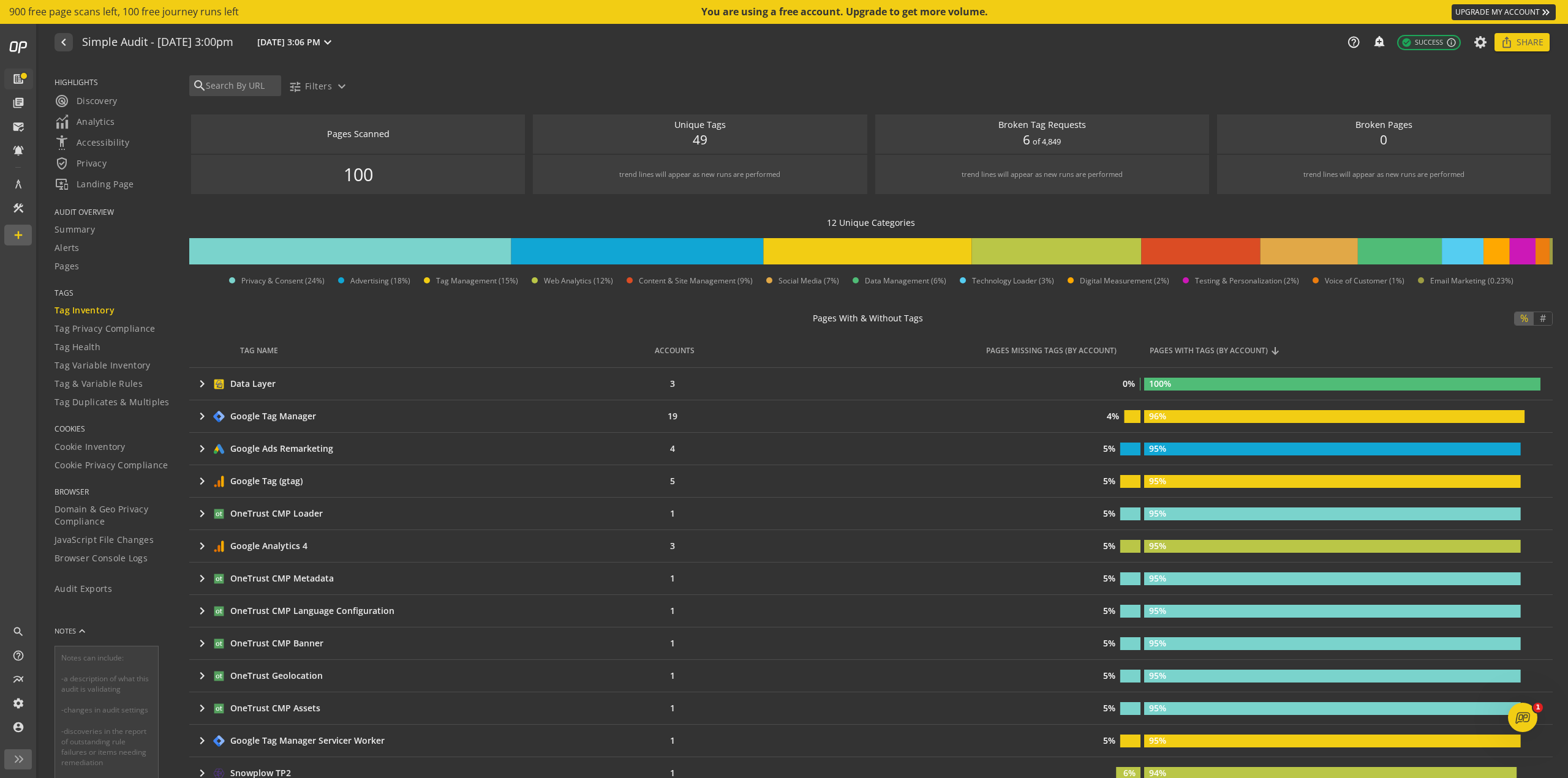
click at [158, 45] on h1 "Simple Audit - [DATE] 3:00pm" at bounding box center [157, 43] width 152 height 13
click at [228, 44] on h1 "Simple Audit - [DATE] 3:00pm" at bounding box center [157, 43] width 152 height 13
